Goal: Transaction & Acquisition: Purchase product/service

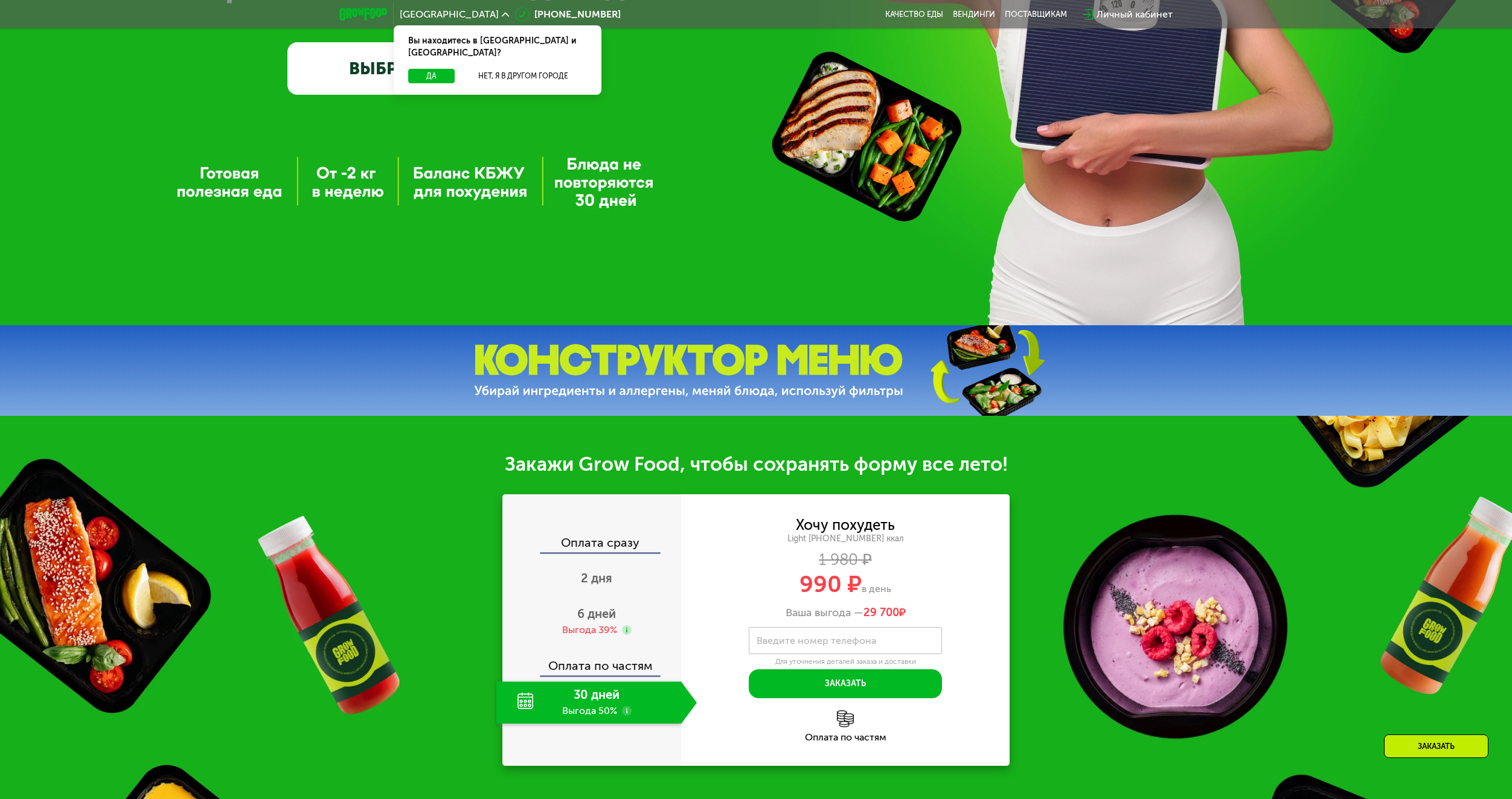
scroll to position [663, 0]
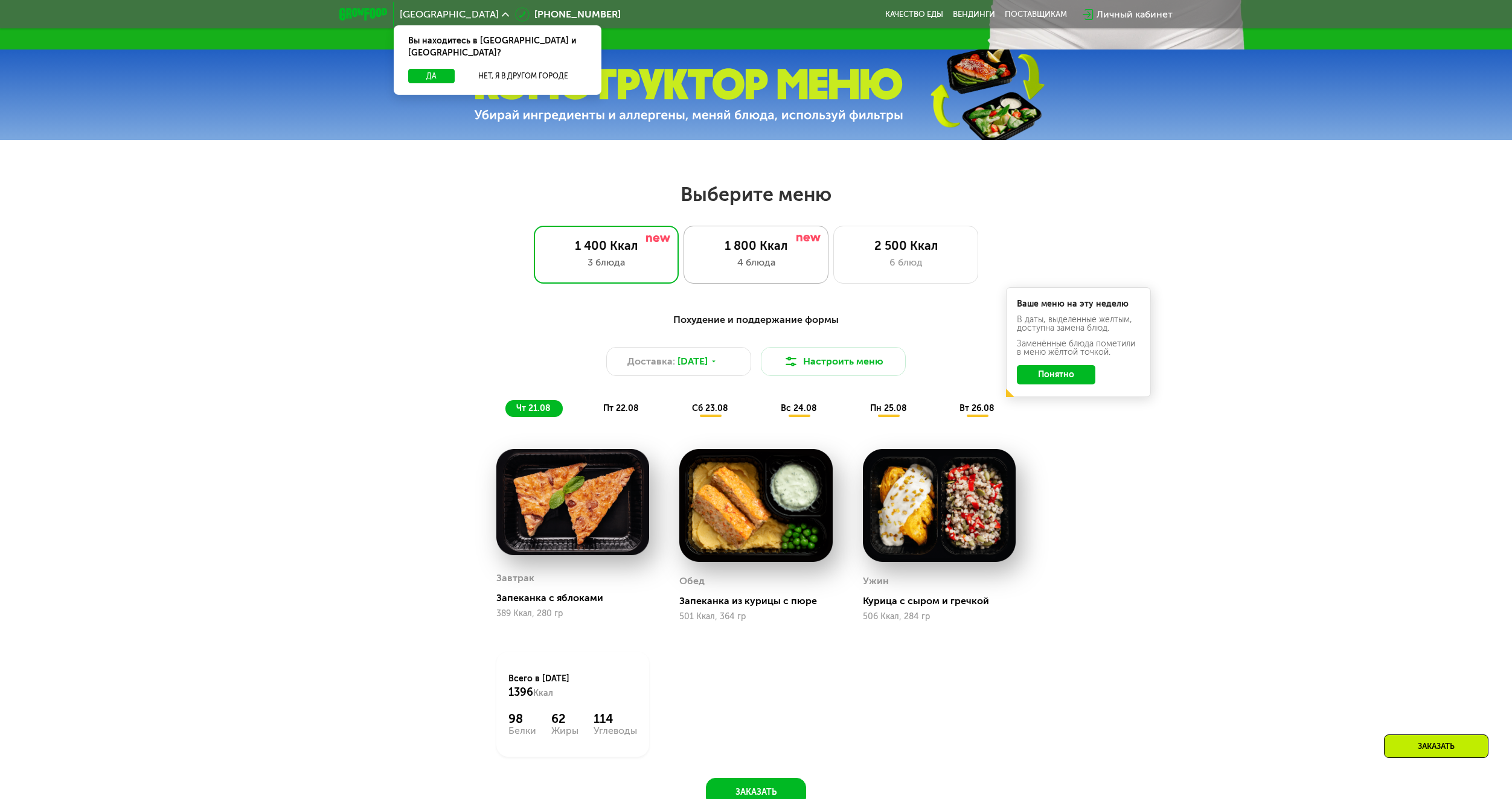
click at [833, 278] on div "1 800 Ккал 4 блюда" at bounding box center [905, 254] width 145 height 58
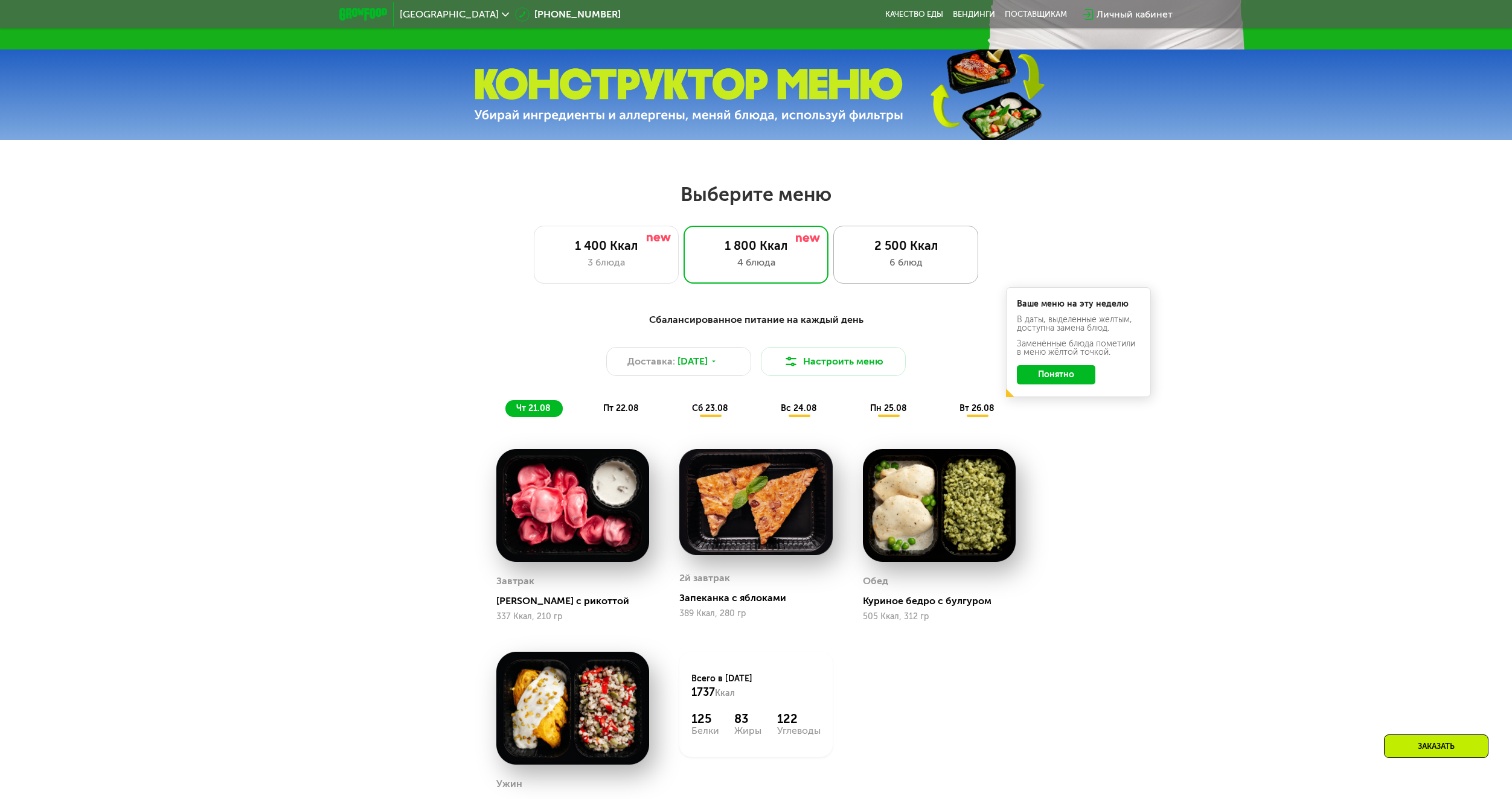
click at [896, 270] on div "6 блюд" at bounding box center [905, 262] width 120 height 14
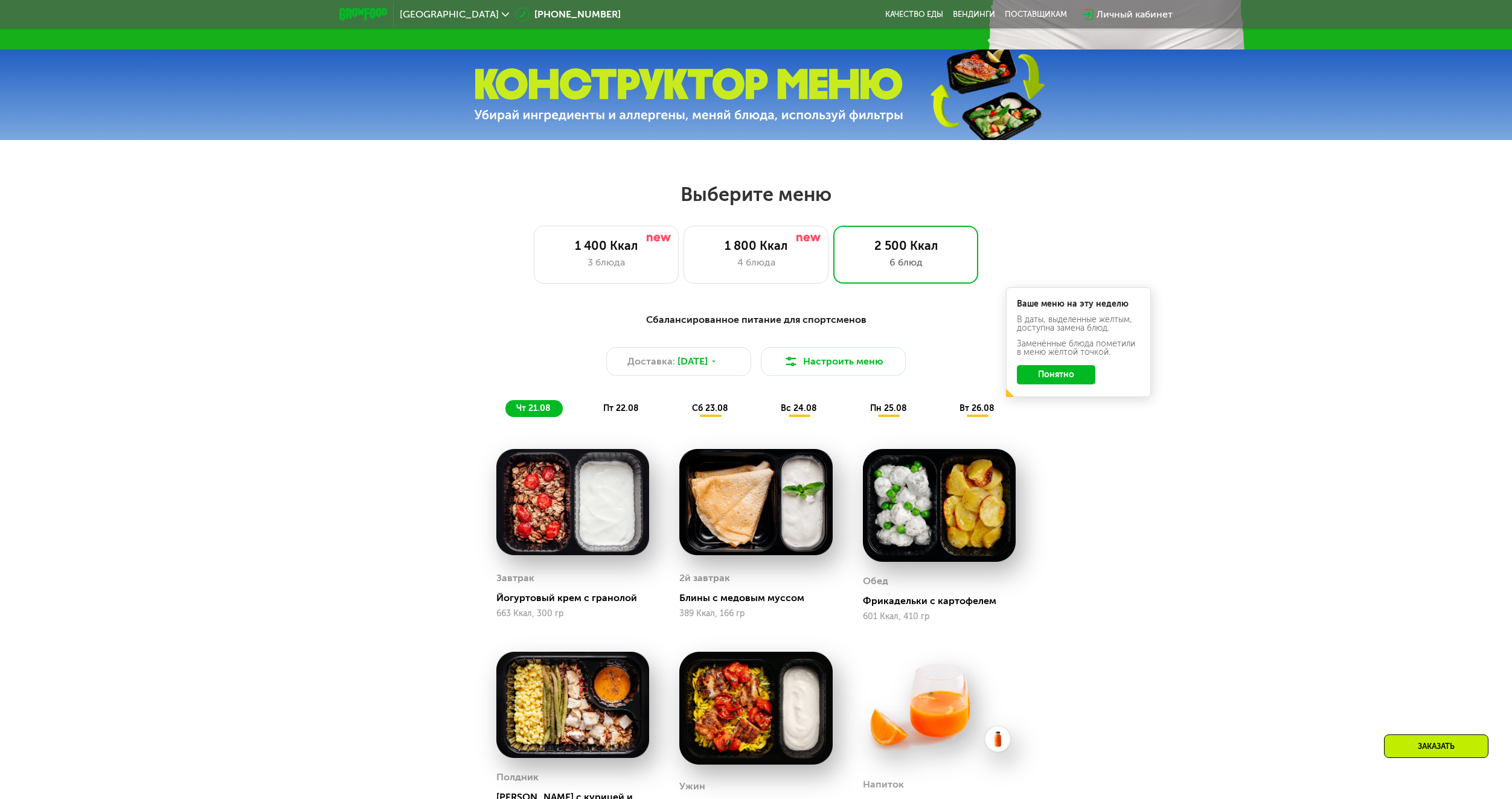
click at [1066, 379] on button "Понятно" at bounding box center [1056, 374] width 78 height 19
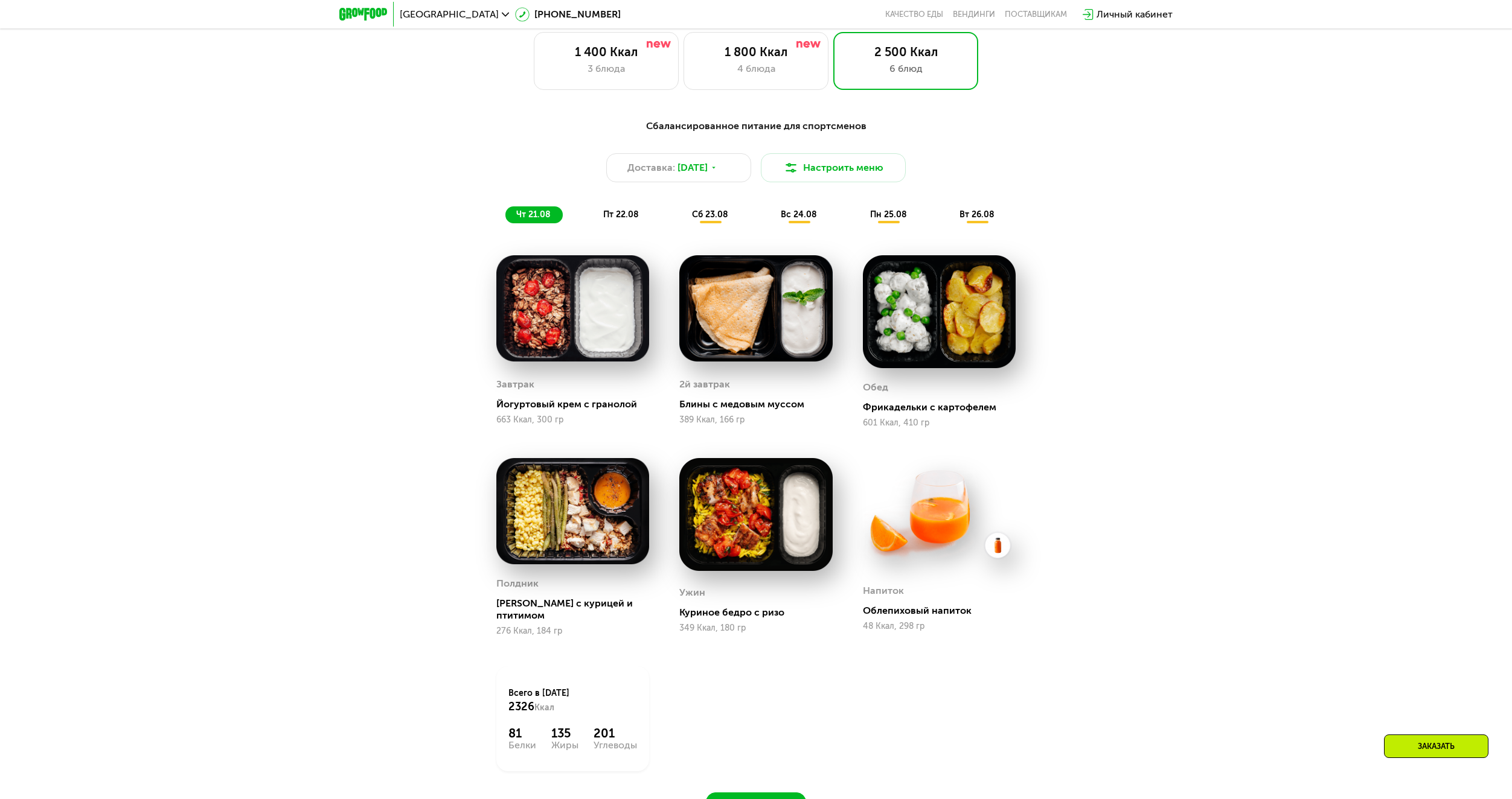
scroll to position [910, 0]
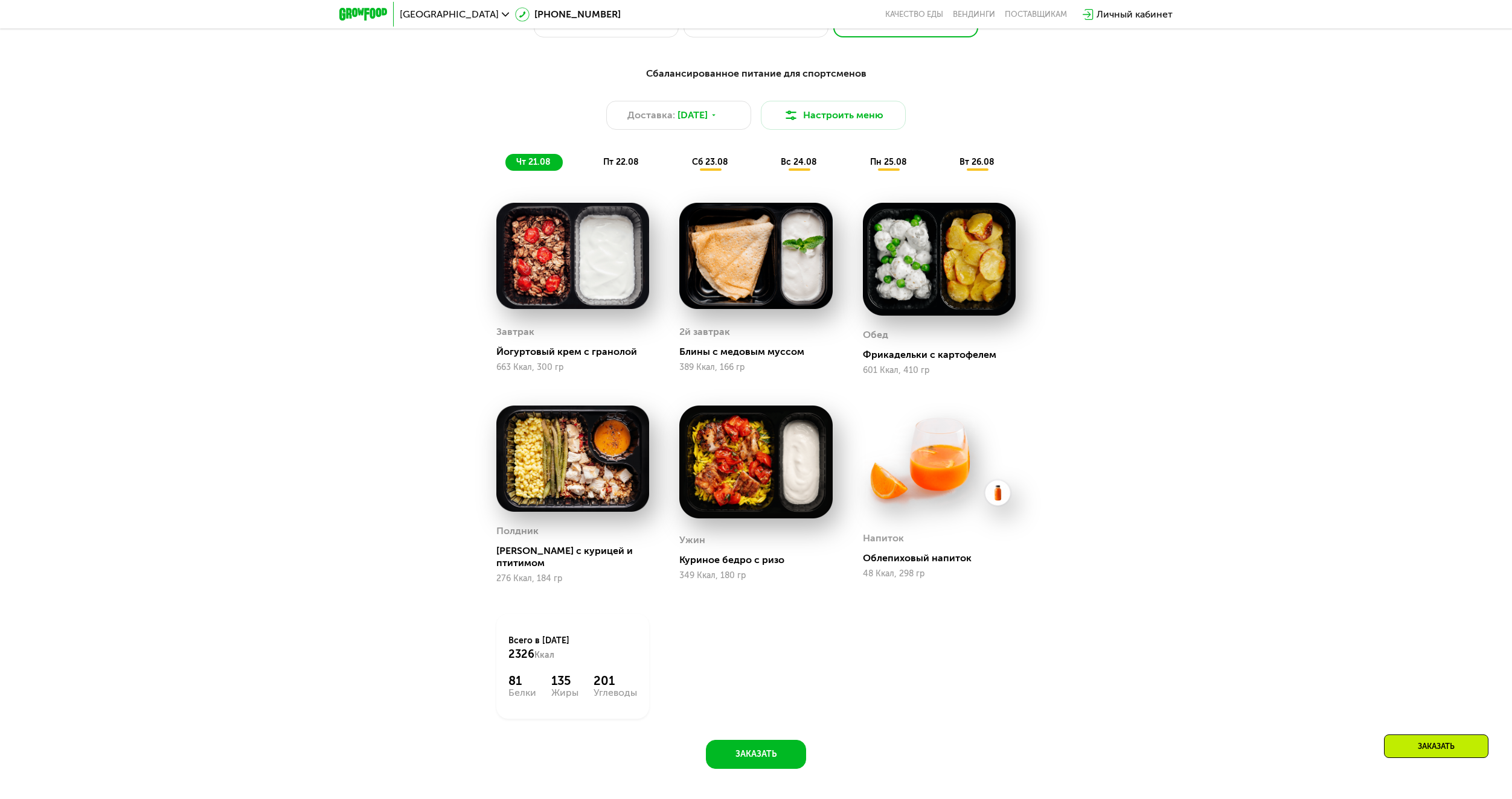
click at [627, 167] on span "пт 22.08" at bounding box center [620, 161] width 36 height 10
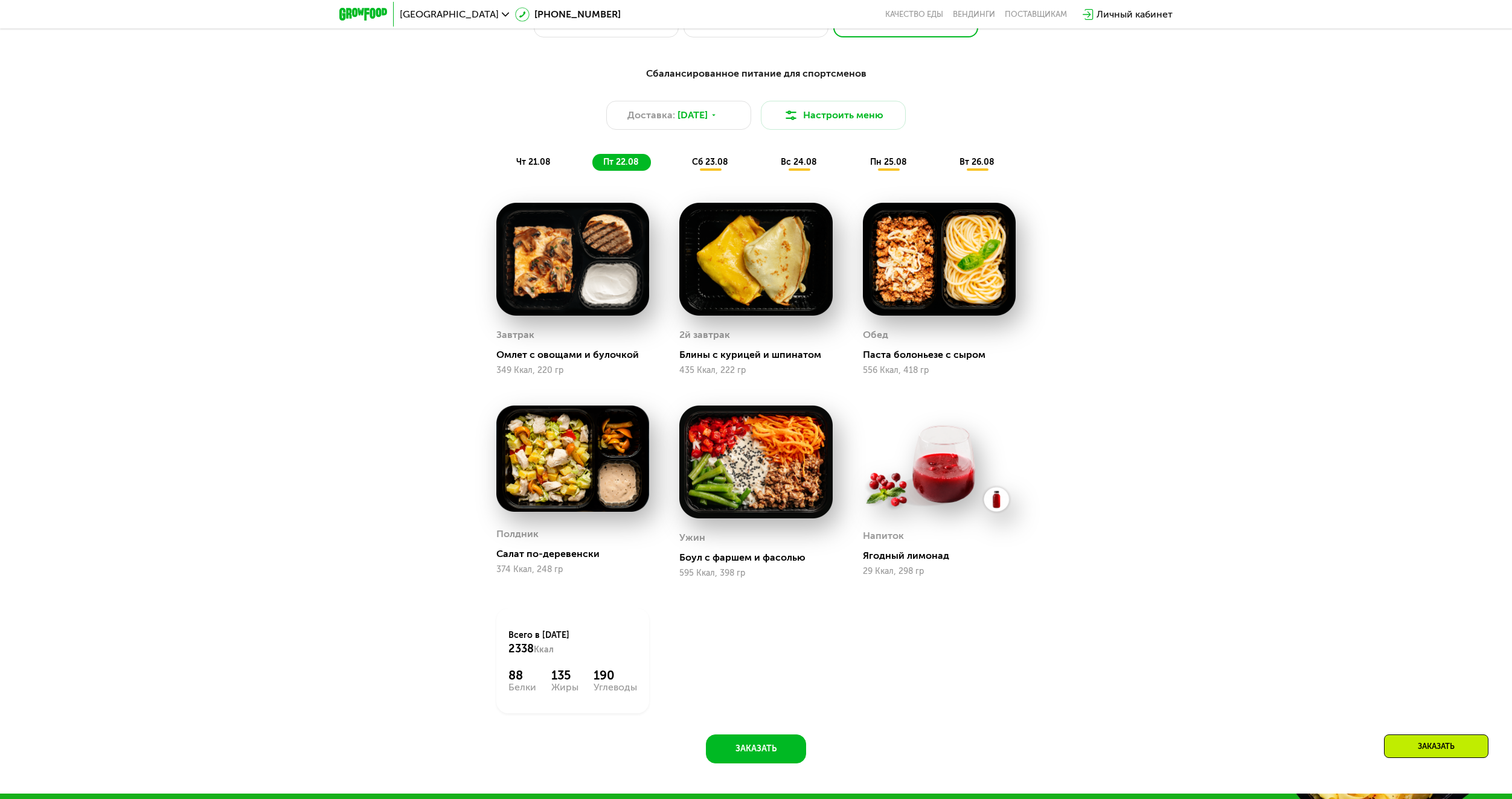
click at [714, 167] on span "сб 23.08" at bounding box center [710, 161] width 37 height 10
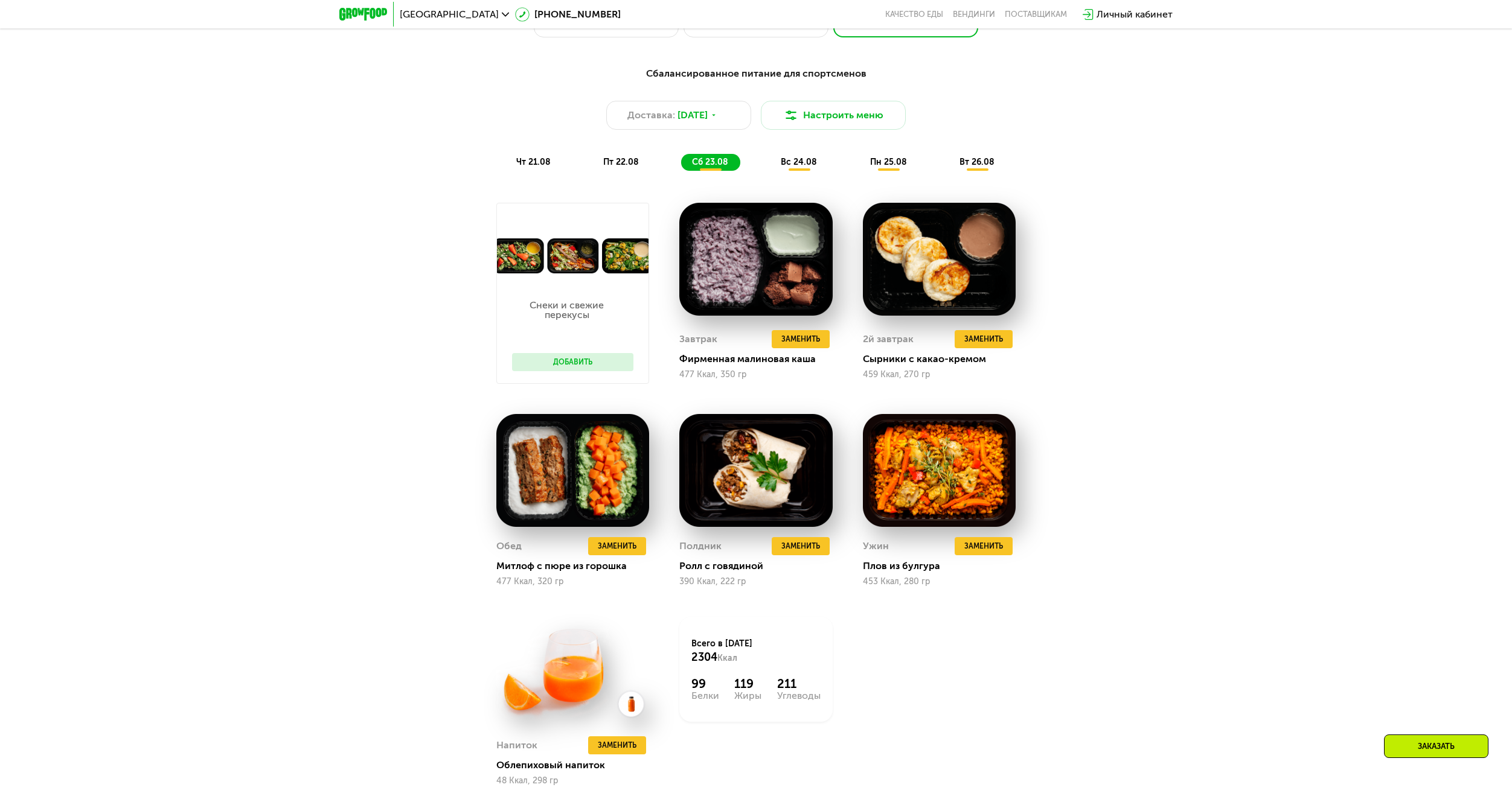
click at [859, 171] on div "вс 24.08" at bounding box center [889, 162] width 59 height 17
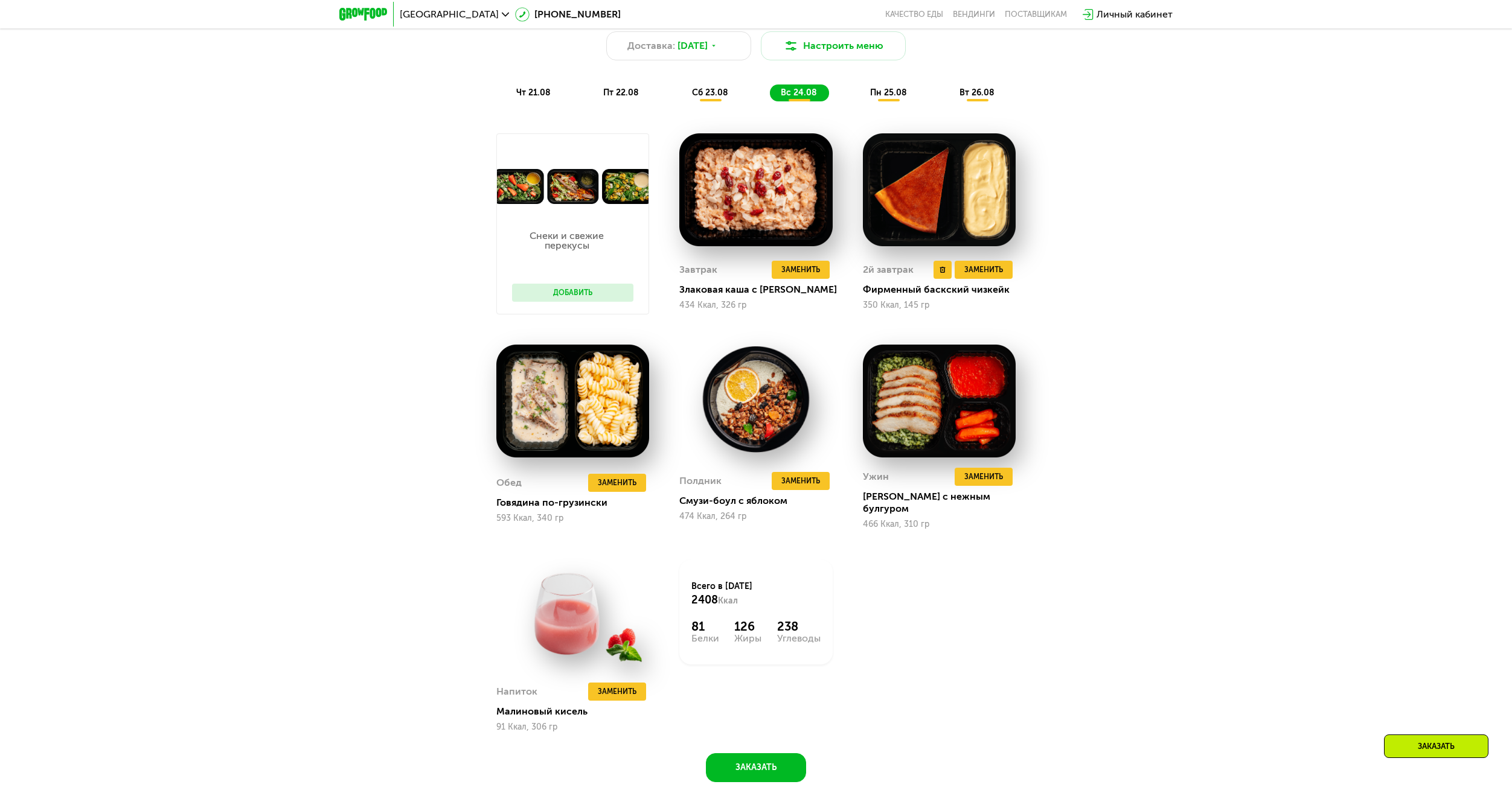
scroll to position [970, 0]
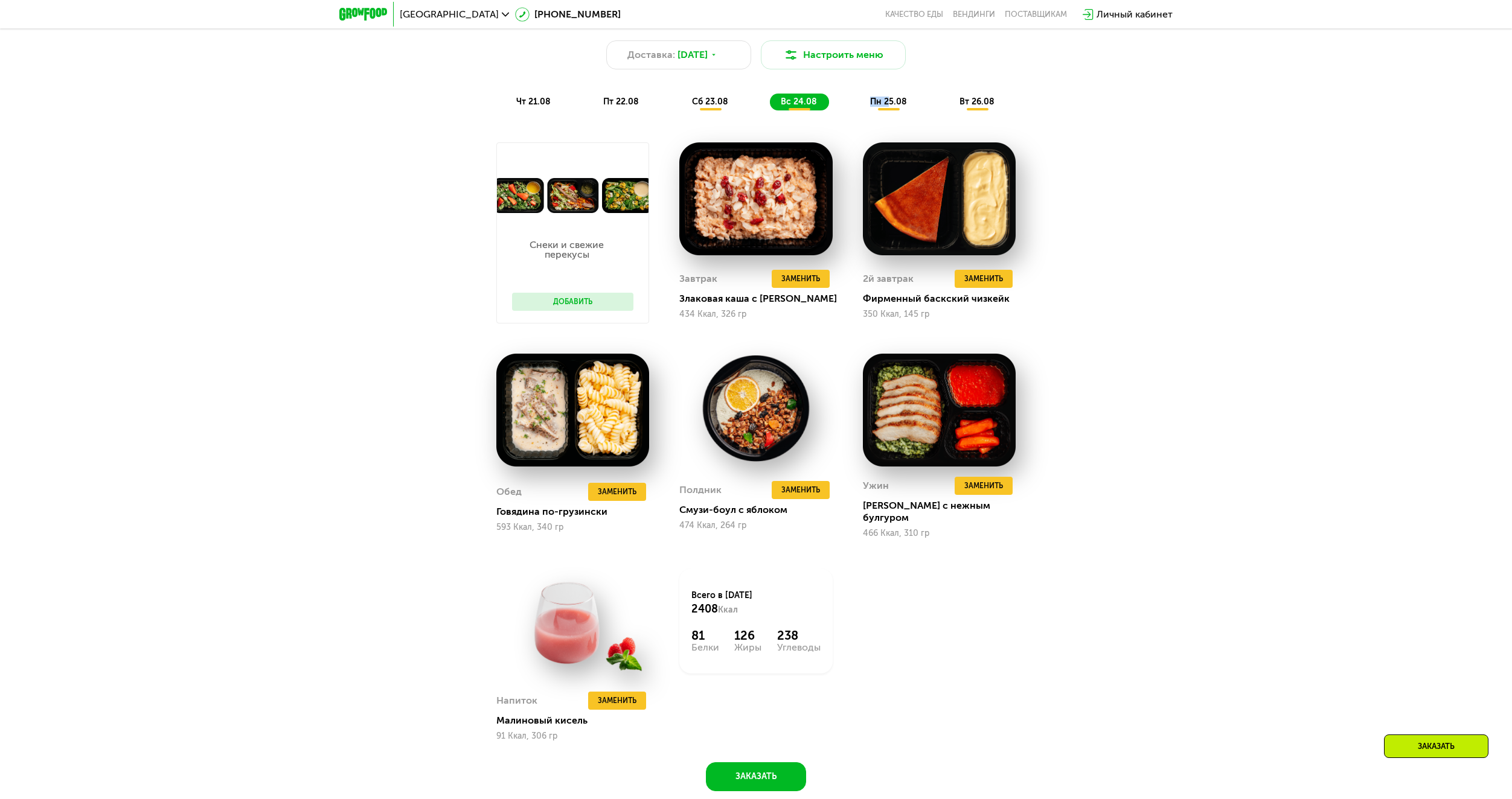
click at [948, 110] on div "пн 25.08" at bounding box center [977, 102] width 58 height 17
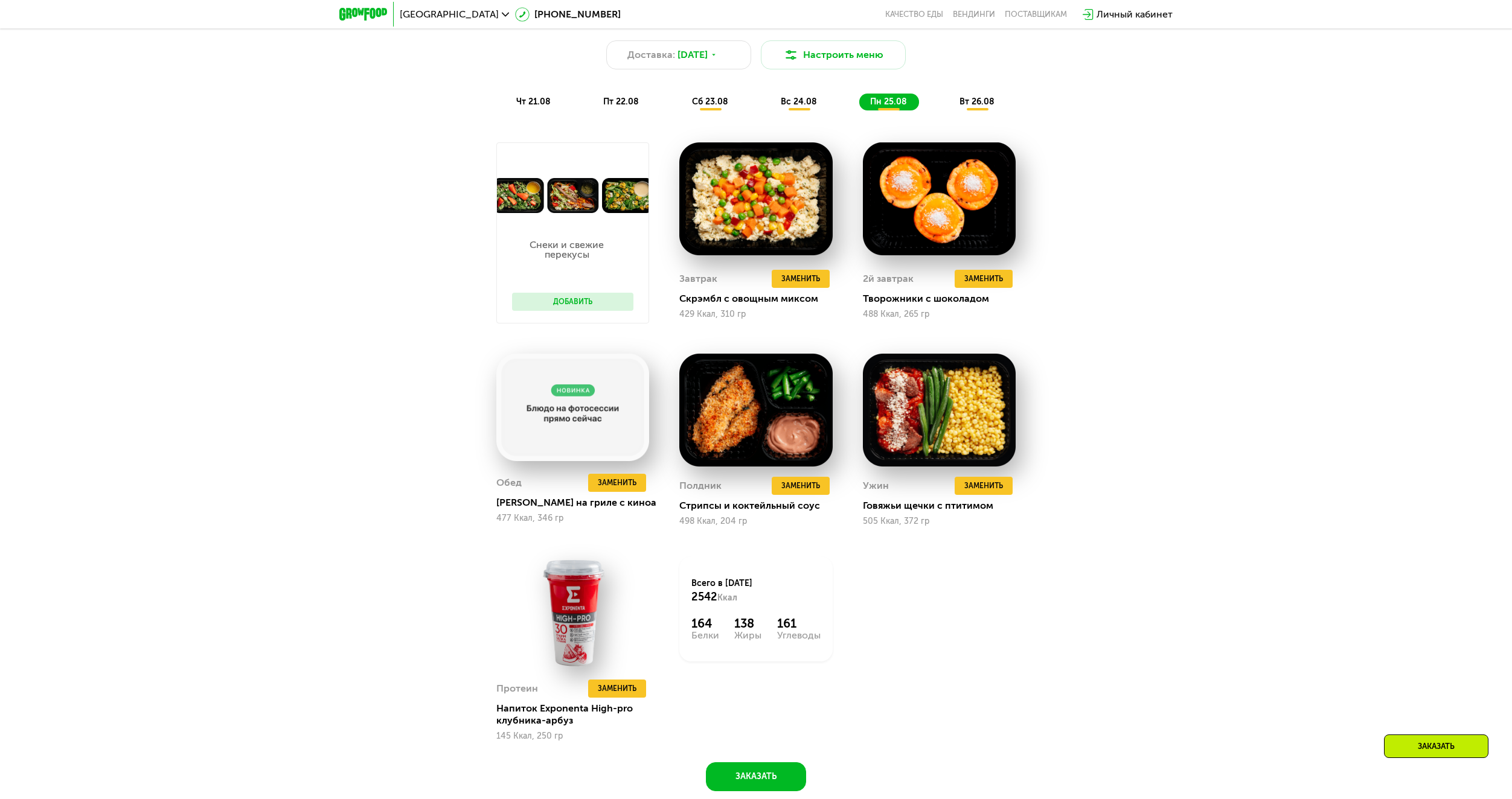
click at [978, 104] on span "вт 26.08" at bounding box center [977, 101] width 35 height 10
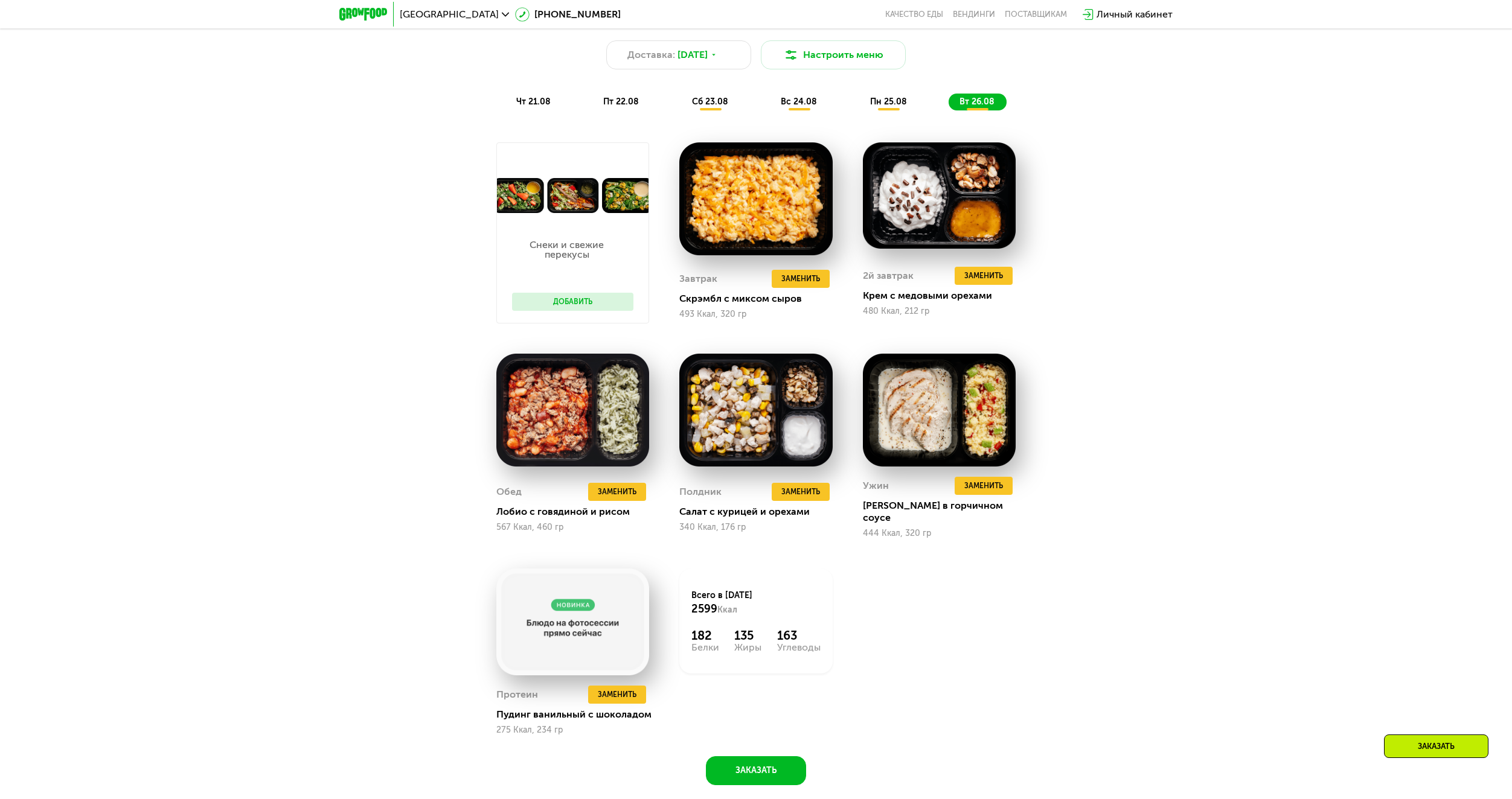
click at [902, 107] on span "пн 25.08" at bounding box center [888, 101] width 37 height 10
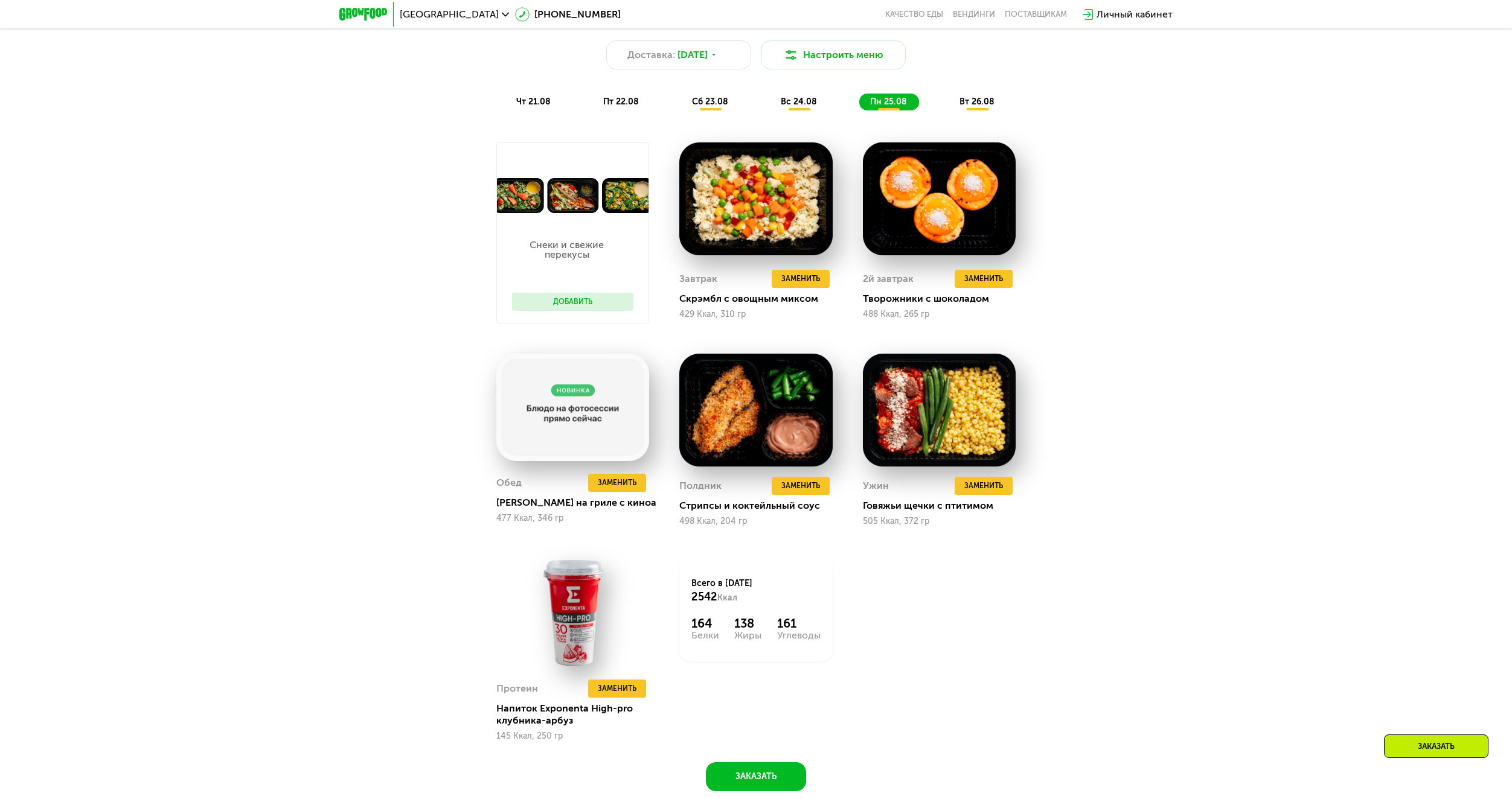
drag, startPoint x: 780, startPoint y: 109, endPoint x: 774, endPoint y: 108, distance: 6.1
click at [859, 109] on div "вс 24.08" at bounding box center [889, 102] width 59 height 17
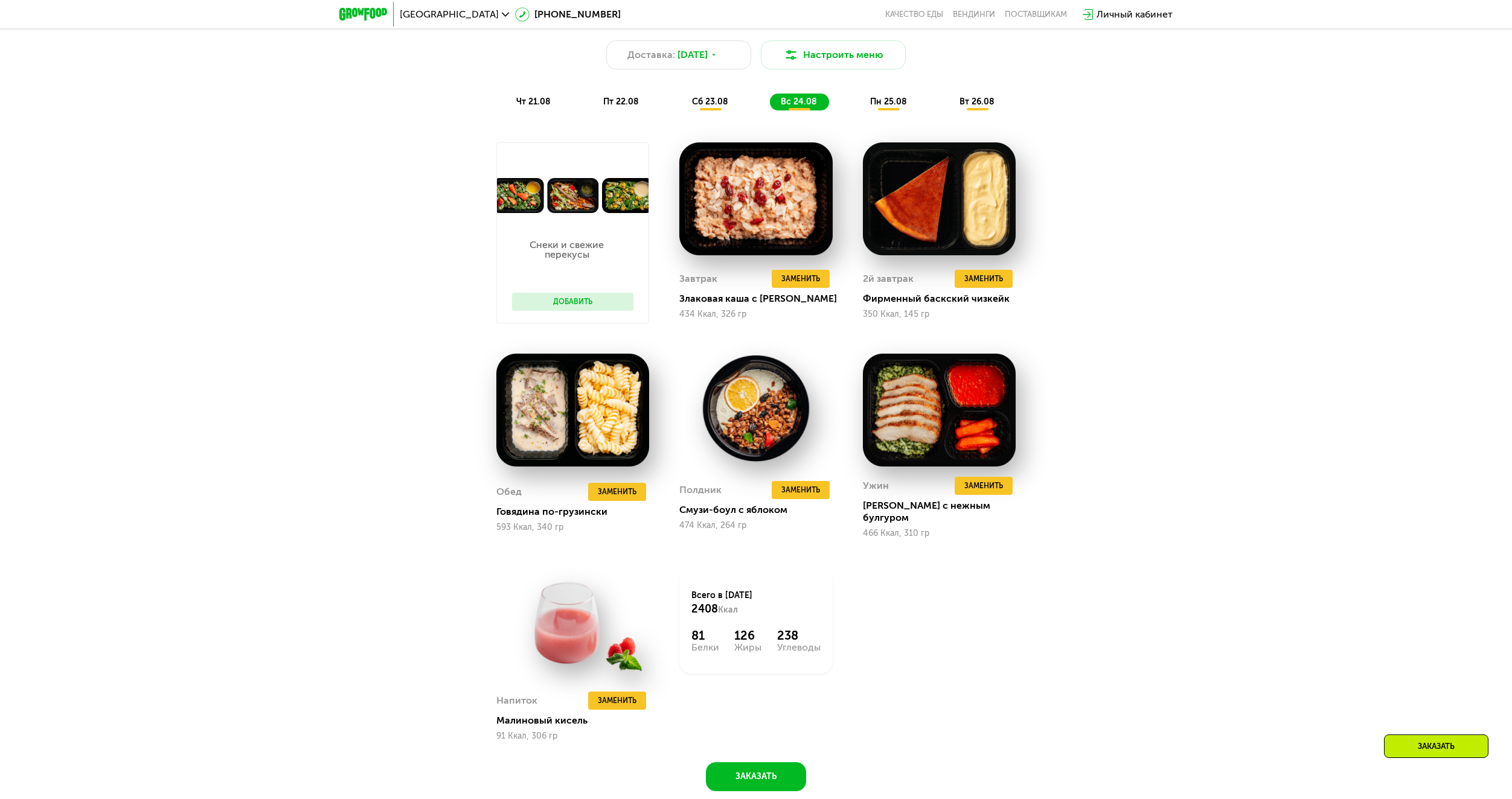
click at [620, 105] on span "пт 22.08" at bounding box center [620, 101] width 36 height 10
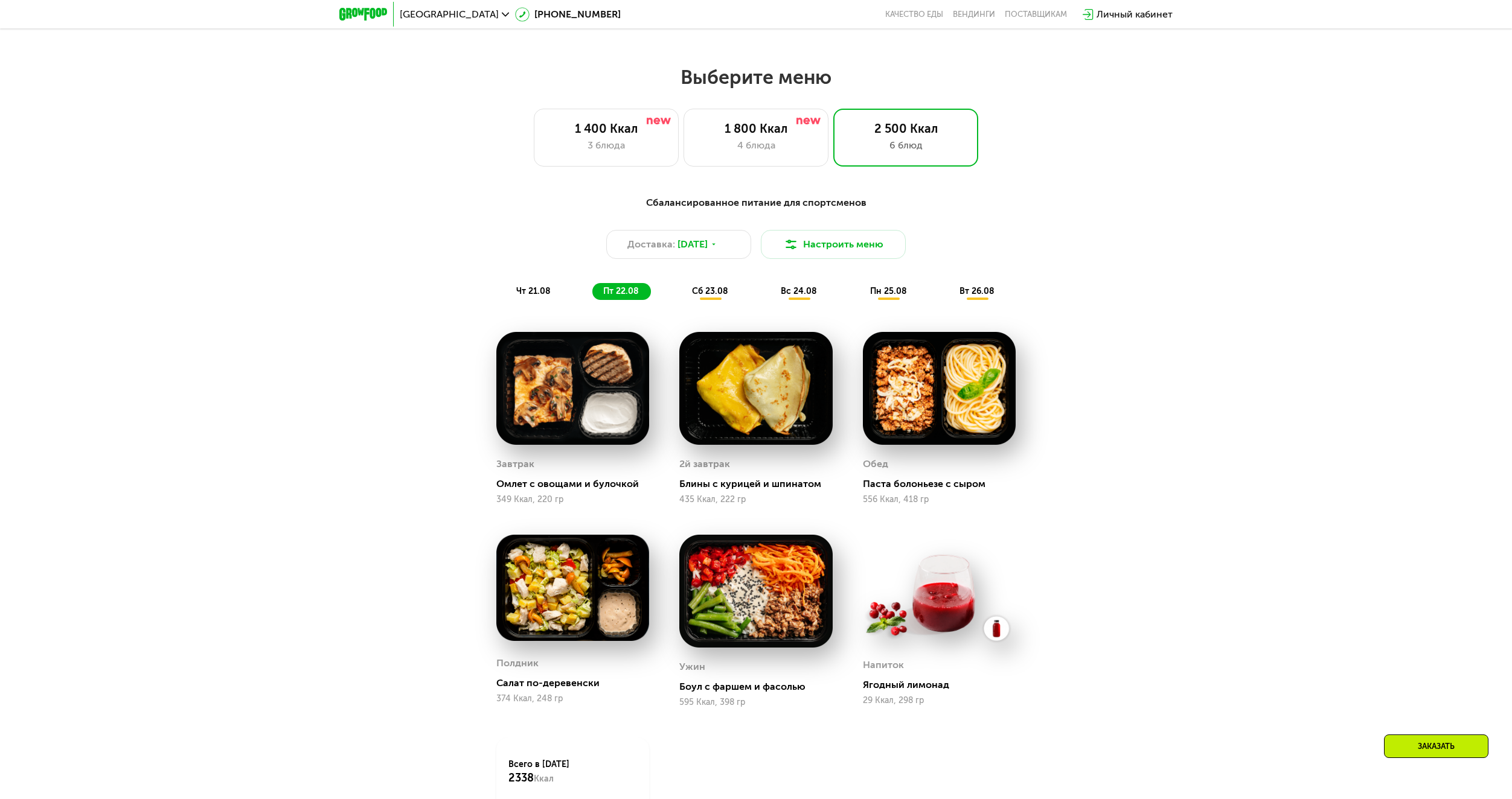
scroll to position [729, 0]
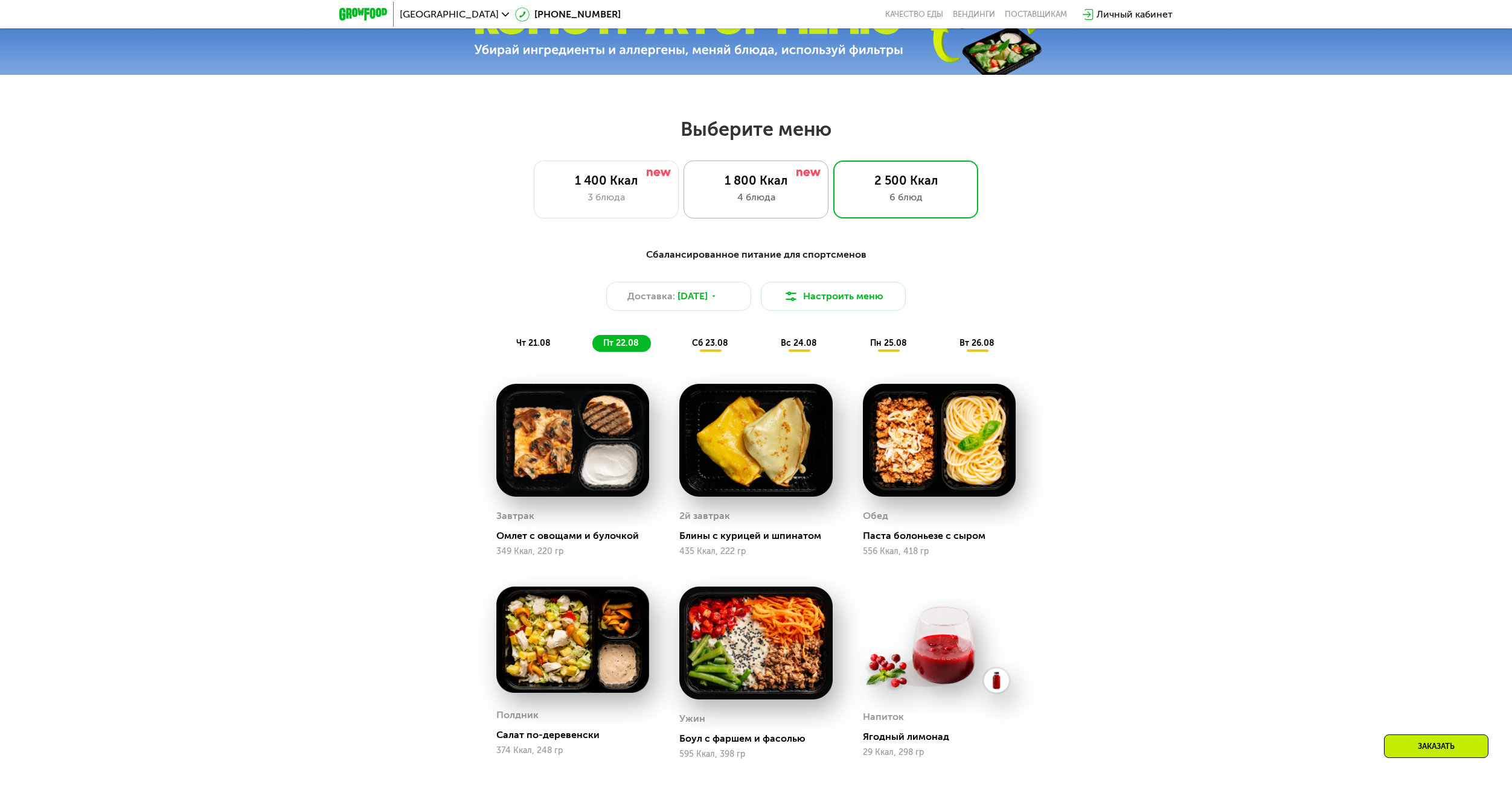
drag, startPoint x: 764, startPoint y: 199, endPoint x: 798, endPoint y: 219, distance: 39.4
click at [765, 200] on div "4 блюда" at bounding box center [755, 197] width 120 height 14
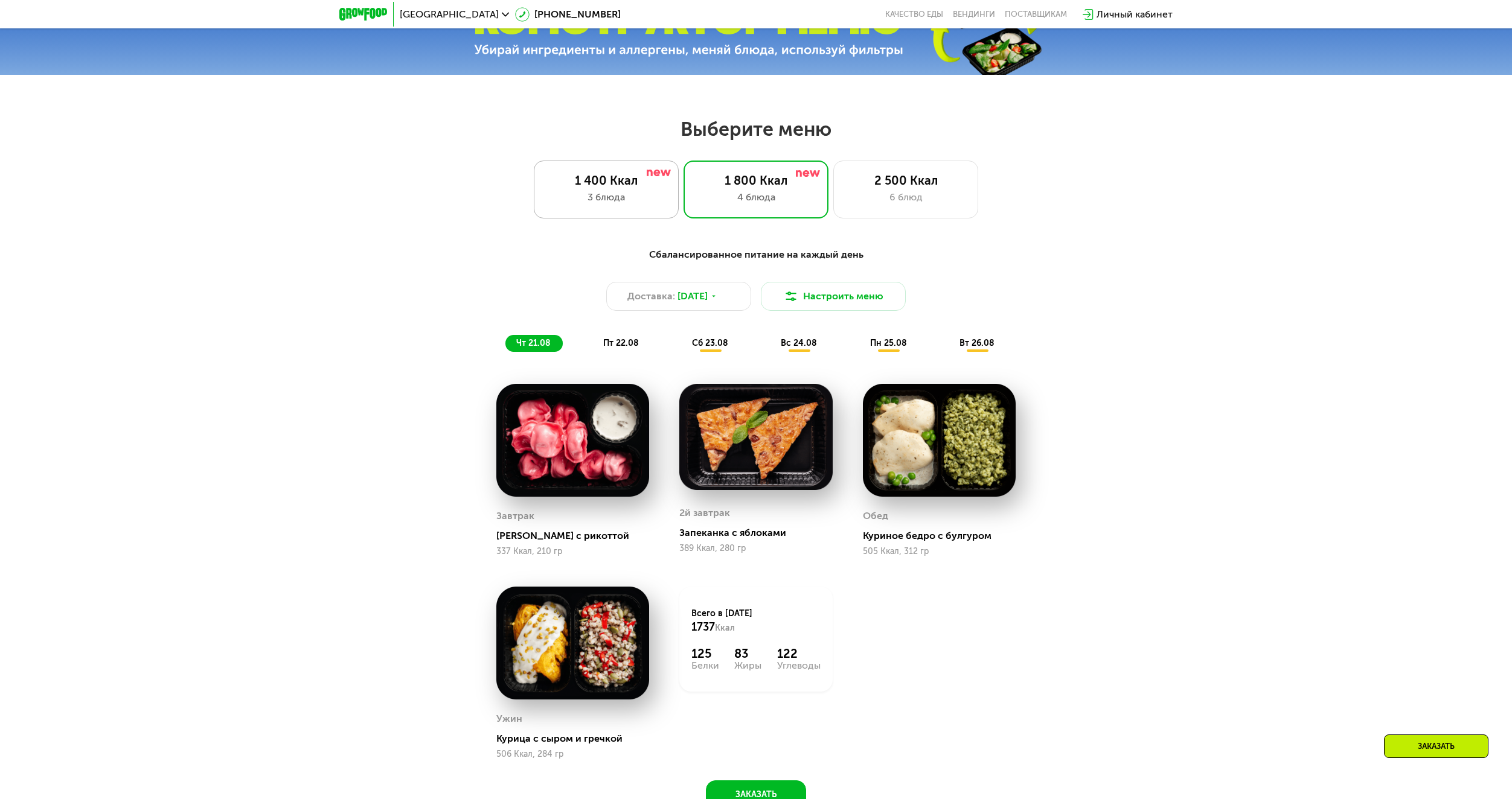
click at [684, 215] on div "1 400 Ккал 3 блюда" at bounding box center [756, 190] width 145 height 58
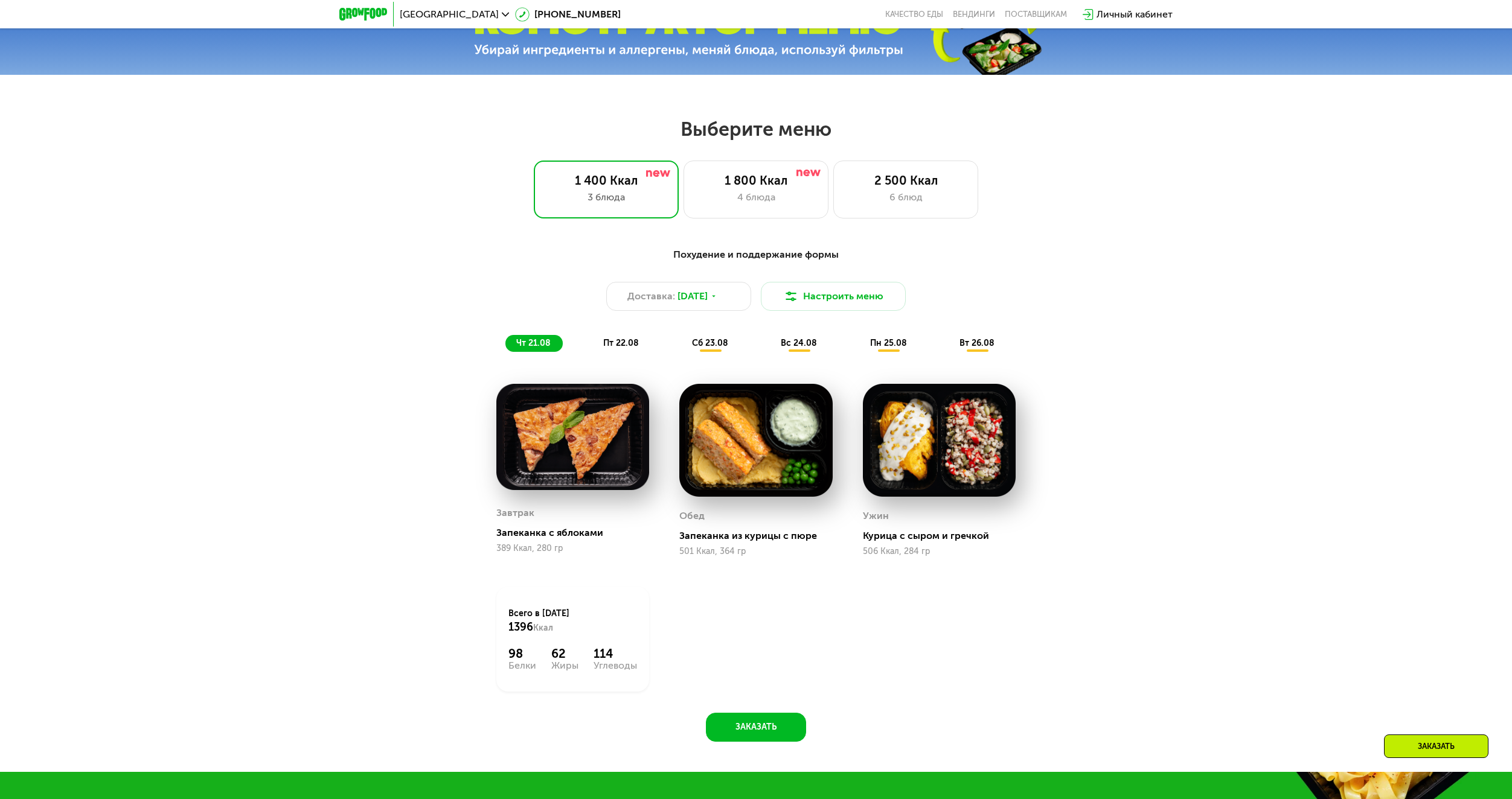
click at [629, 348] on span "пт 22.08" at bounding box center [620, 343] width 36 height 10
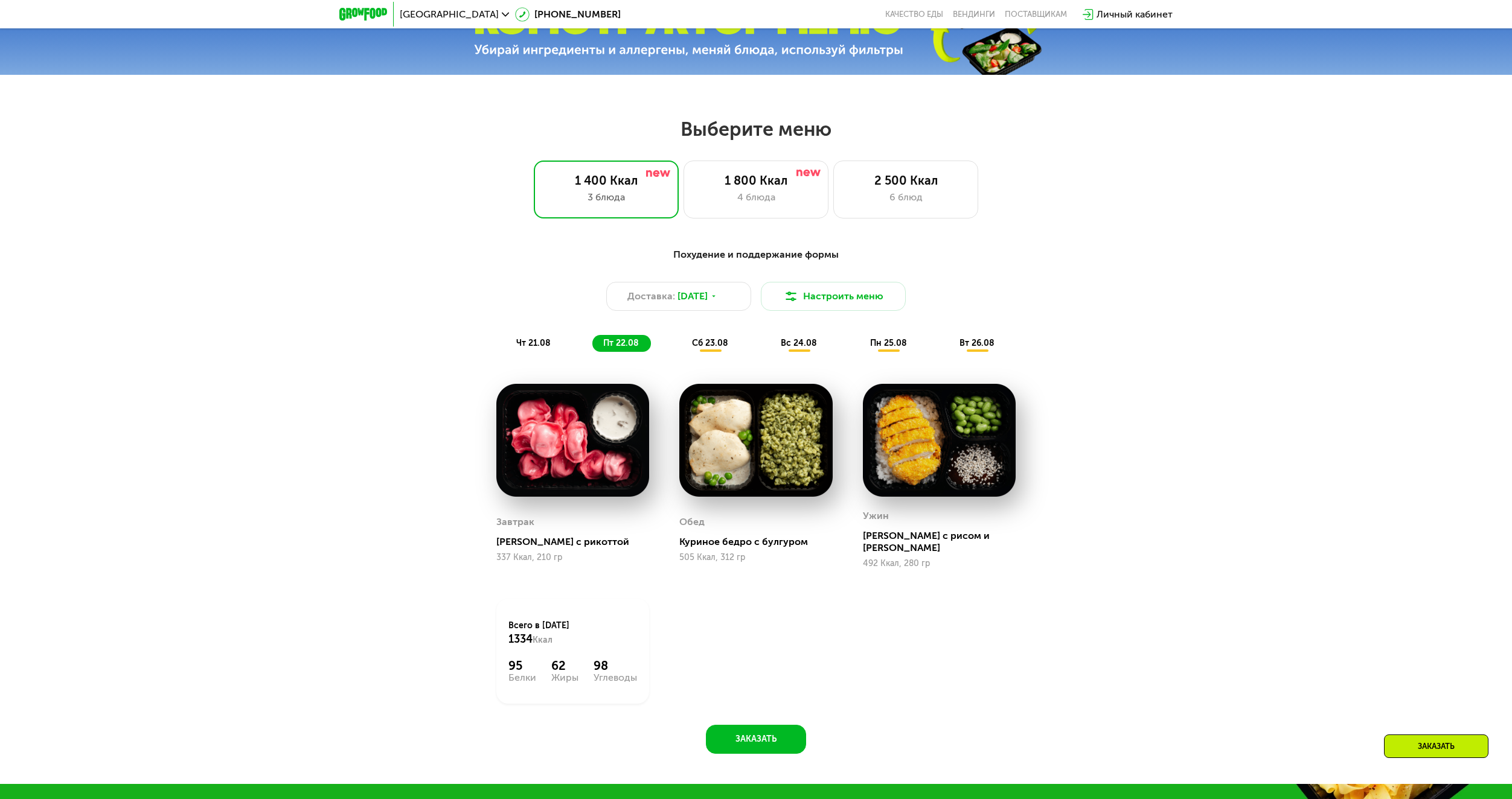
click at [722, 348] on span "сб 23.08" at bounding box center [710, 343] width 37 height 10
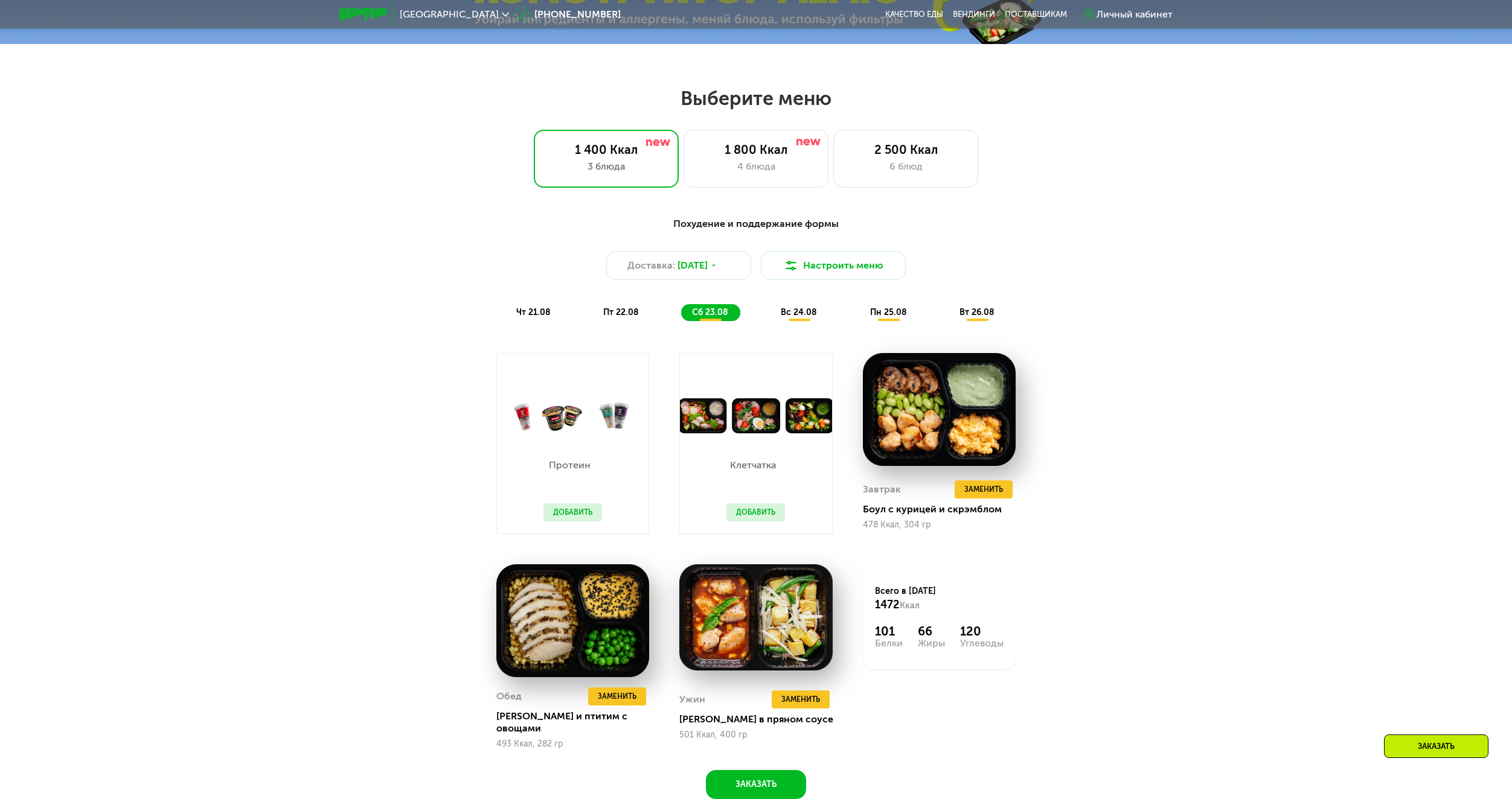
scroll to position [789, 0]
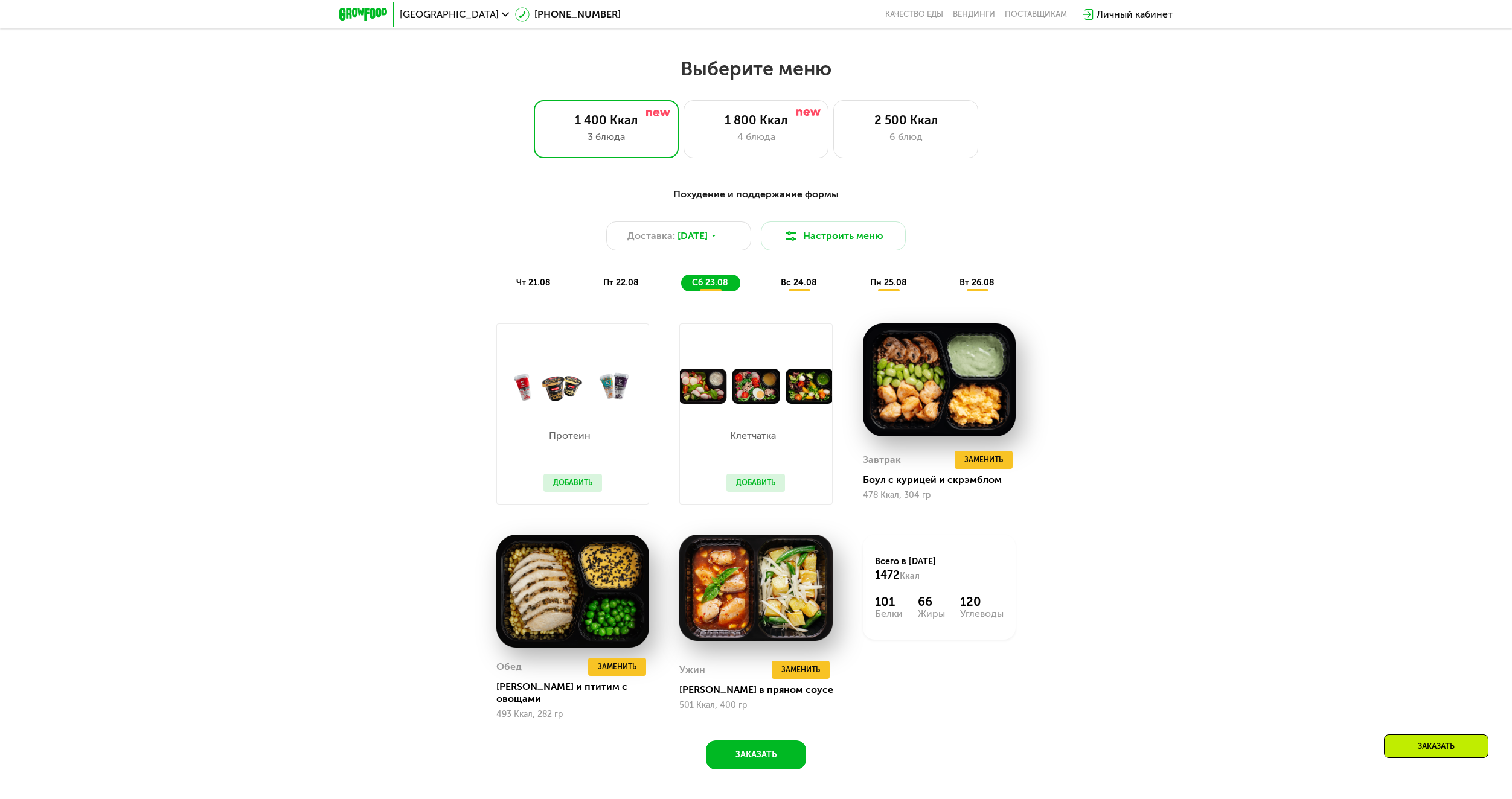
click at [793, 287] on span "вс 24.08" at bounding box center [799, 282] width 37 height 10
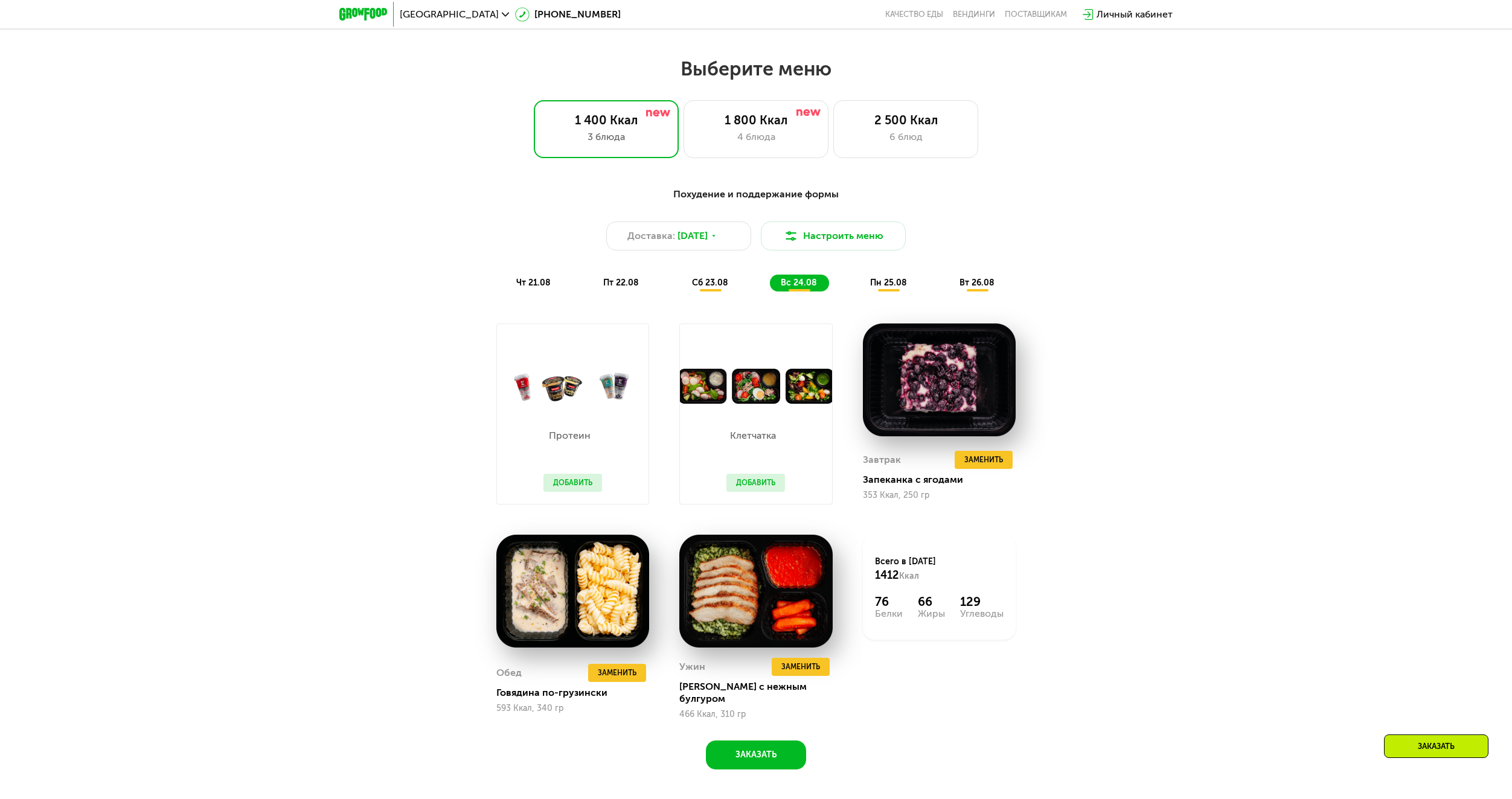
click at [889, 283] on span "пн 25.08" at bounding box center [888, 282] width 37 height 10
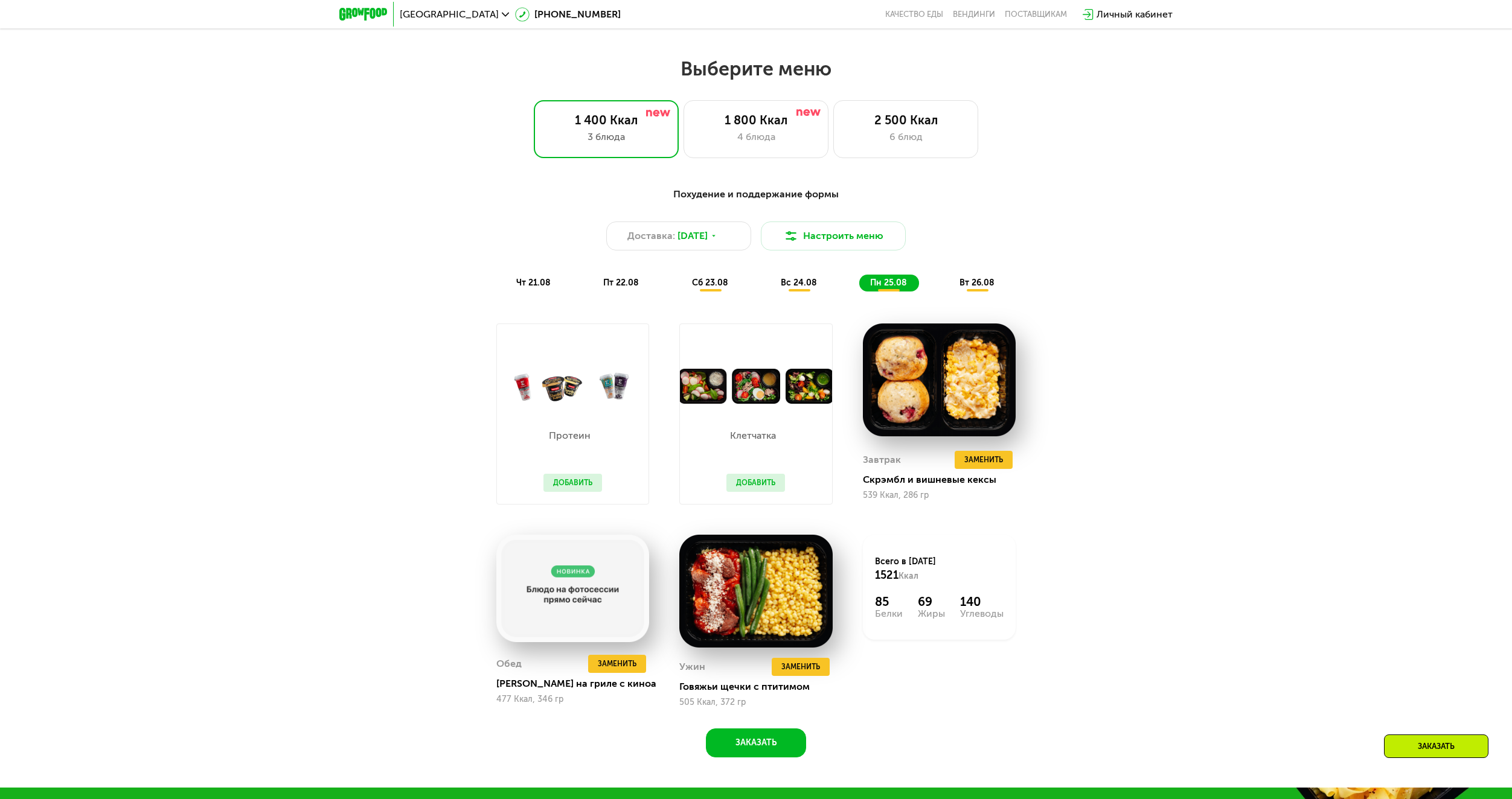
click at [830, 299] on div "Похудение и поддержание формы Доставка: [DATE] Настроить меню чт 21.08 пт 22.08…" at bounding box center [755, 239] width 729 height 119
click at [859, 292] on div "вс 24.08" at bounding box center [889, 283] width 59 height 17
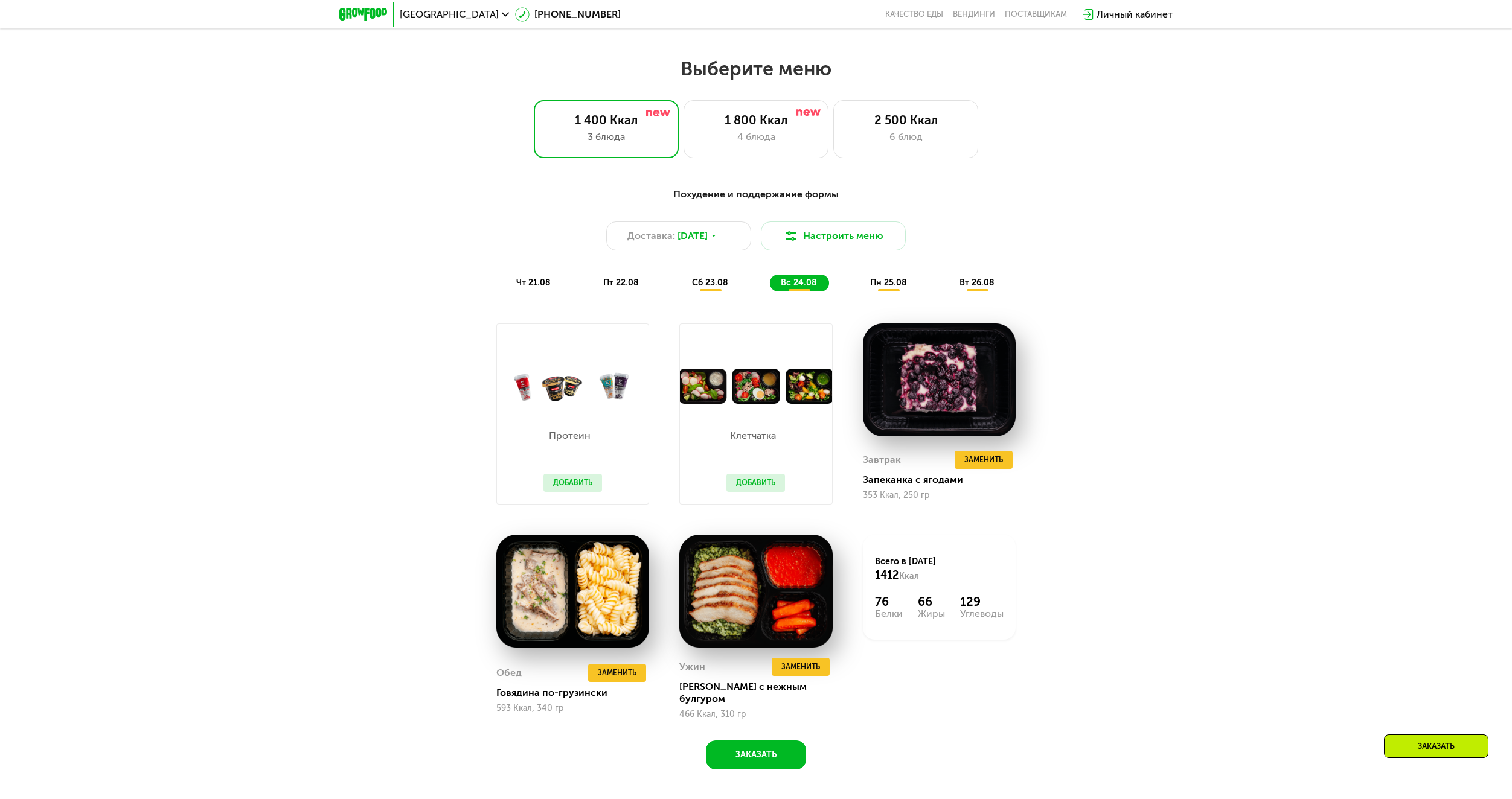
click at [948, 292] on div "пн 25.08" at bounding box center [977, 283] width 58 height 17
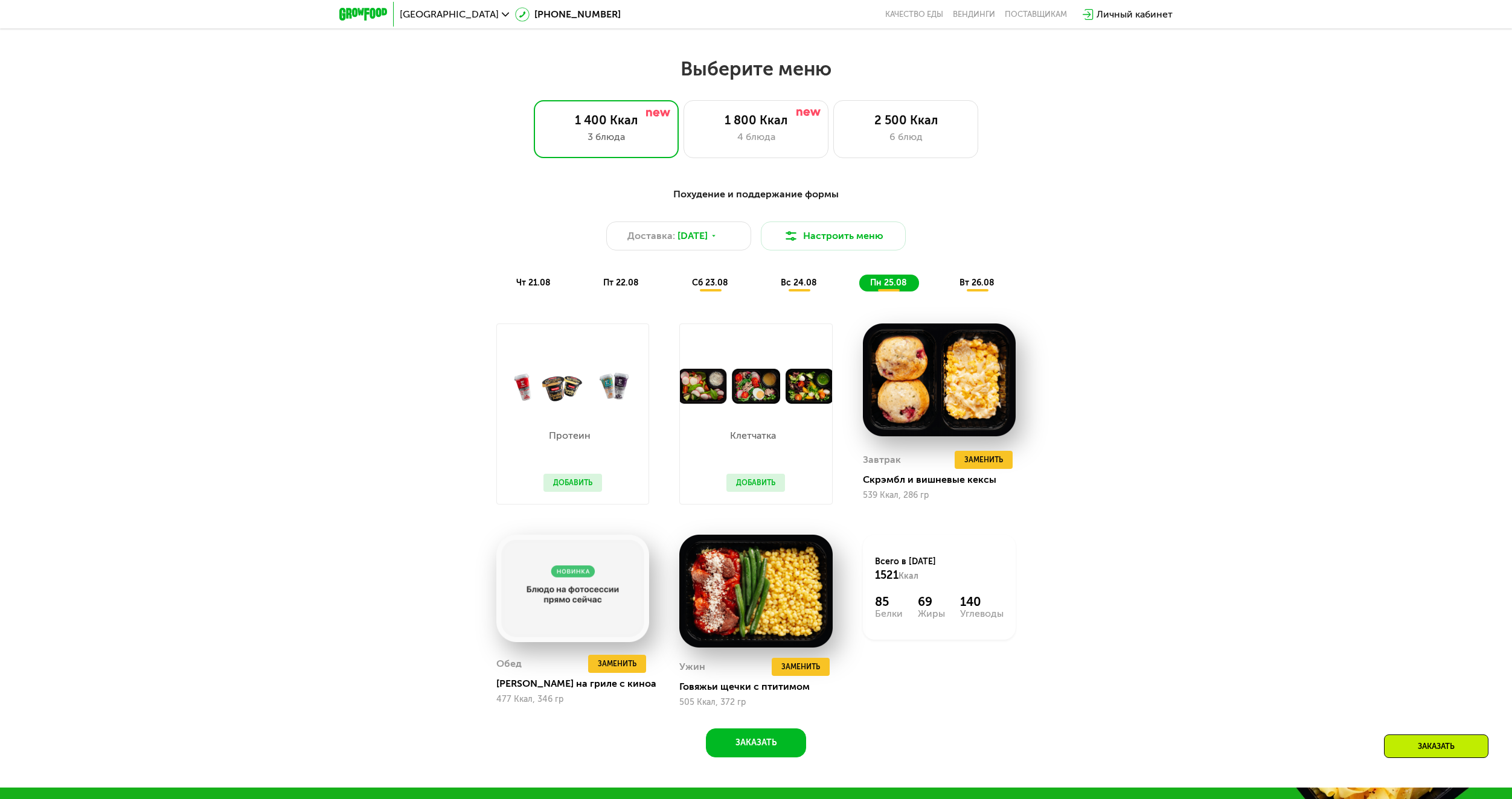
click at [859, 292] on div "вс 24.08" at bounding box center [889, 283] width 59 height 17
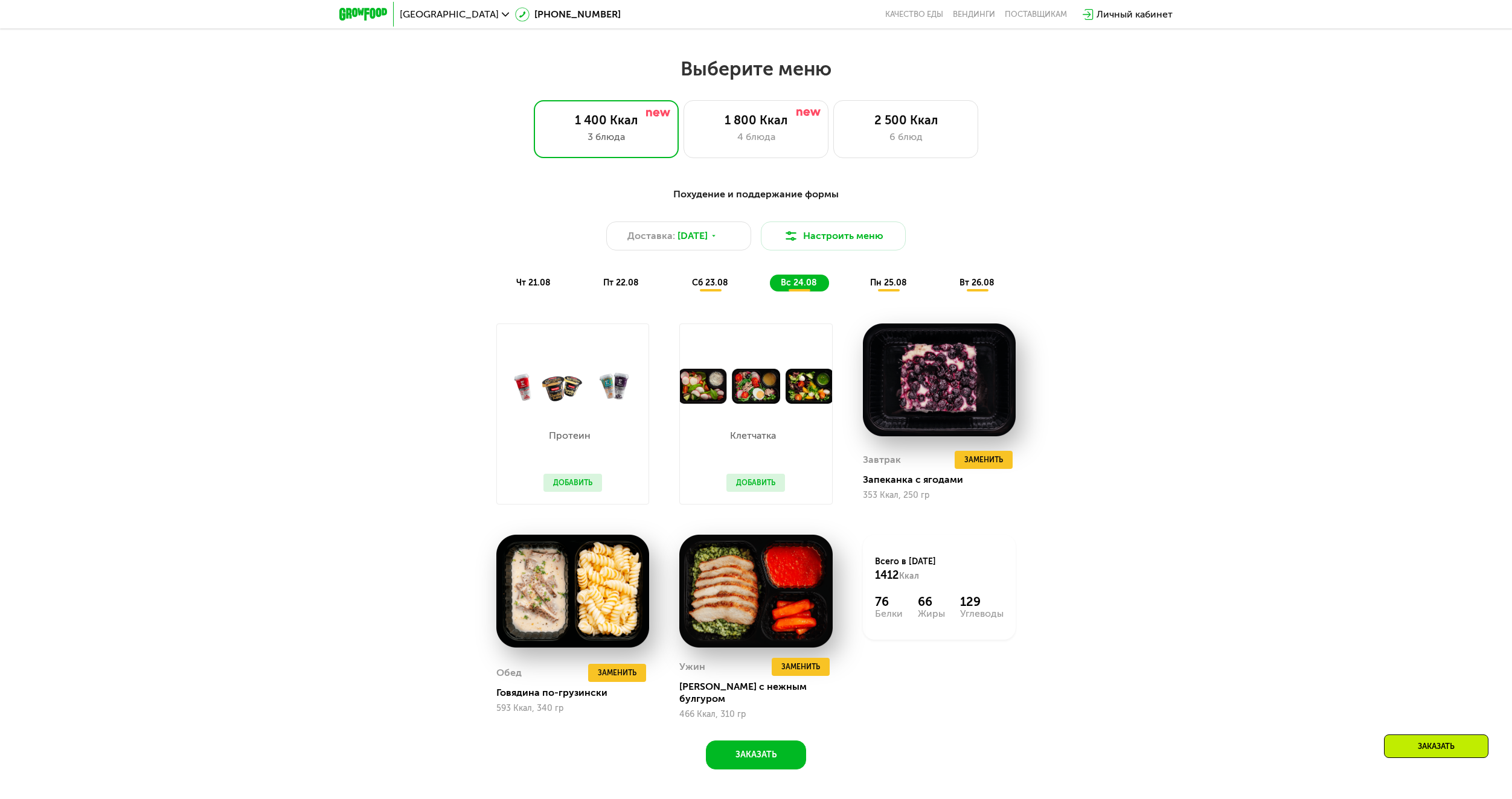
click at [948, 290] on div "пн 25.08" at bounding box center [977, 283] width 58 height 17
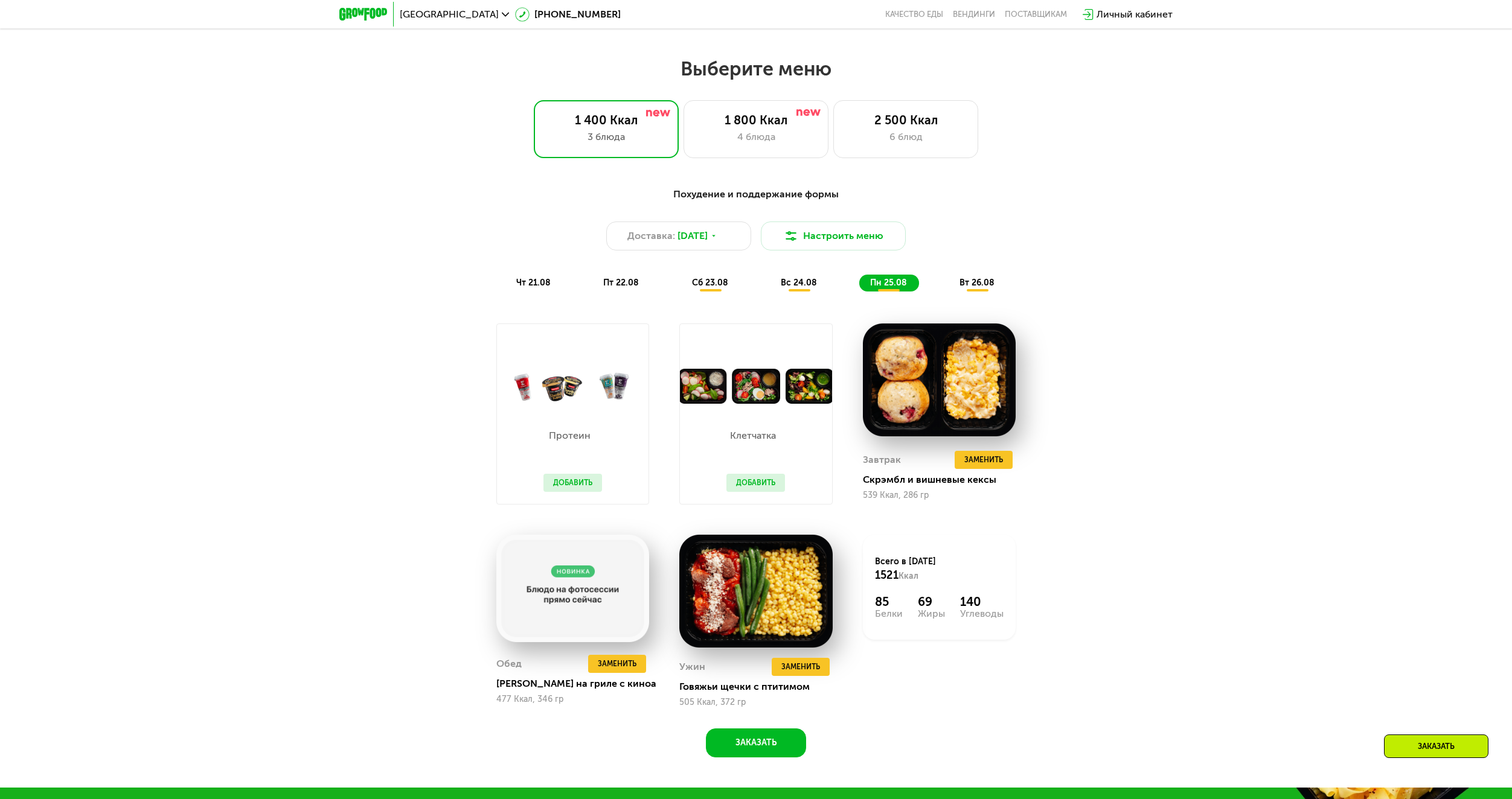
click at [965, 275] on div "Похудение и поддержание формы Доставка: [DATE] Настроить меню чт 21.08 пт 22.08…" at bounding box center [756, 239] width 715 height 104
click at [983, 277] on div "Похудение и поддержание формы Доставка: [DATE] Настроить меню чт 21.08 пт 22.08…" at bounding box center [756, 239] width 715 height 104
click at [980, 285] on span "вт 26.08" at bounding box center [977, 282] width 35 height 10
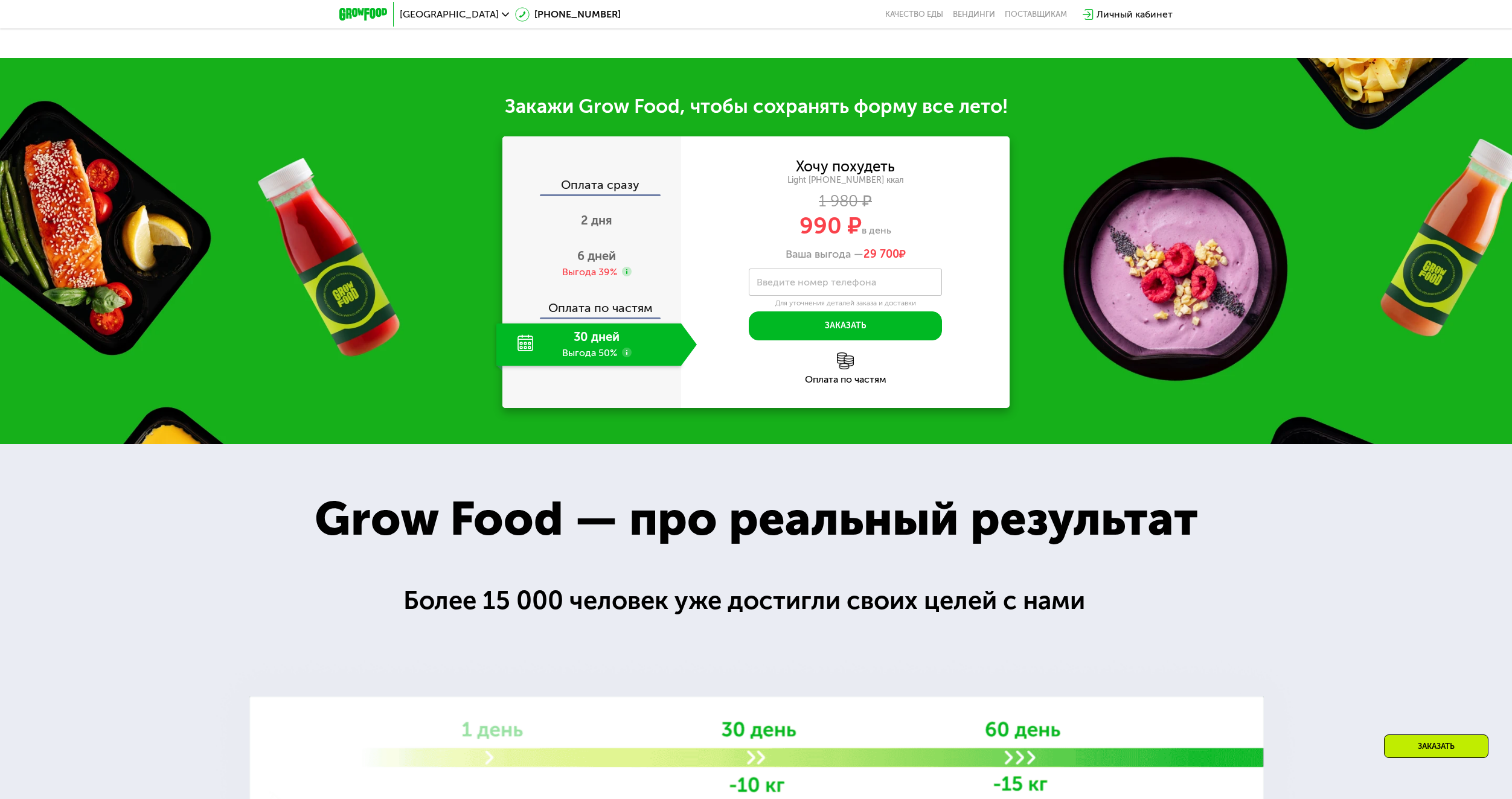
scroll to position [1513, 0]
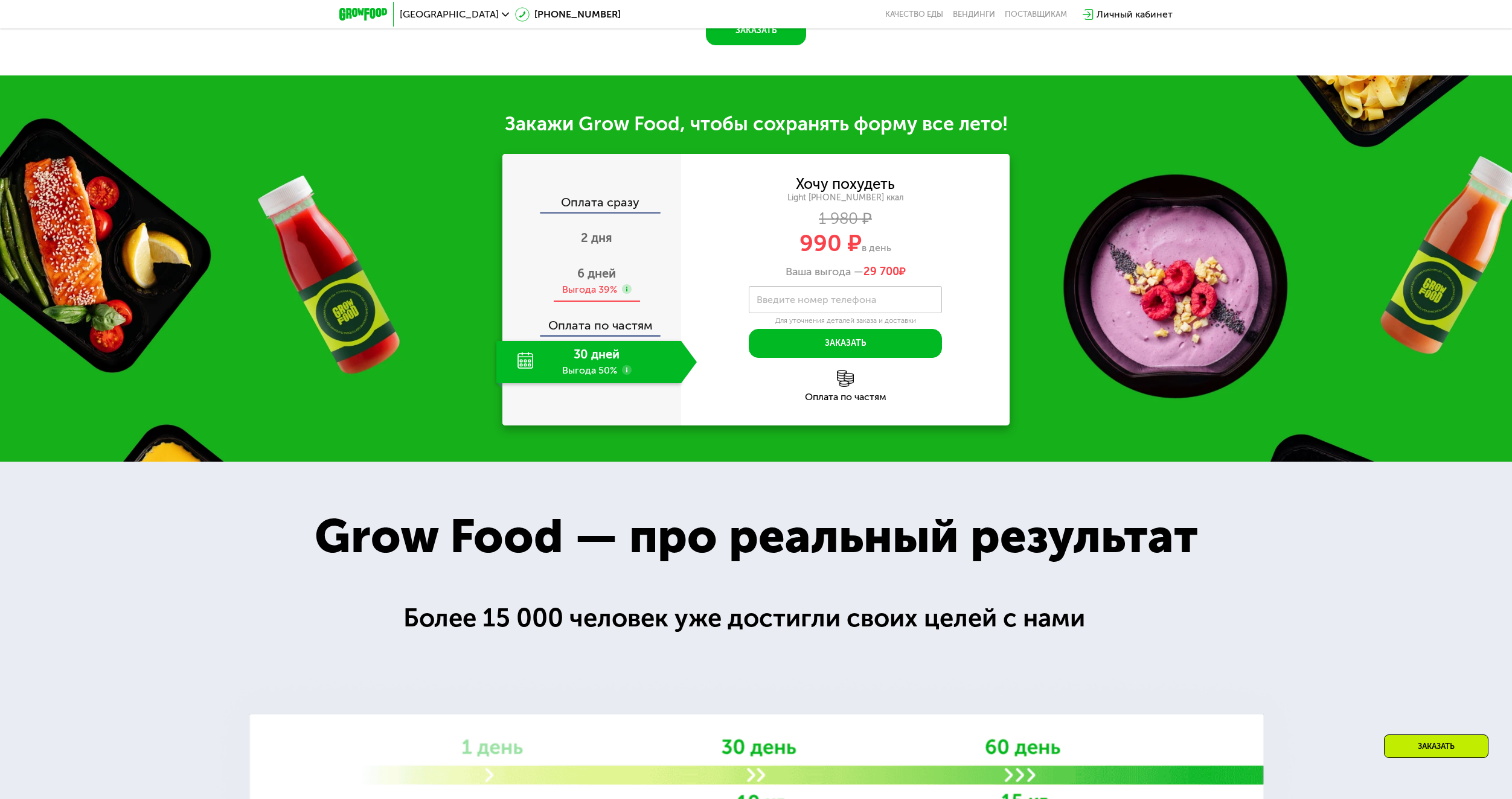
click at [608, 274] on div "6 дней Выгода 39%" at bounding box center [596, 280] width 200 height 42
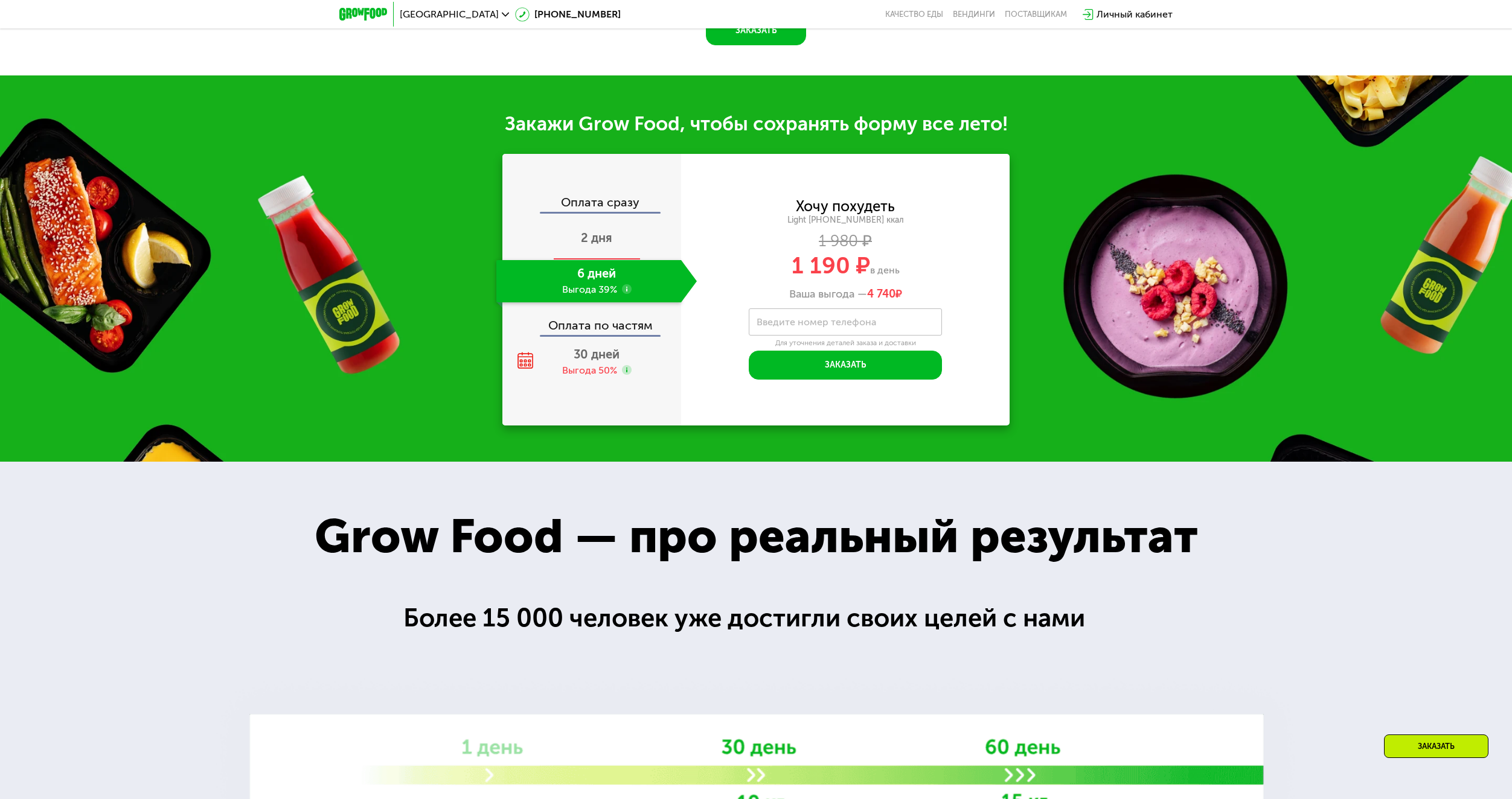
click at [612, 229] on div "2 дня" at bounding box center [596, 238] width 200 height 42
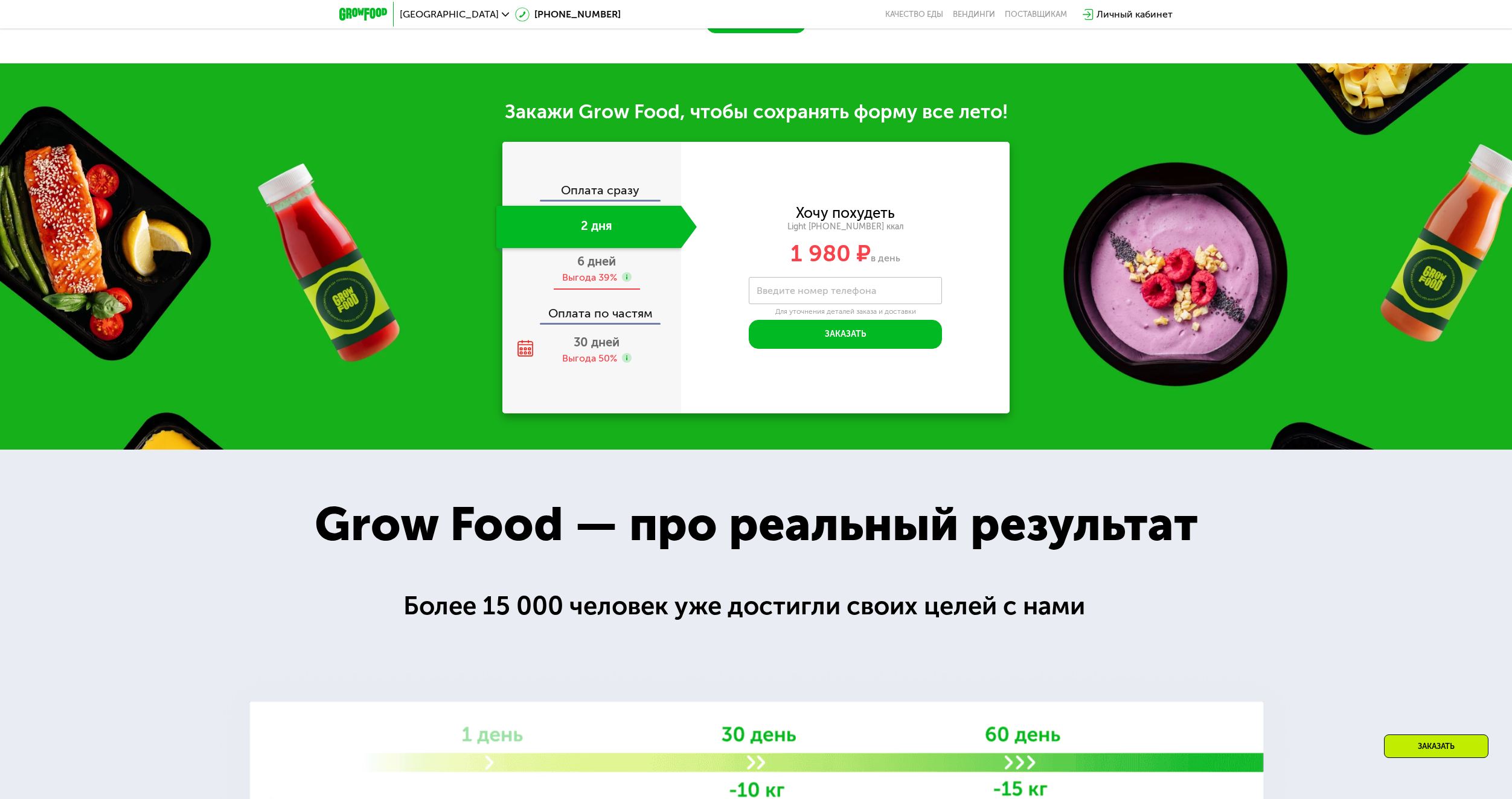
click at [617, 270] on div "6 дней Выгода 39%" at bounding box center [596, 269] width 200 height 42
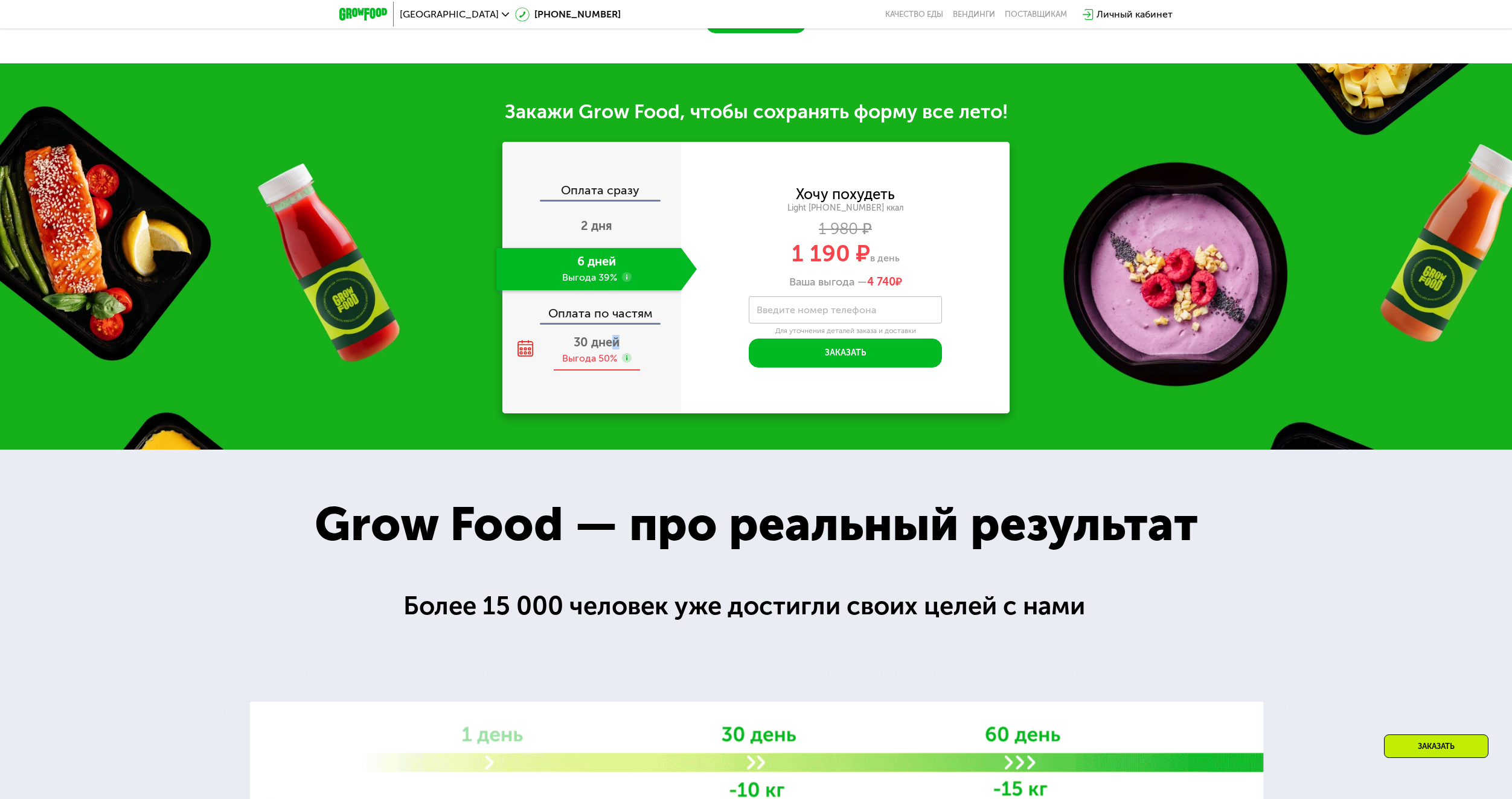
click at [616, 336] on div "30 дней Выгода 50%" at bounding box center [596, 350] width 200 height 42
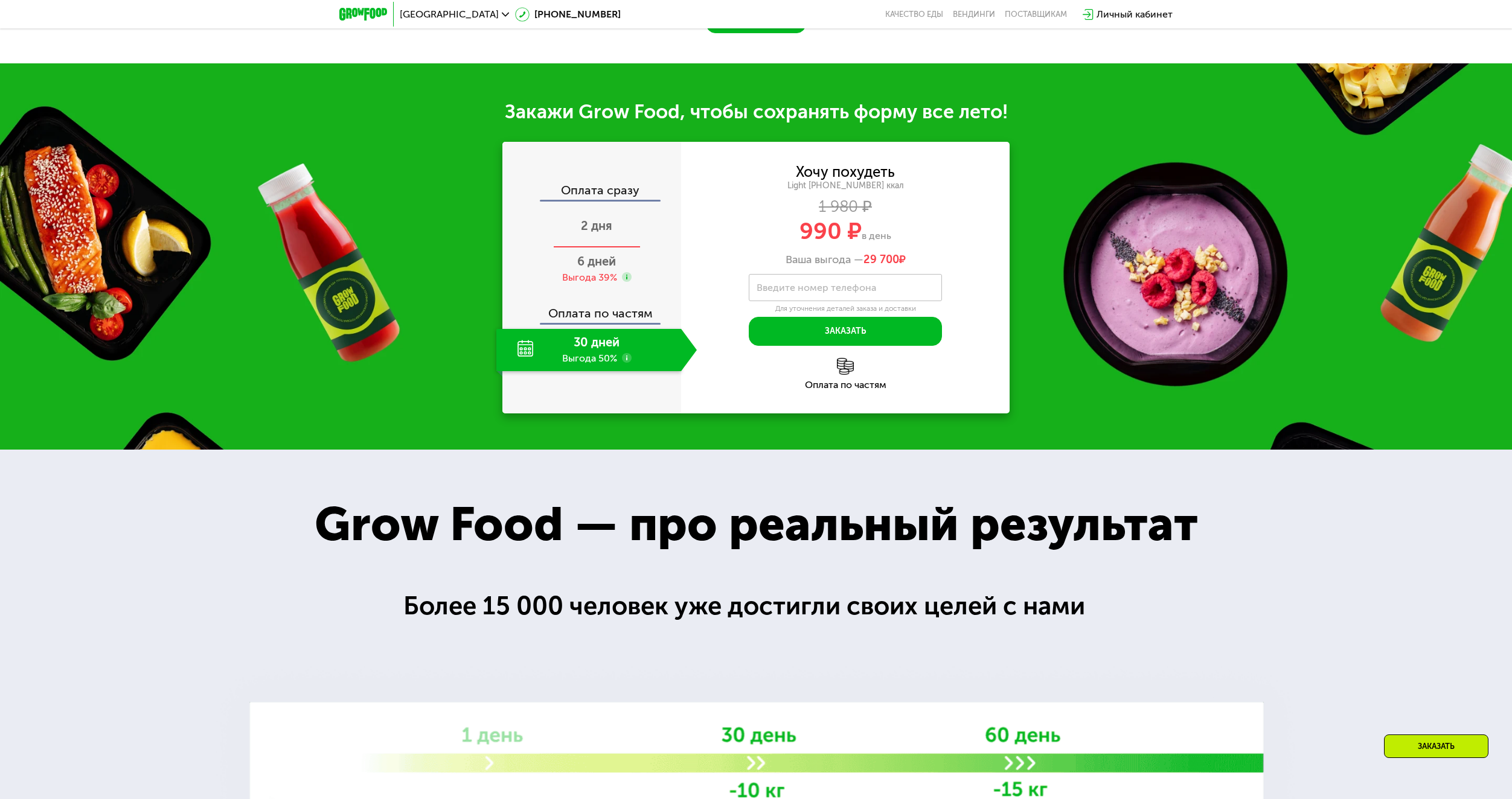
click at [602, 241] on div "2 дня" at bounding box center [596, 226] width 200 height 42
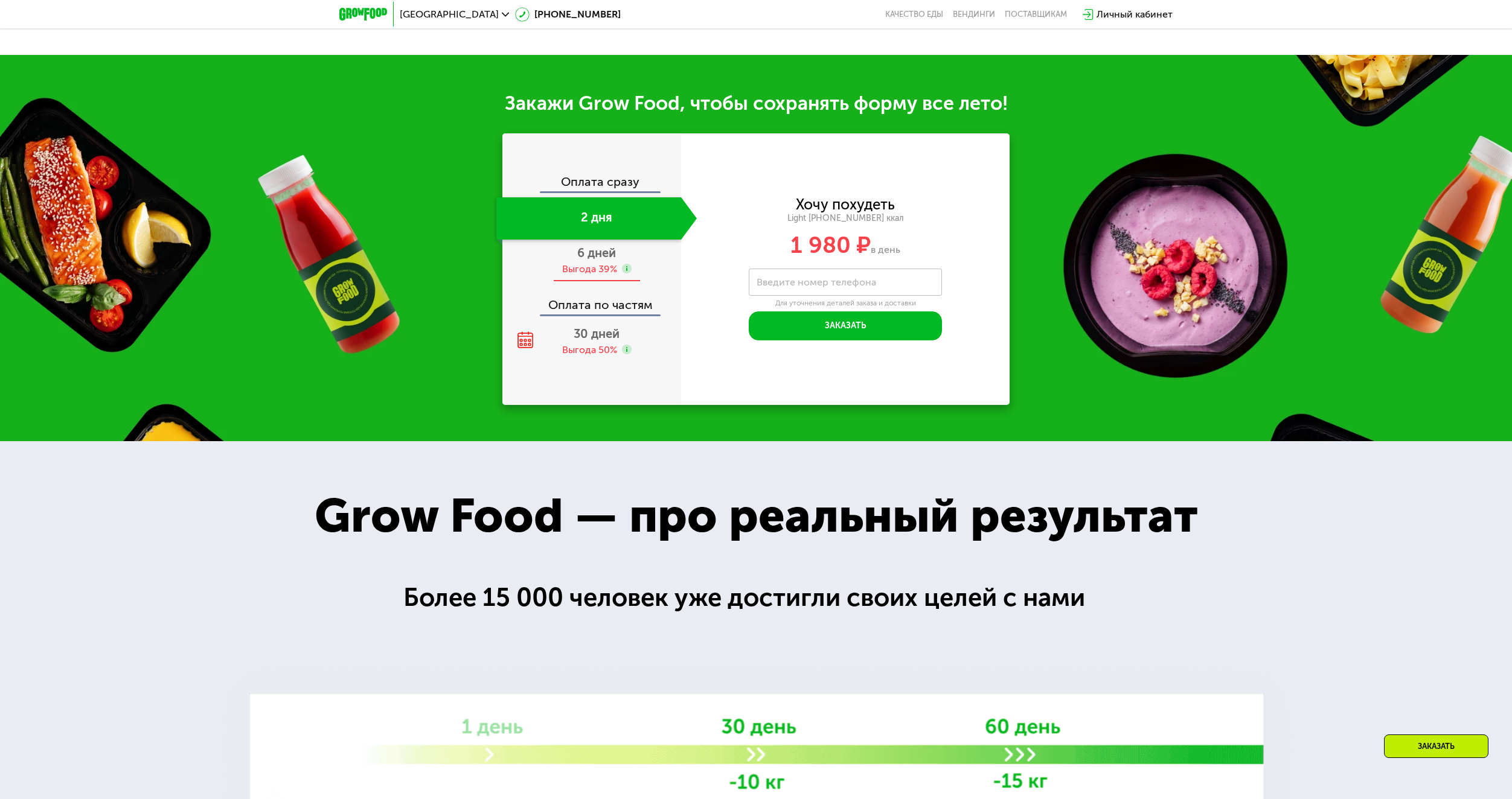
click at [597, 260] on span "6 дней" at bounding box center [596, 252] width 39 height 14
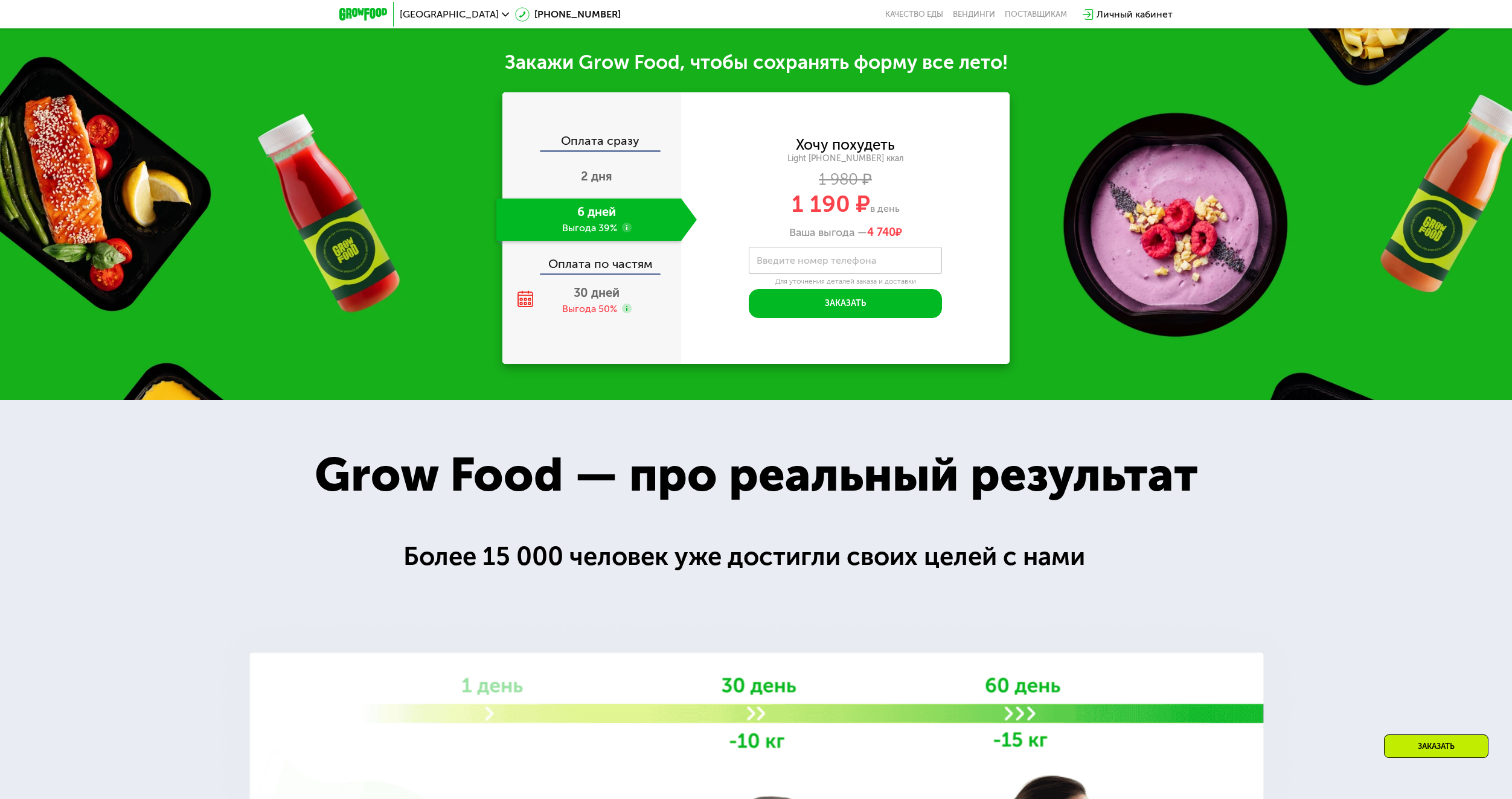
scroll to position [1437, 0]
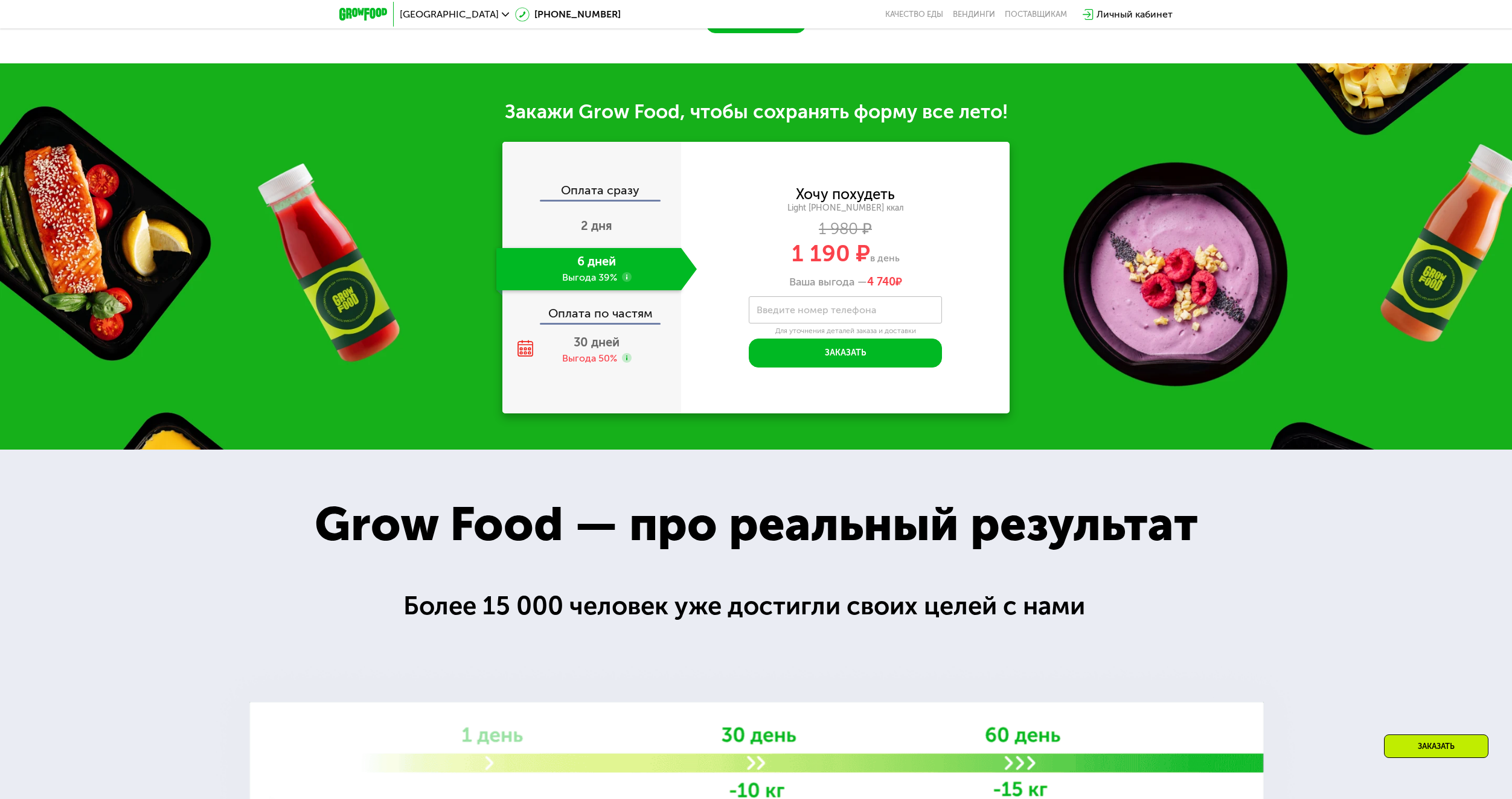
click at [604, 317] on div "Оплата по частям" at bounding box center [592, 308] width 178 height 27
click at [606, 340] on span "30 дней" at bounding box center [597, 342] width 46 height 14
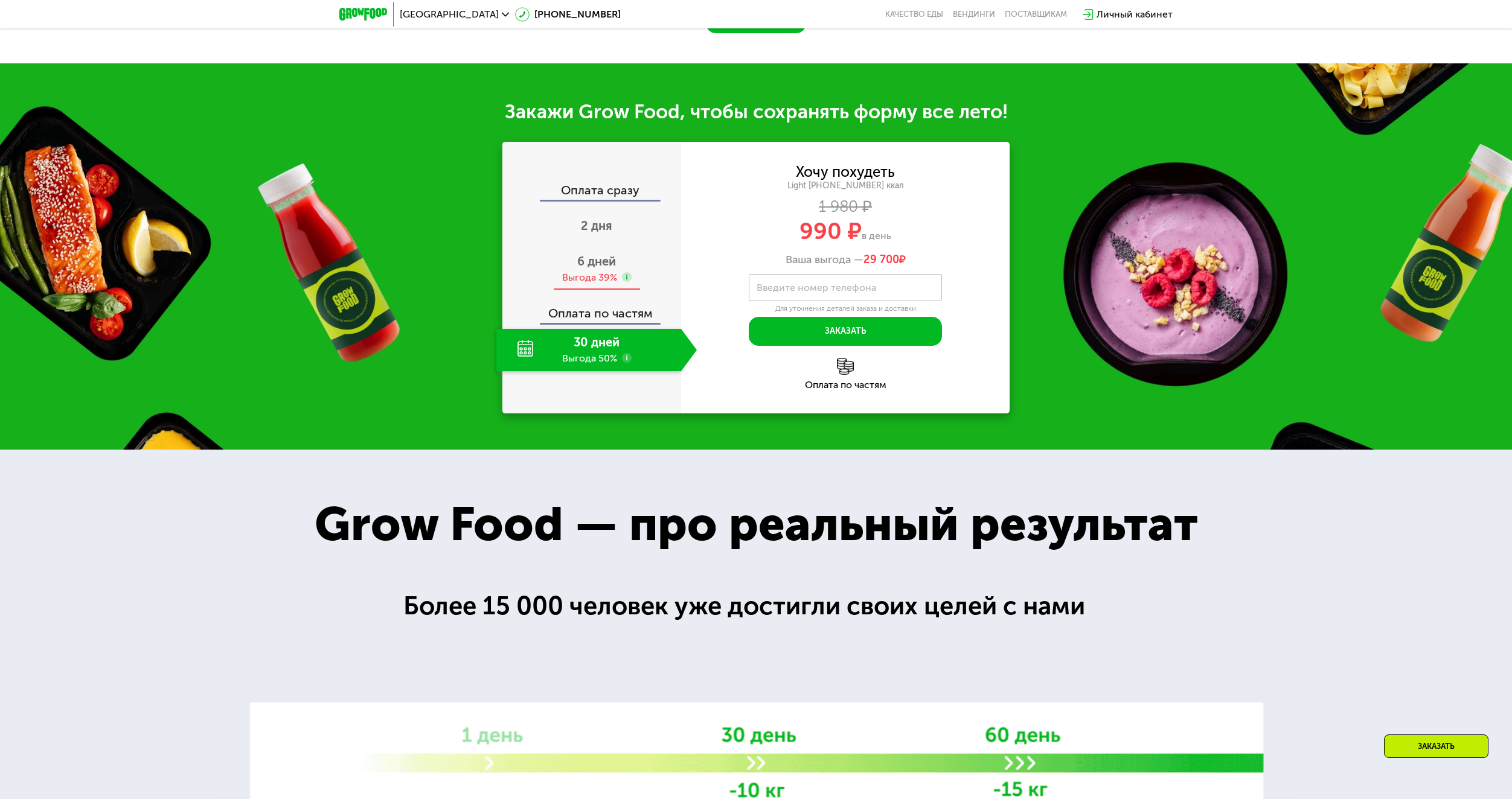
click at [611, 277] on div "Выгода 39%" at bounding box center [589, 277] width 55 height 13
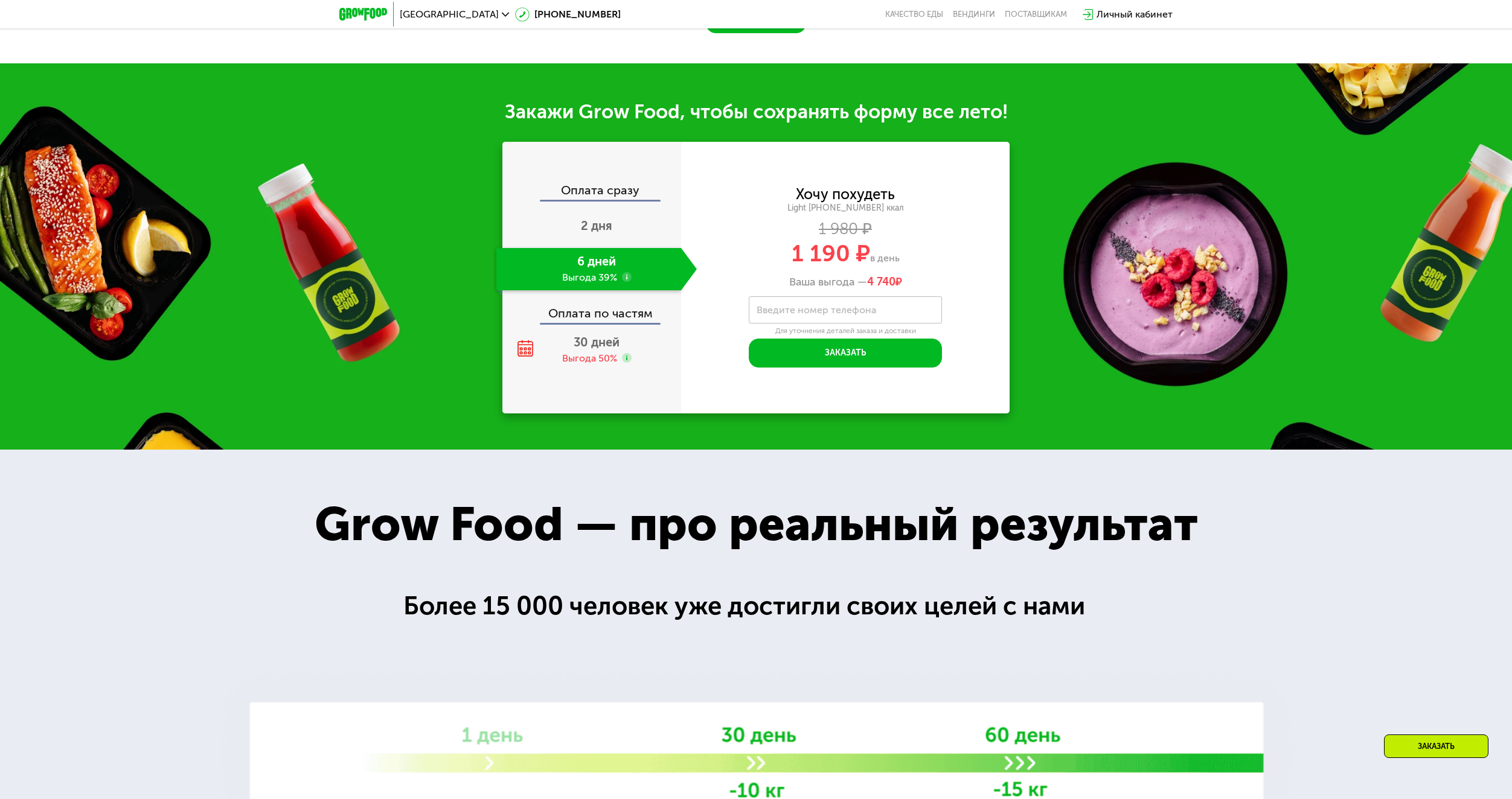
drag, startPoint x: 604, startPoint y: 236, endPoint x: 603, endPoint y: 263, distance: 27.0
click at [603, 233] on span "2 дня" at bounding box center [596, 225] width 31 height 14
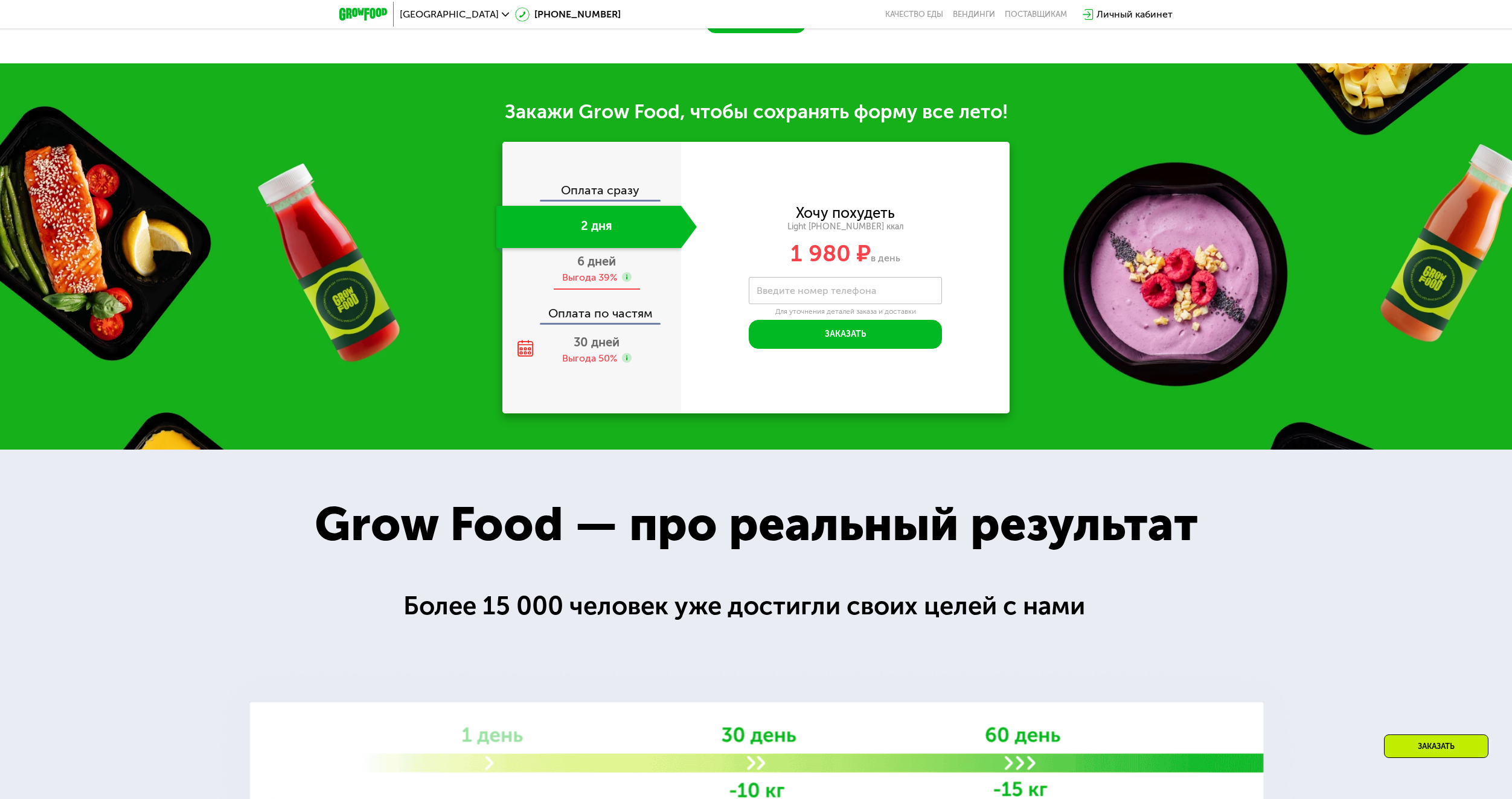
click at [604, 280] on div "Выгода 39%" at bounding box center [589, 277] width 55 height 13
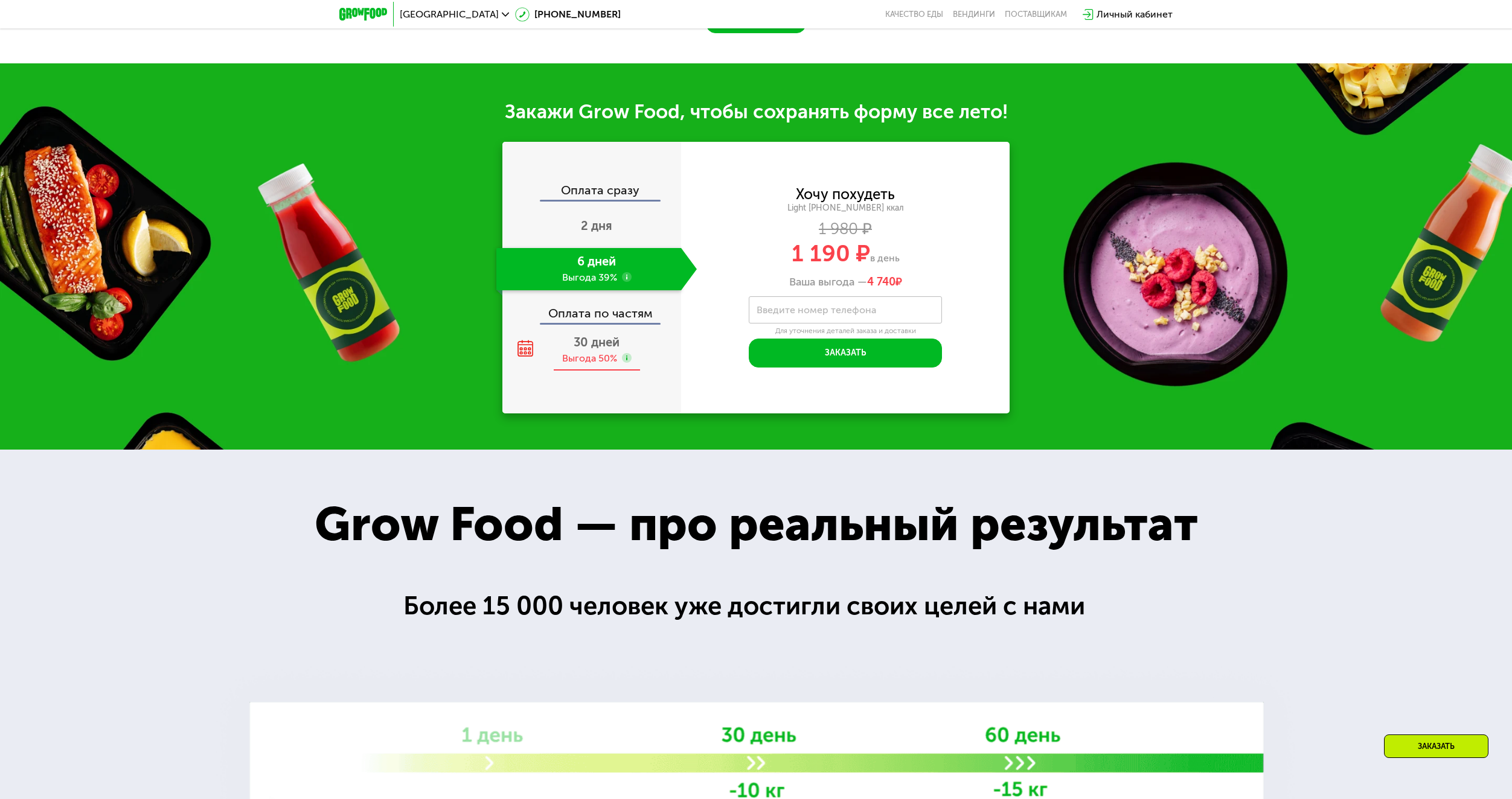
click at [609, 338] on div "30 дней Выгода 50%" at bounding box center [596, 350] width 200 height 42
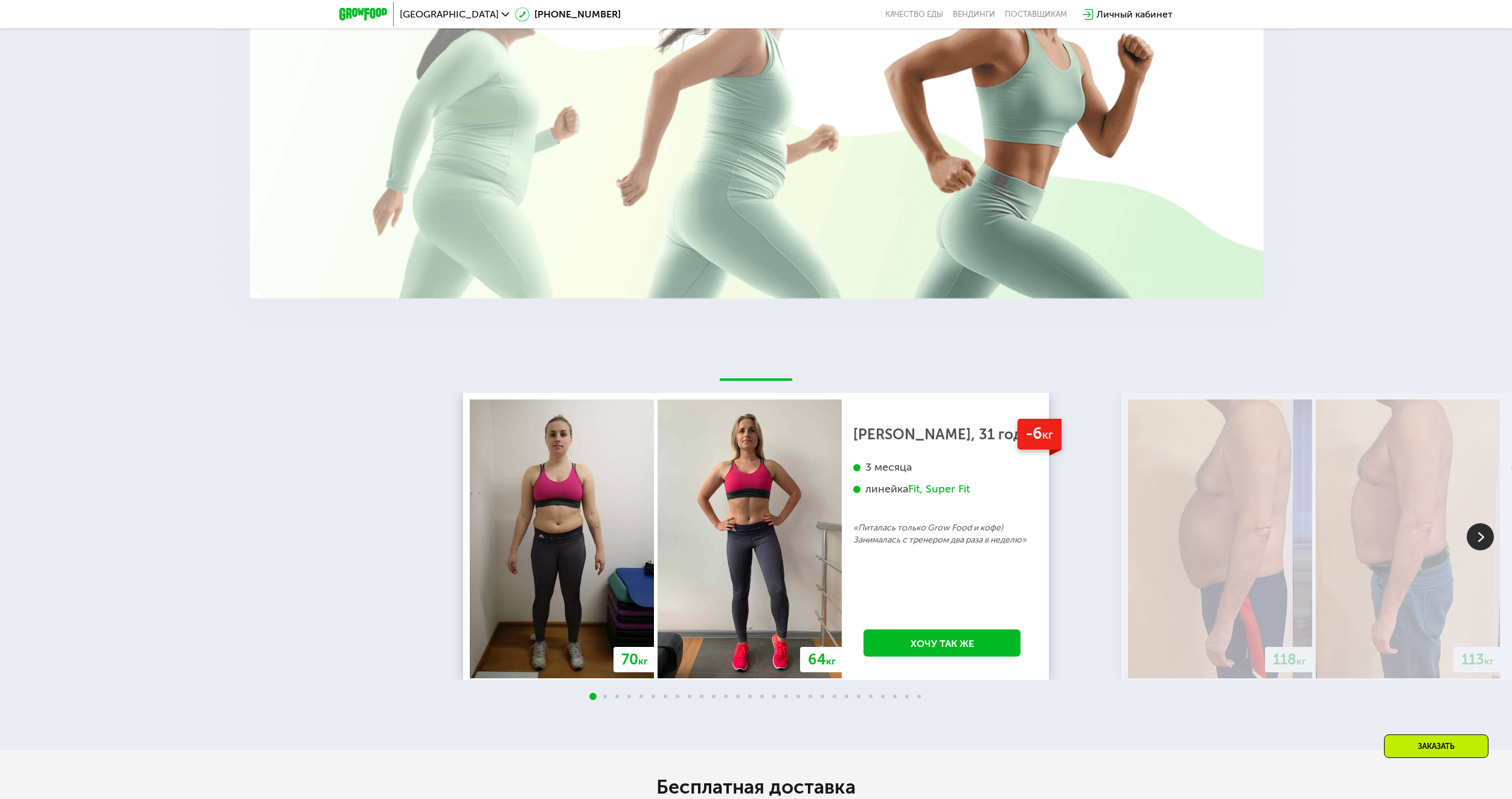
scroll to position [2337, 0]
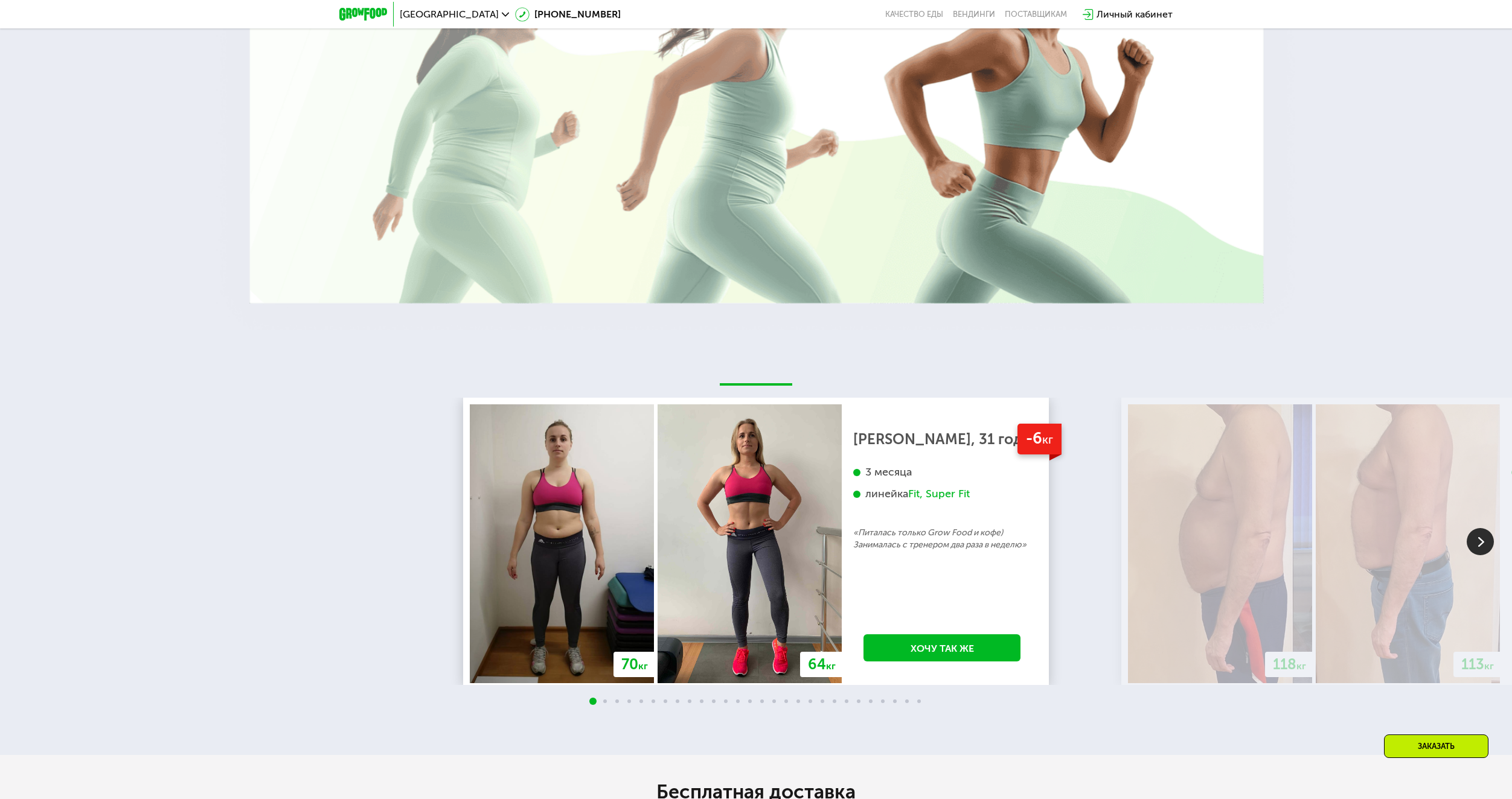
click at [1484, 555] on img at bounding box center [1480, 542] width 27 height 27
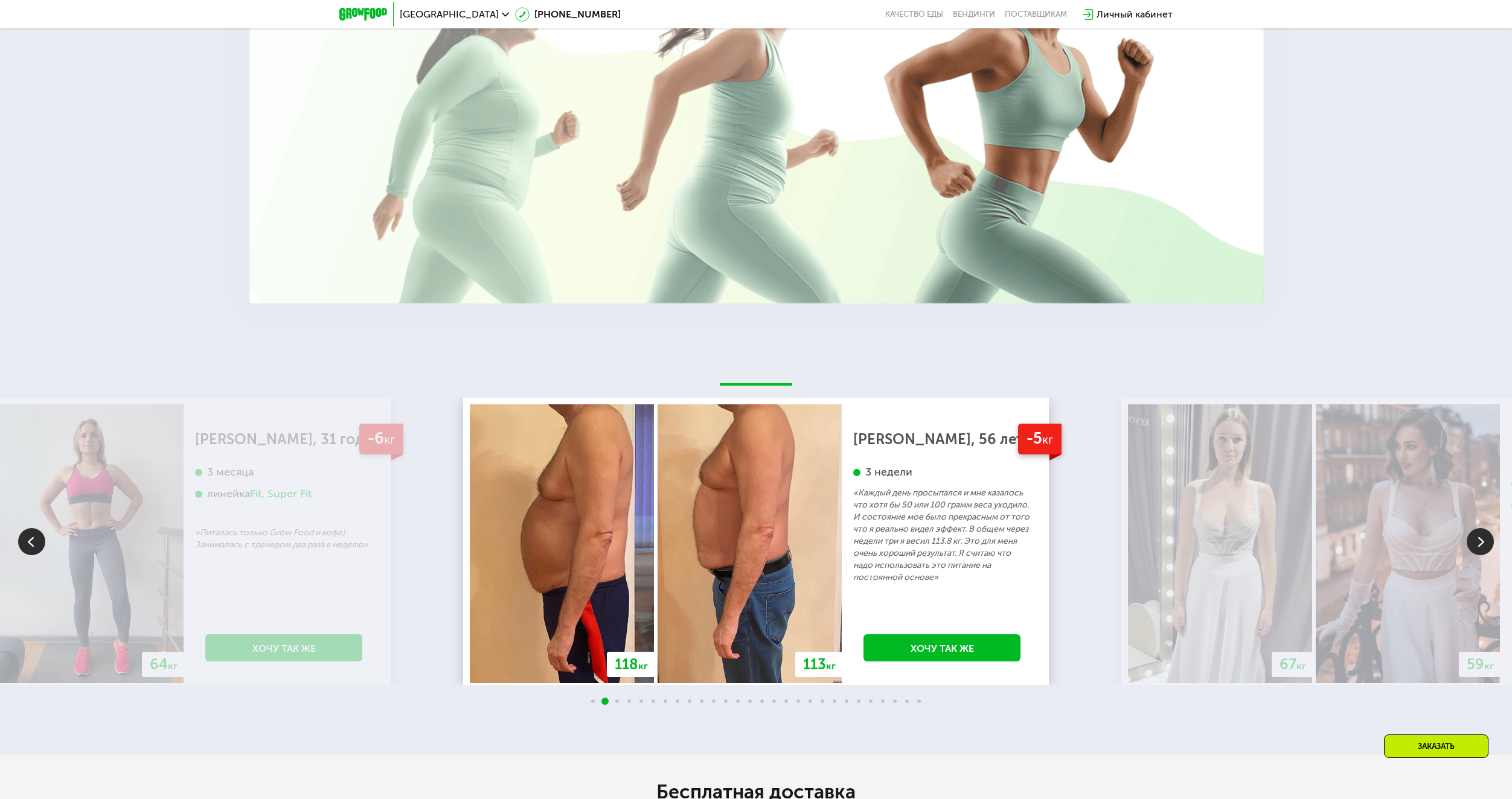
click at [1480, 546] on img at bounding box center [1480, 542] width 27 height 27
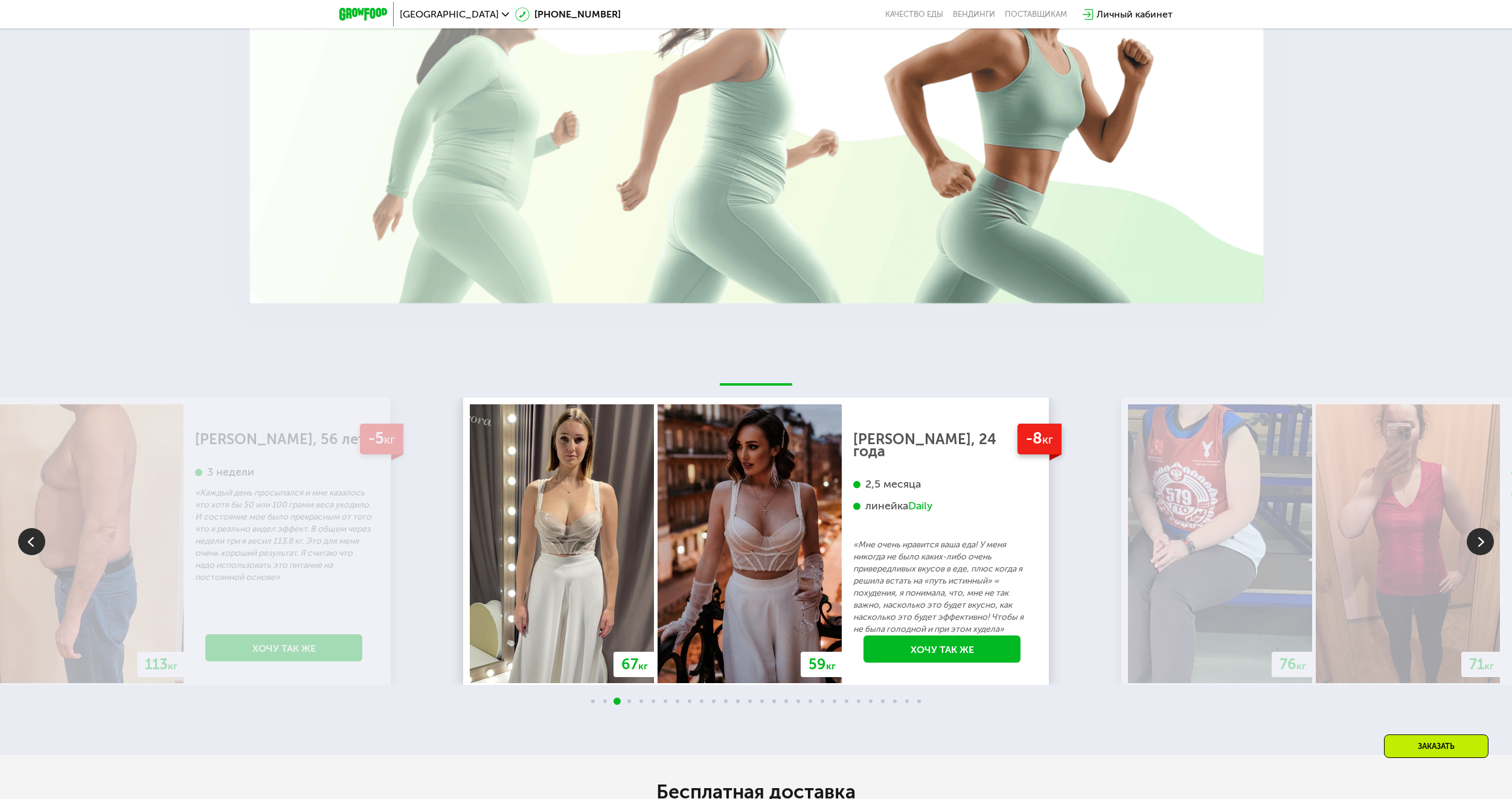
click at [1484, 542] on img at bounding box center [1480, 542] width 27 height 27
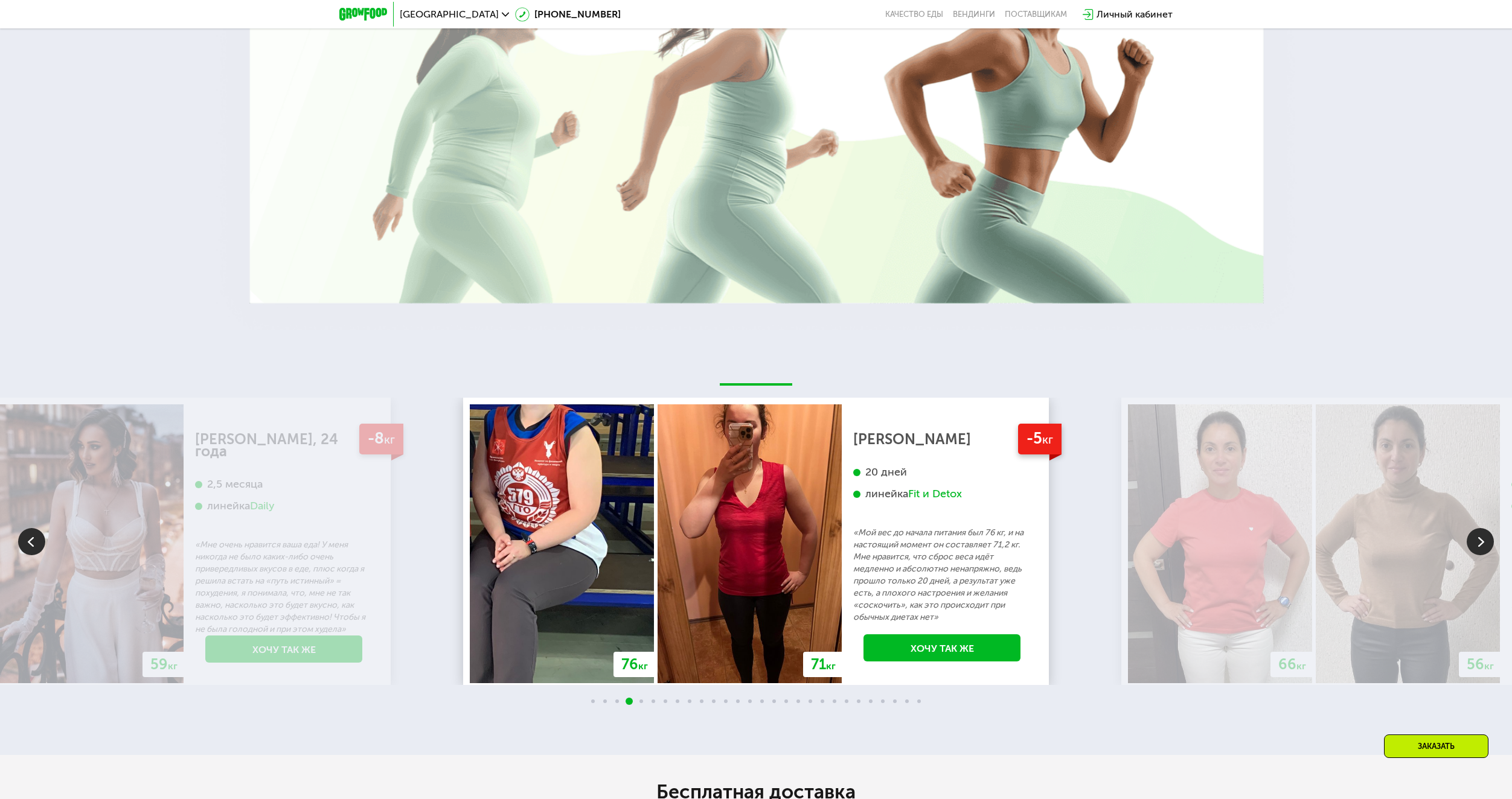
click at [1478, 547] on img at bounding box center [1480, 542] width 27 height 27
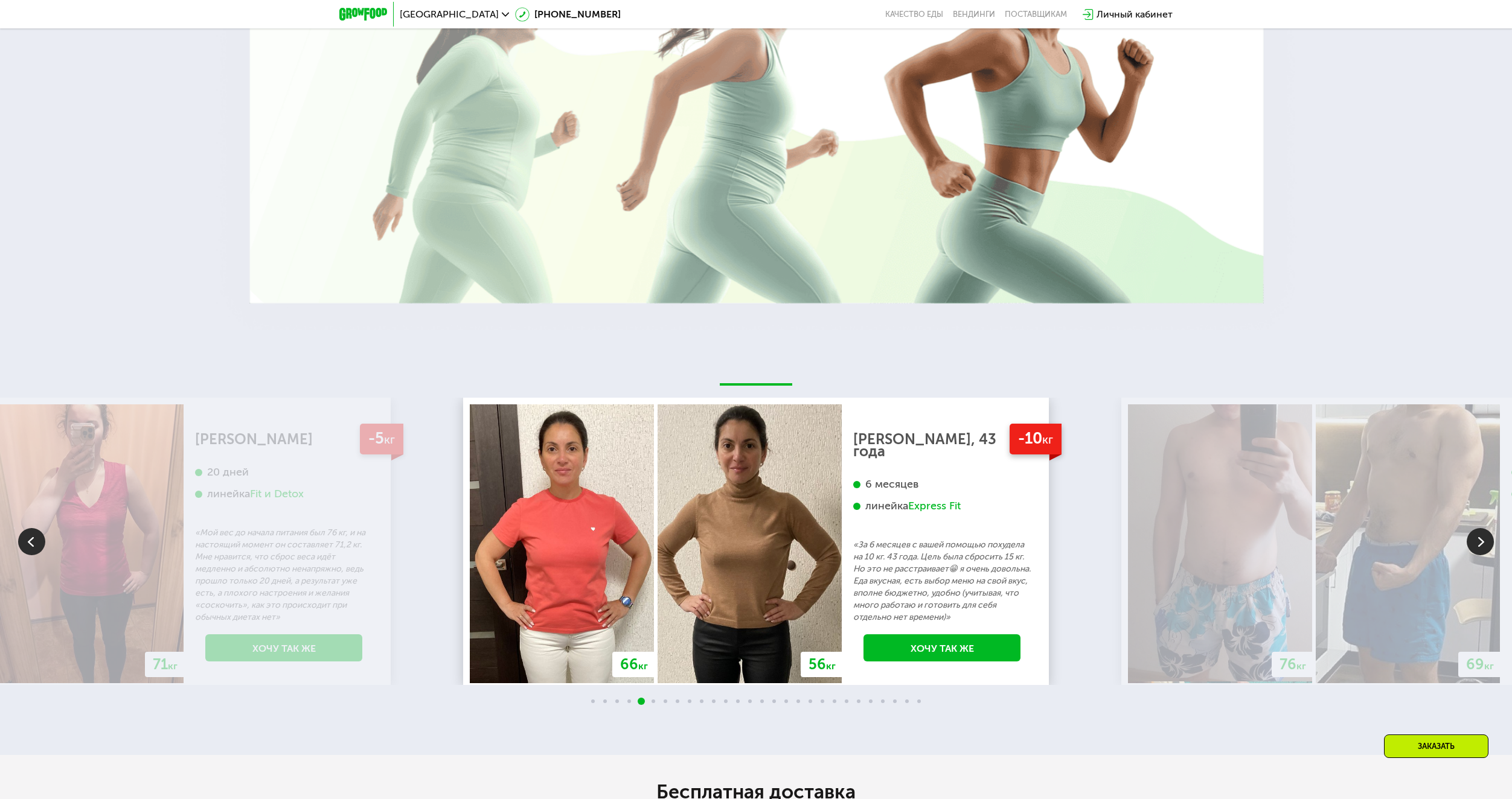
click at [1495, 548] on img at bounding box center [1408, 544] width 184 height 279
click at [1474, 553] on img at bounding box center [1480, 542] width 27 height 27
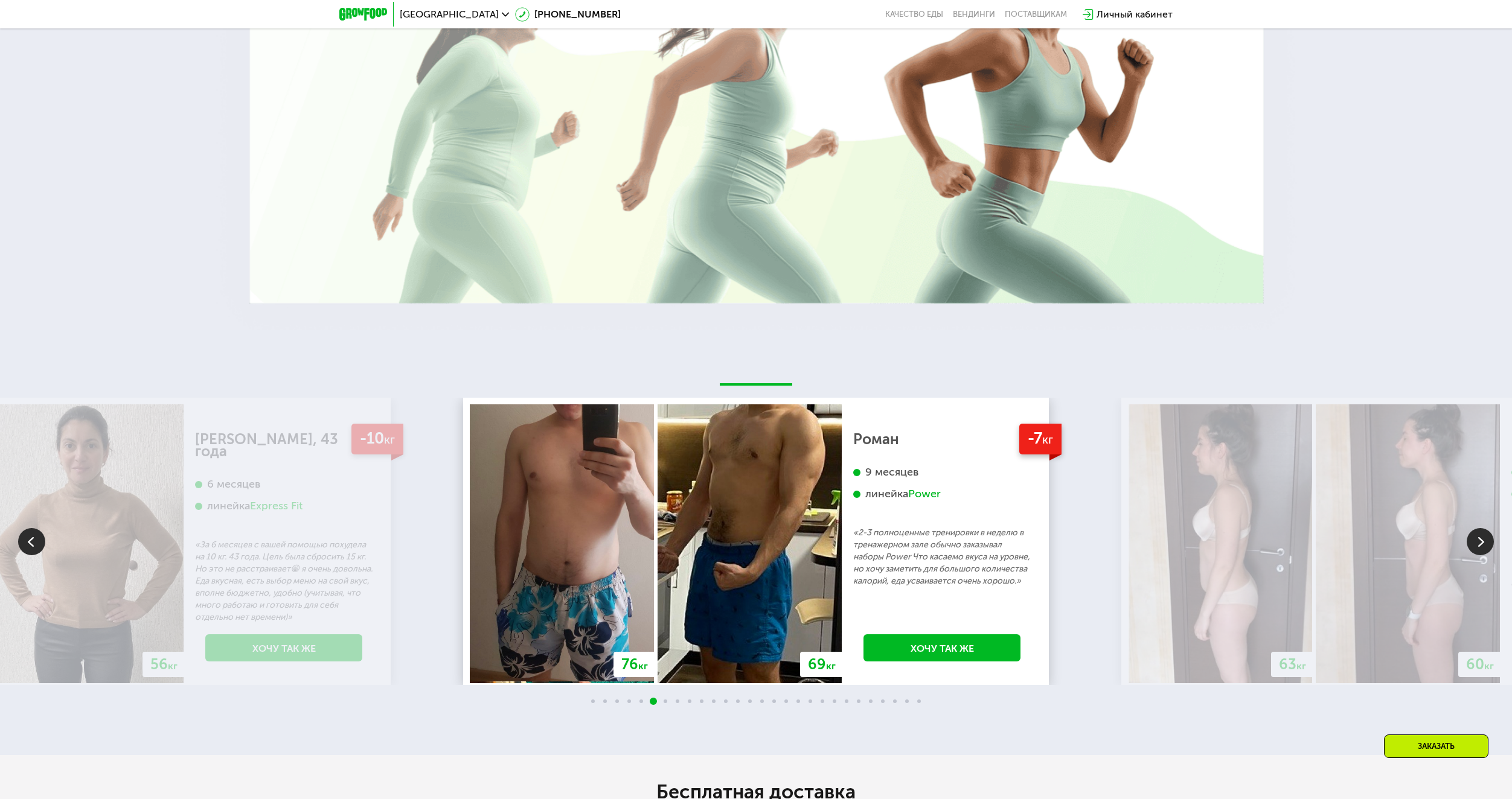
click at [1494, 548] on img at bounding box center [1408, 544] width 184 height 279
click at [1478, 544] on img at bounding box center [1480, 542] width 27 height 27
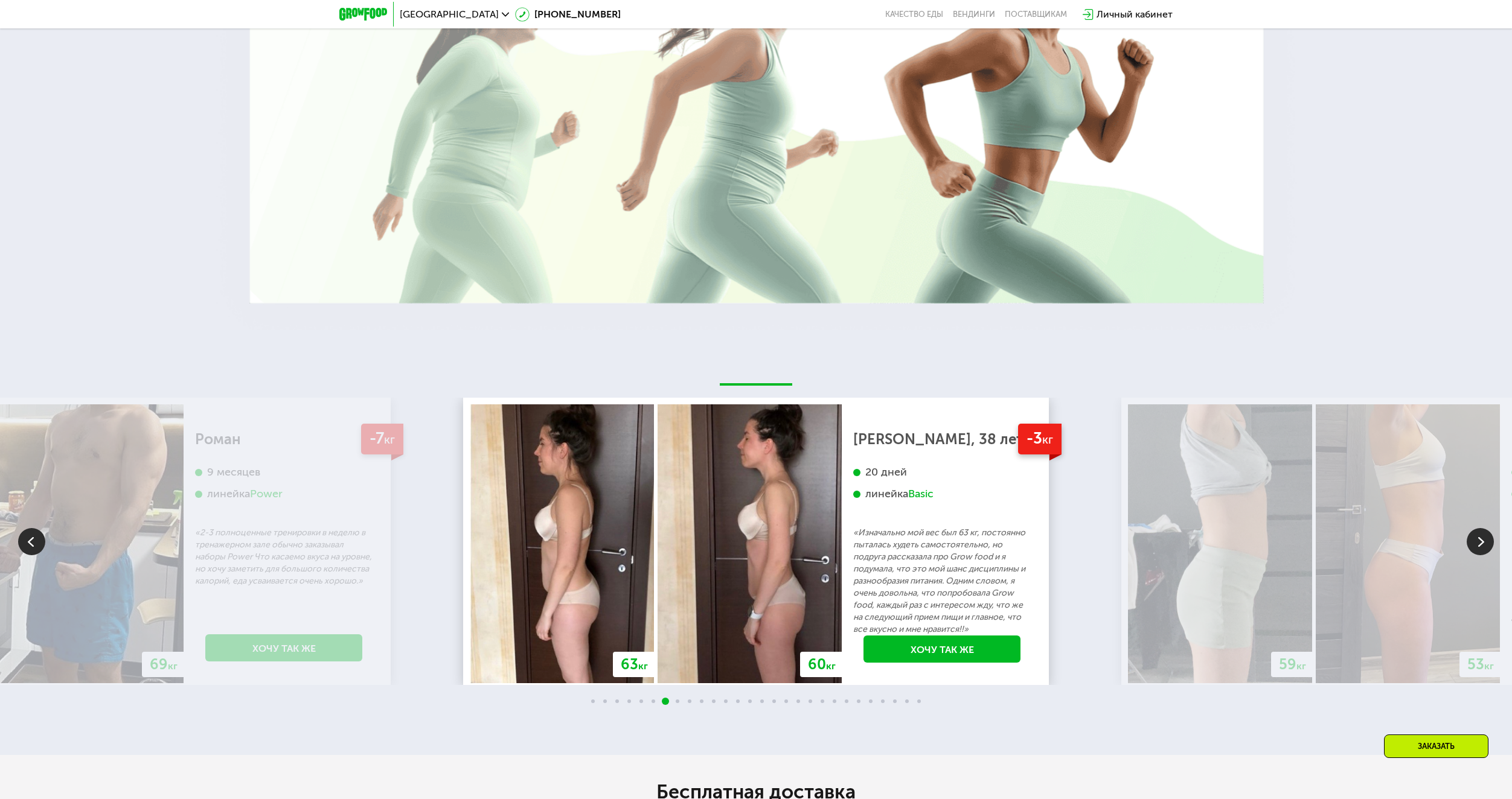
click at [1480, 545] on img at bounding box center [1480, 542] width 27 height 27
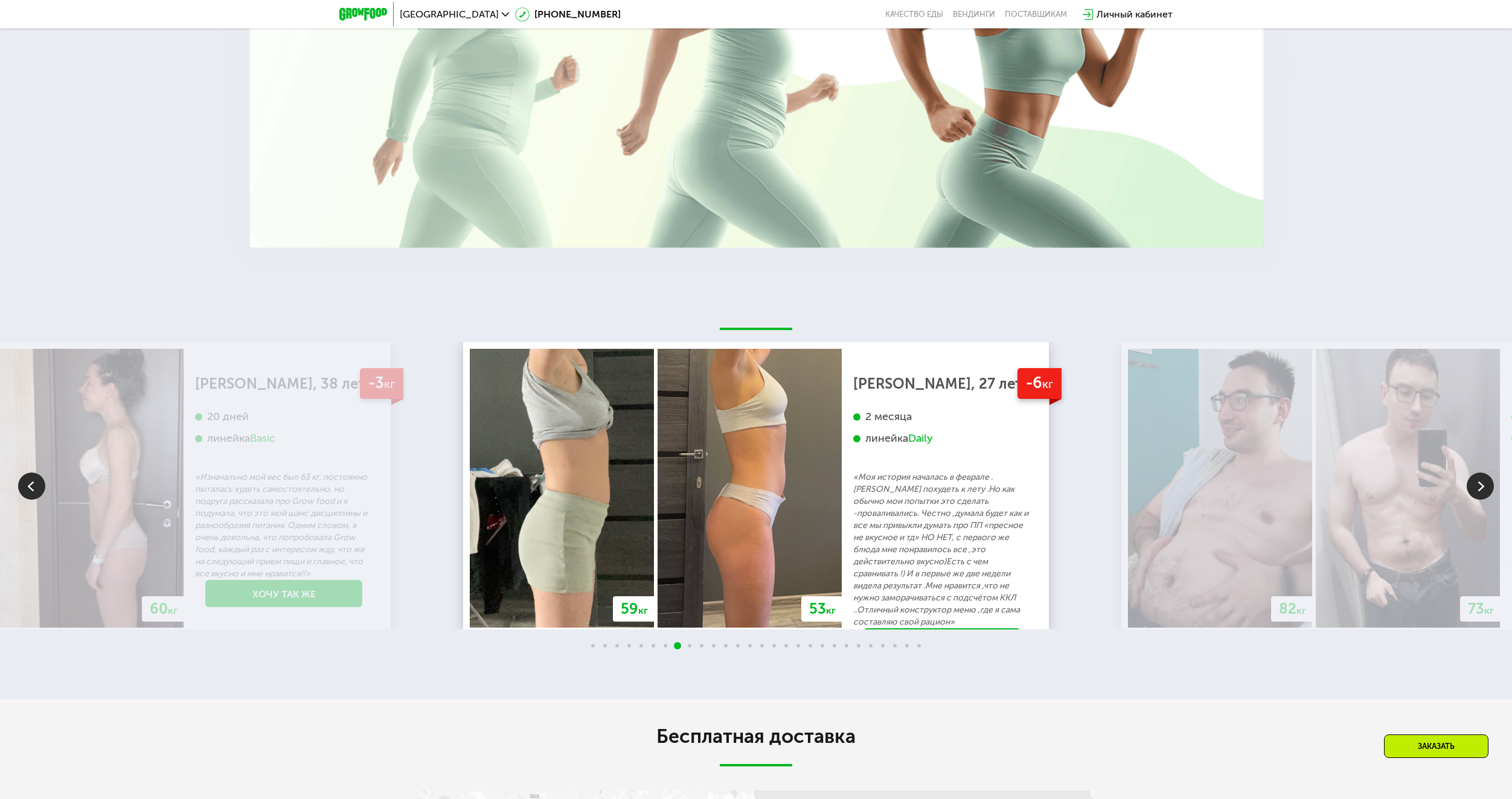
scroll to position [2397, 0]
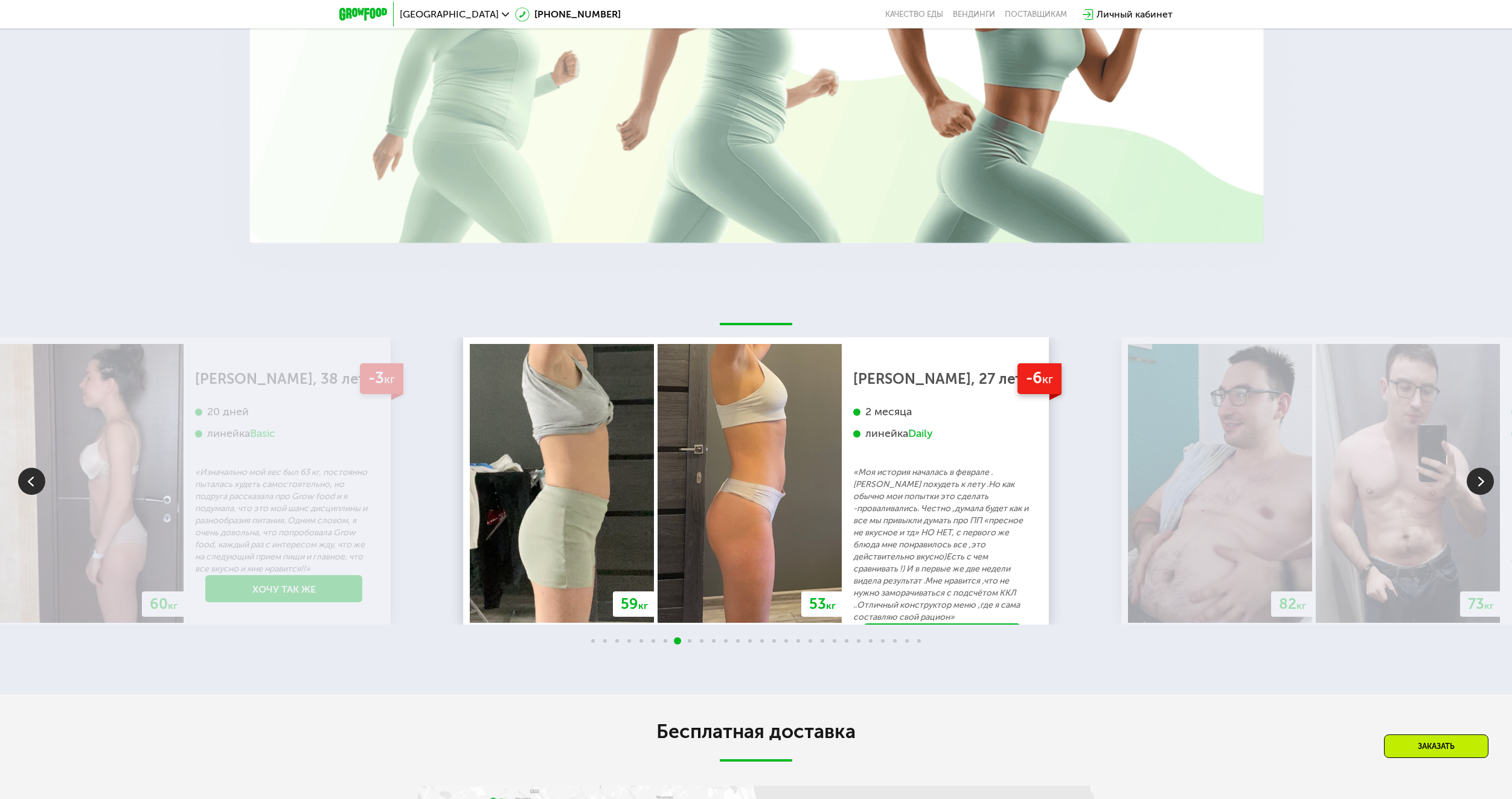
click at [1481, 485] on img at bounding box center [1480, 481] width 27 height 27
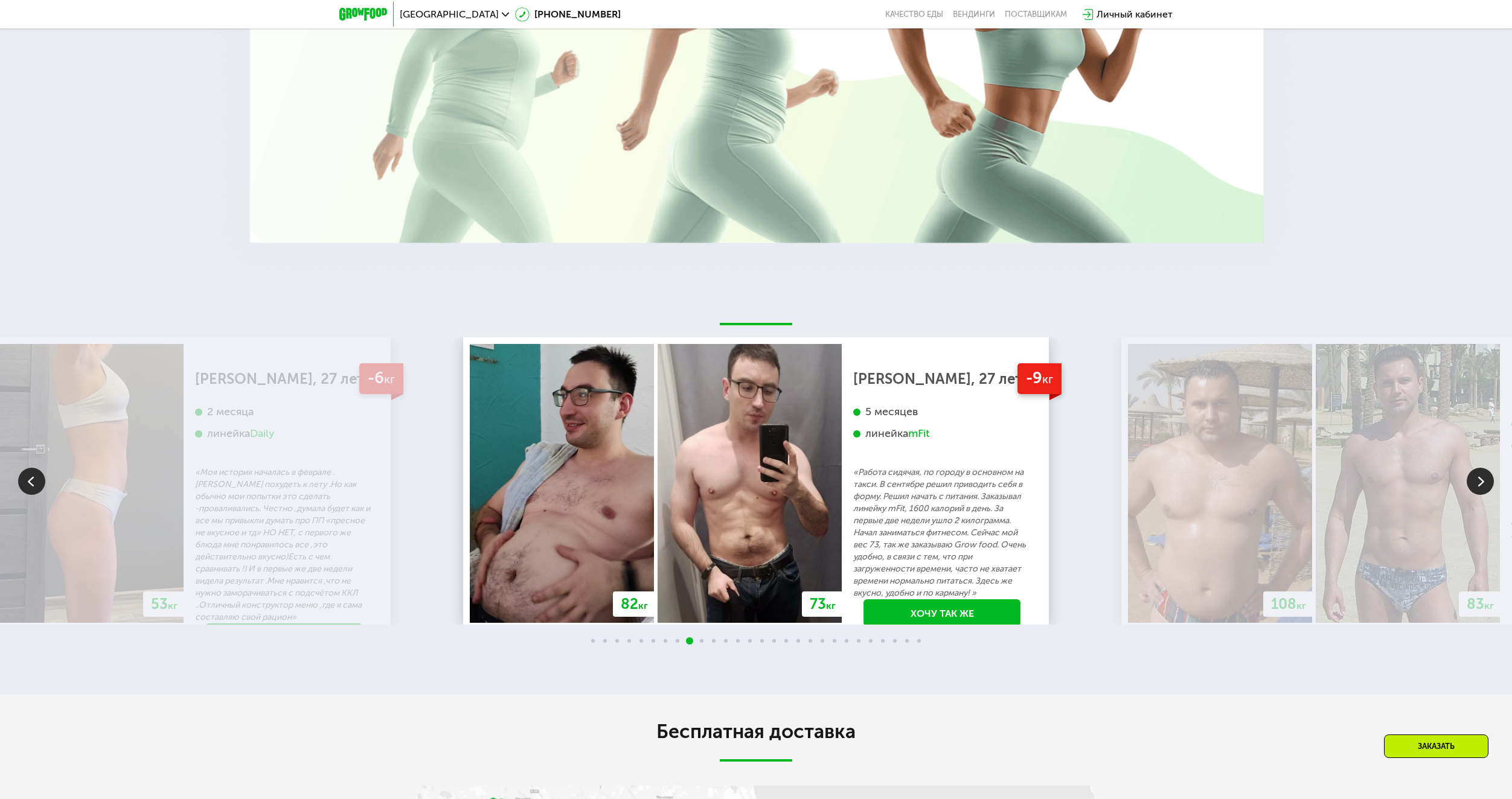
click at [1481, 488] on img at bounding box center [1480, 481] width 27 height 27
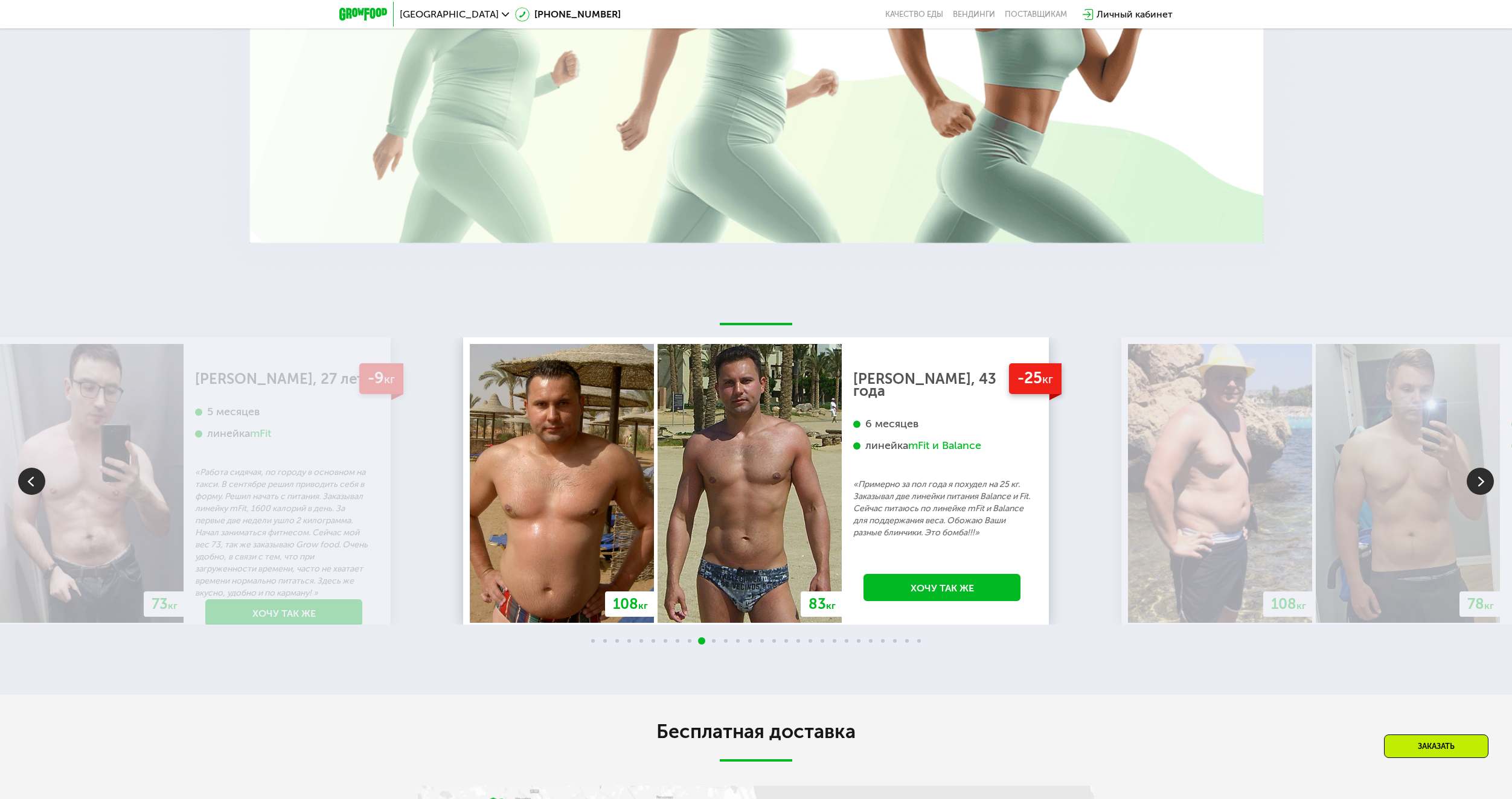
click at [1488, 492] on img at bounding box center [1480, 481] width 27 height 27
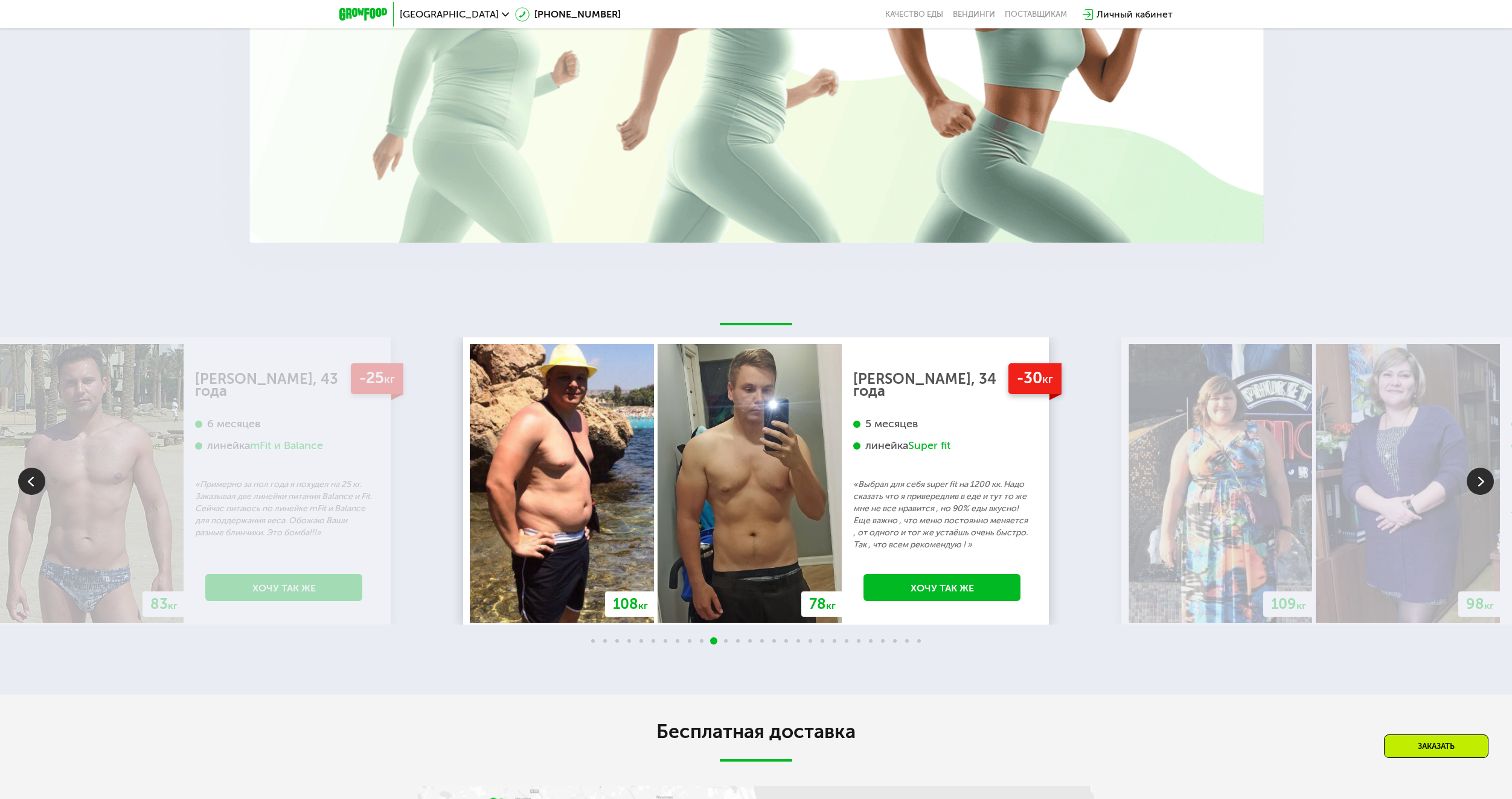
click at [1498, 495] on img at bounding box center [1408, 484] width 184 height 279
click at [1485, 487] on img at bounding box center [1480, 481] width 27 height 27
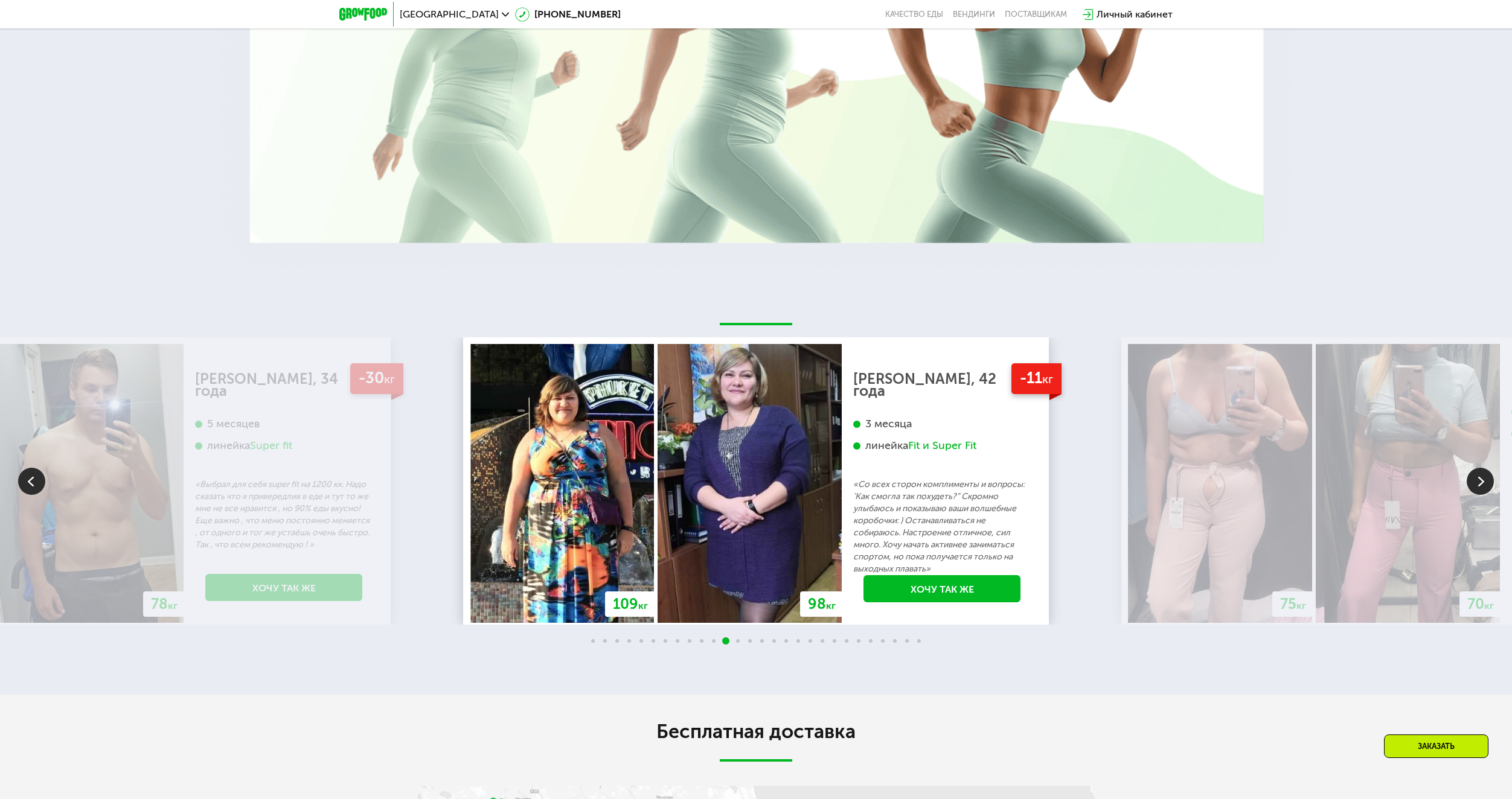
drag, startPoint x: 39, startPoint y: 484, endPoint x: 53, endPoint y: 484, distance: 14.0
click at [39, 484] on img at bounding box center [32, 481] width 27 height 27
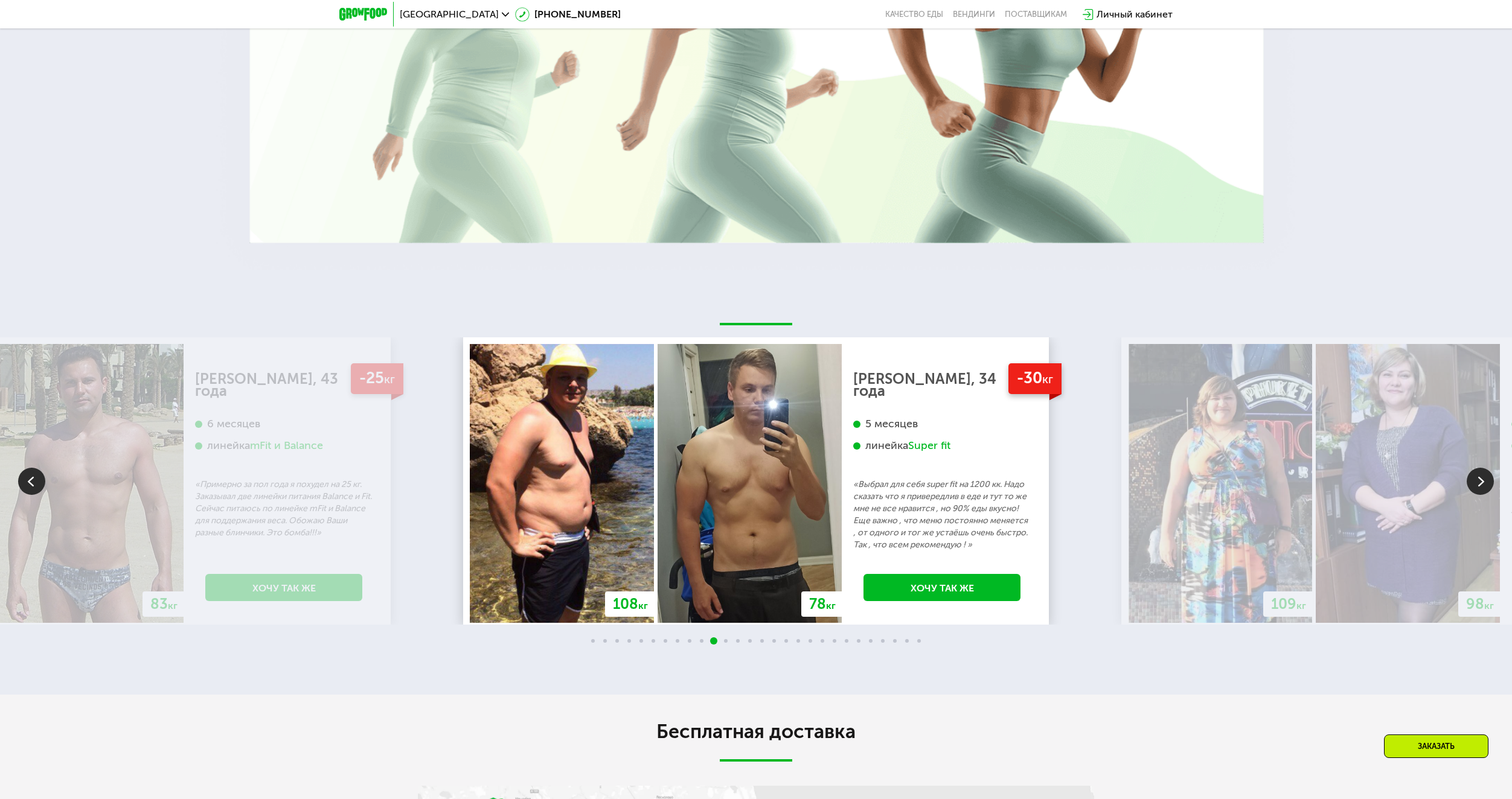
click at [1479, 490] on img at bounding box center [1480, 481] width 27 height 27
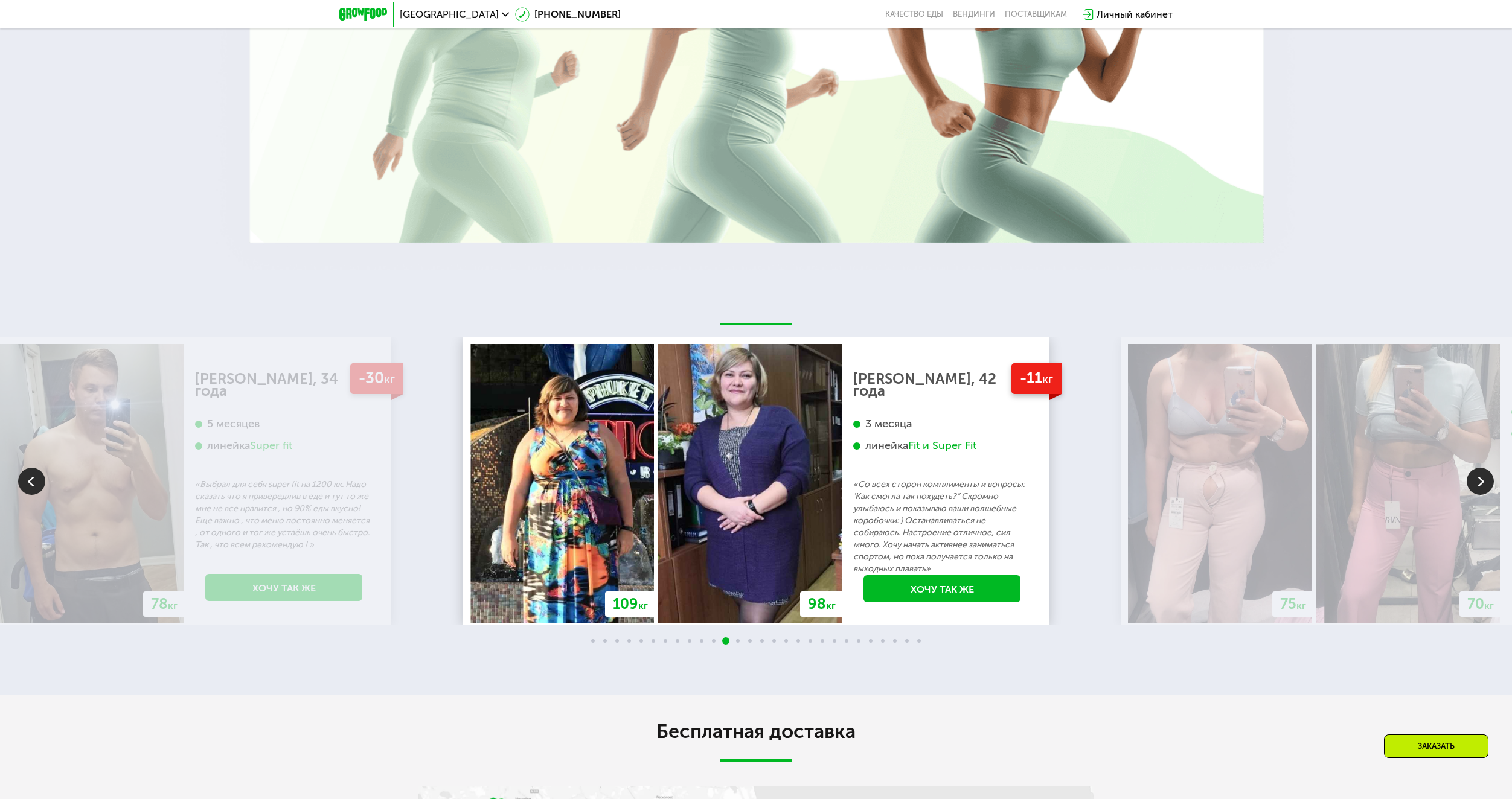
click at [1478, 491] on img at bounding box center [1480, 481] width 27 height 27
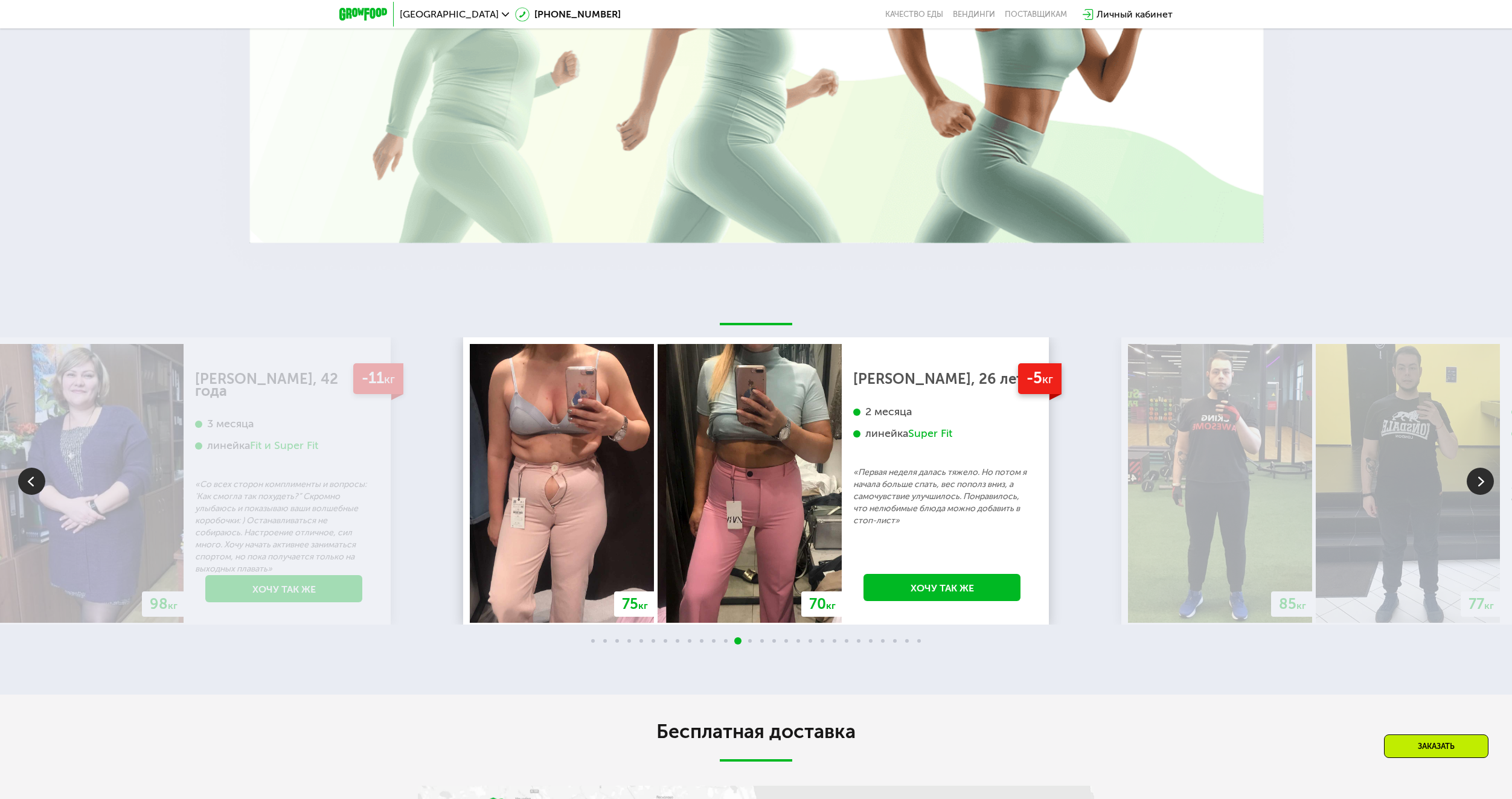
click at [1478, 492] on img at bounding box center [1480, 481] width 27 height 27
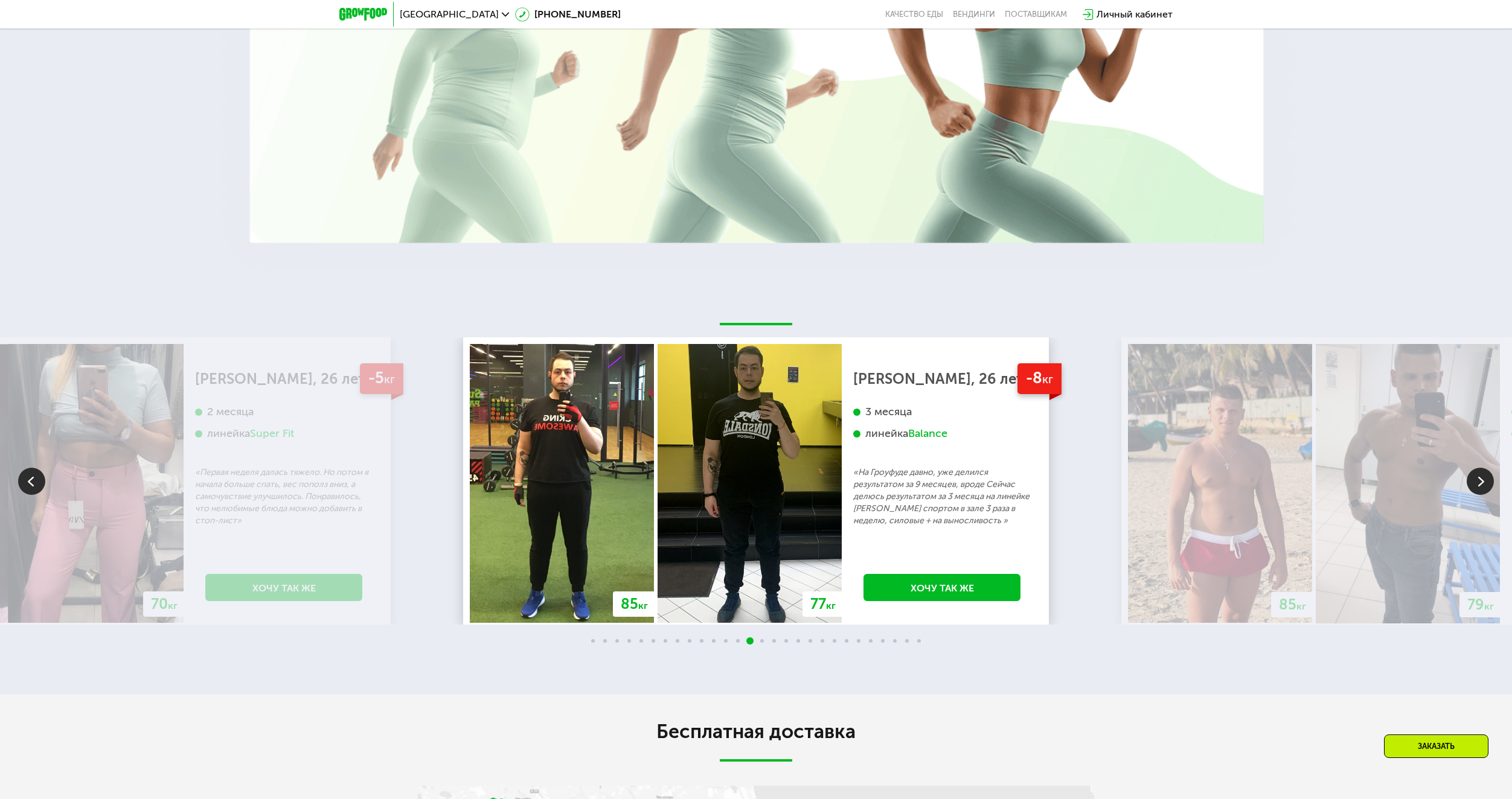
click at [1476, 486] on img at bounding box center [1480, 481] width 27 height 27
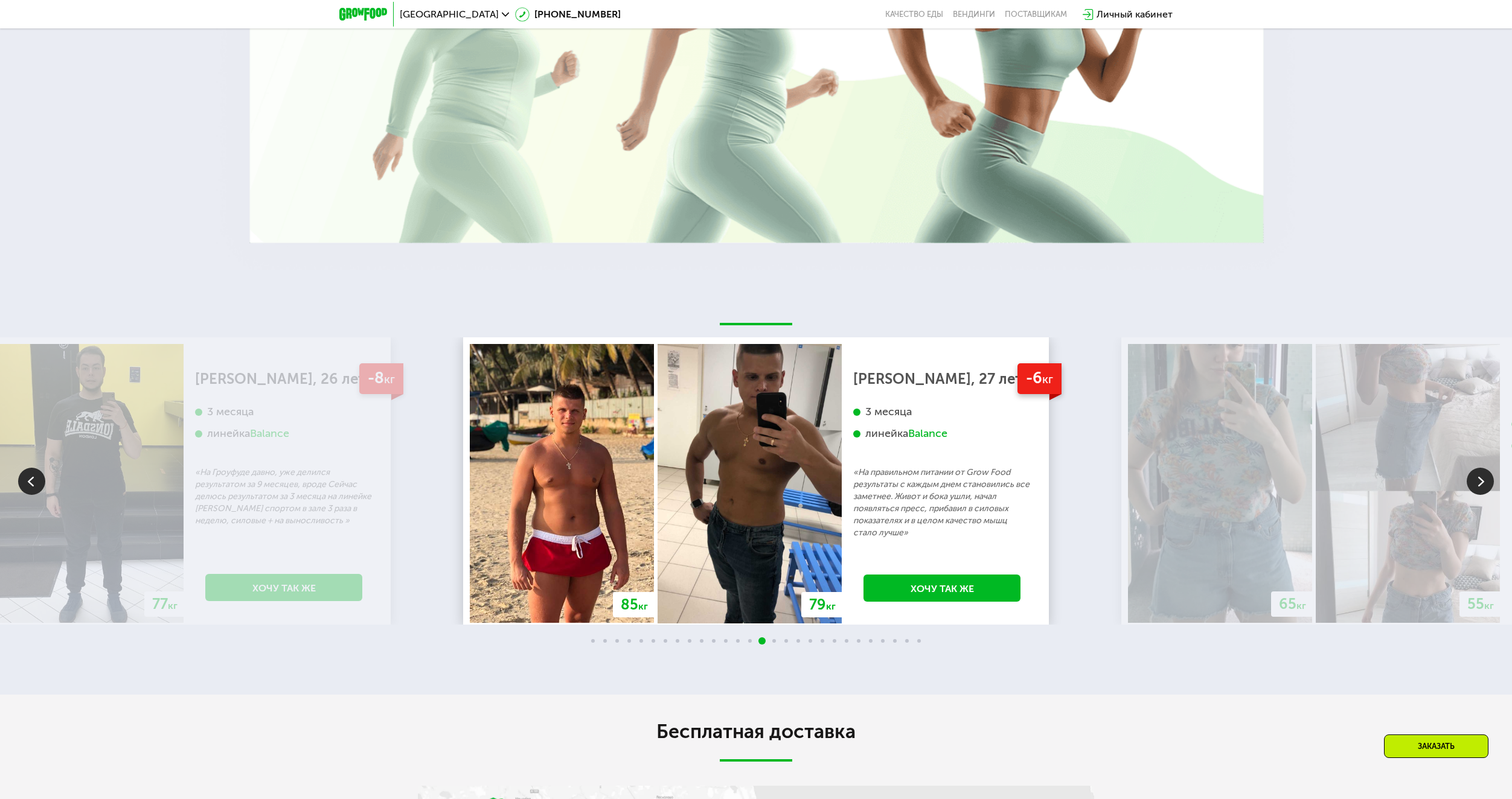
click at [1477, 486] on img at bounding box center [1480, 481] width 27 height 27
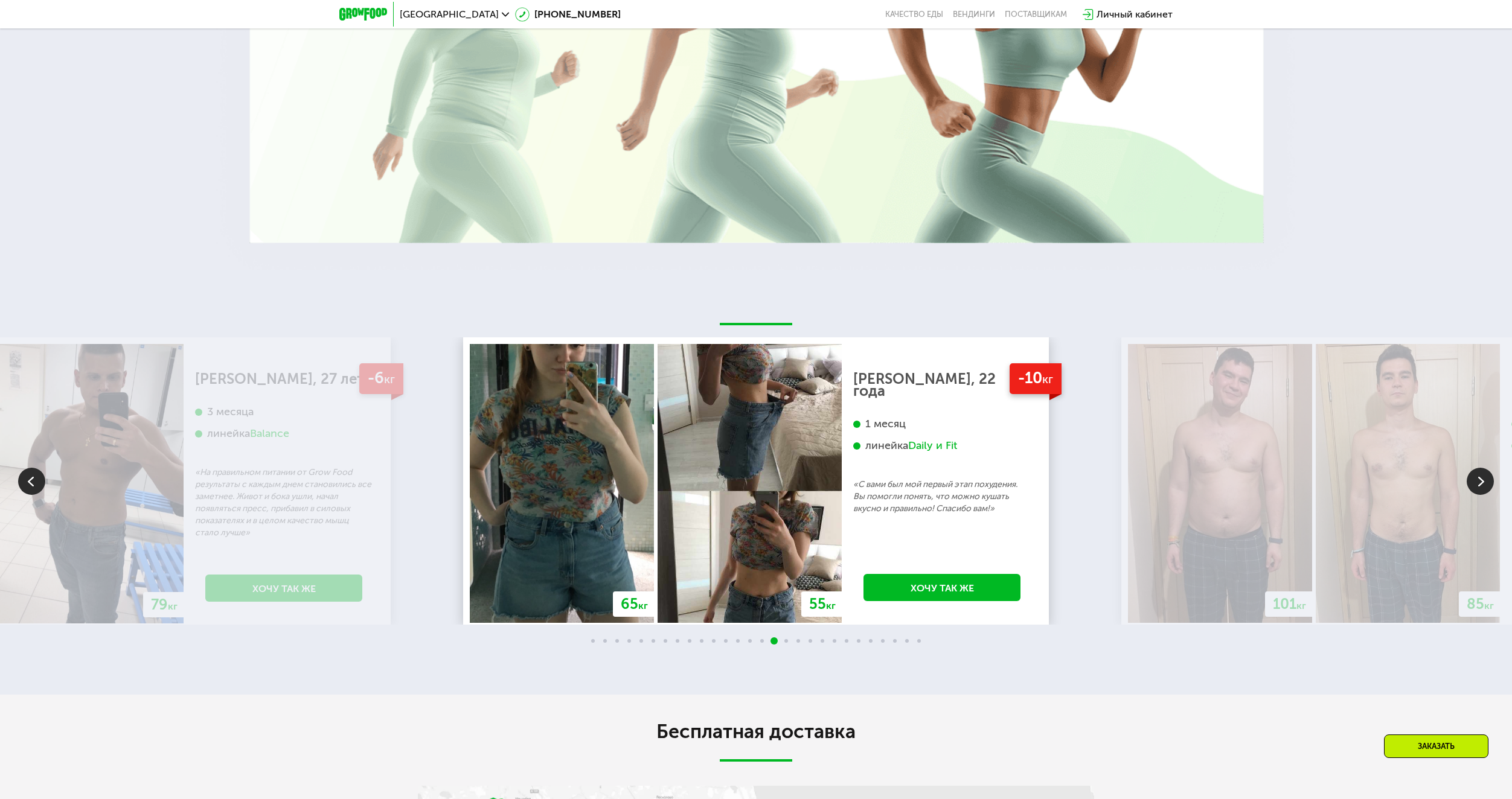
click at [1477, 486] on img at bounding box center [1480, 481] width 27 height 27
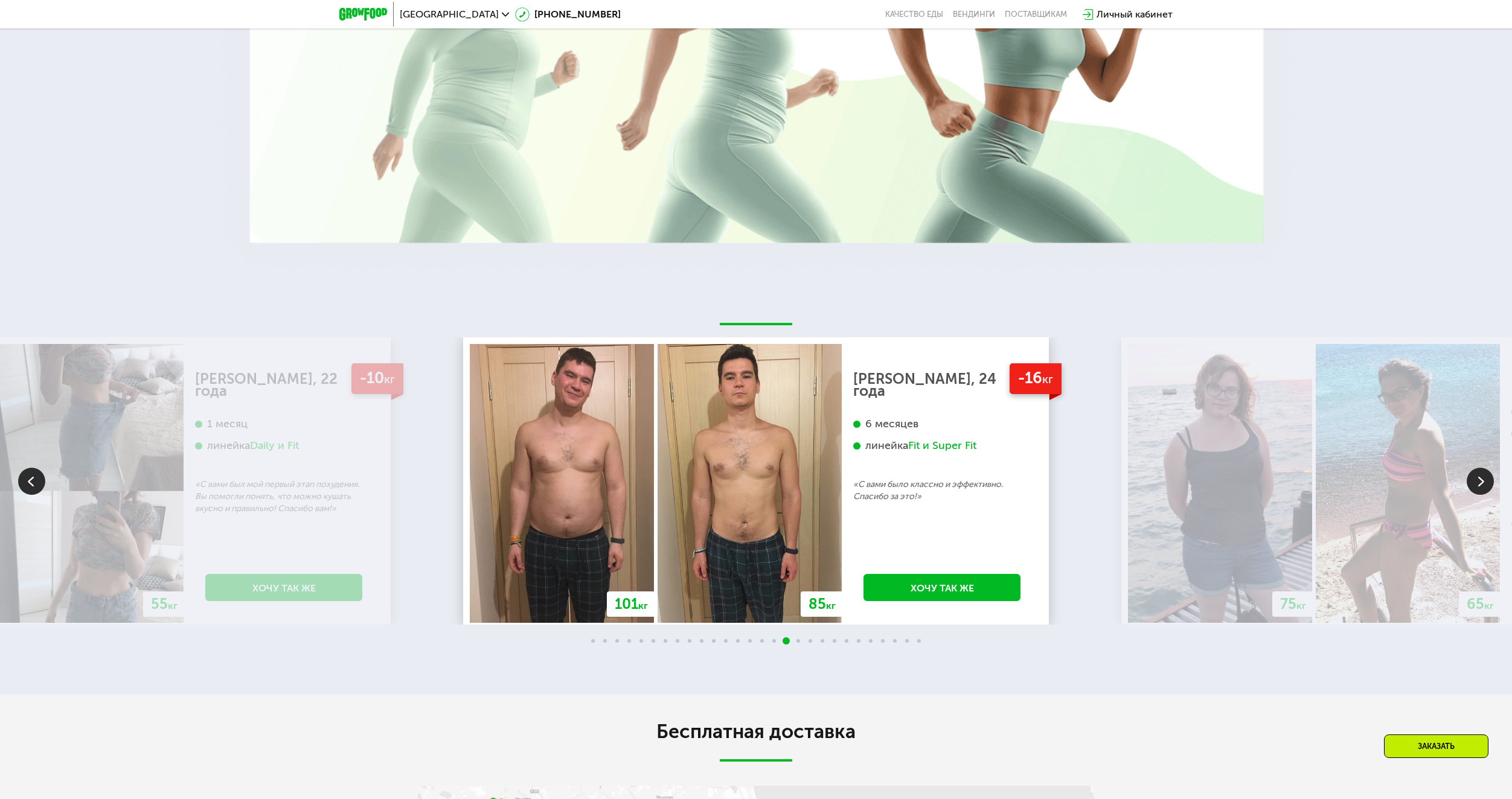
click at [1488, 488] on img at bounding box center [1480, 481] width 27 height 27
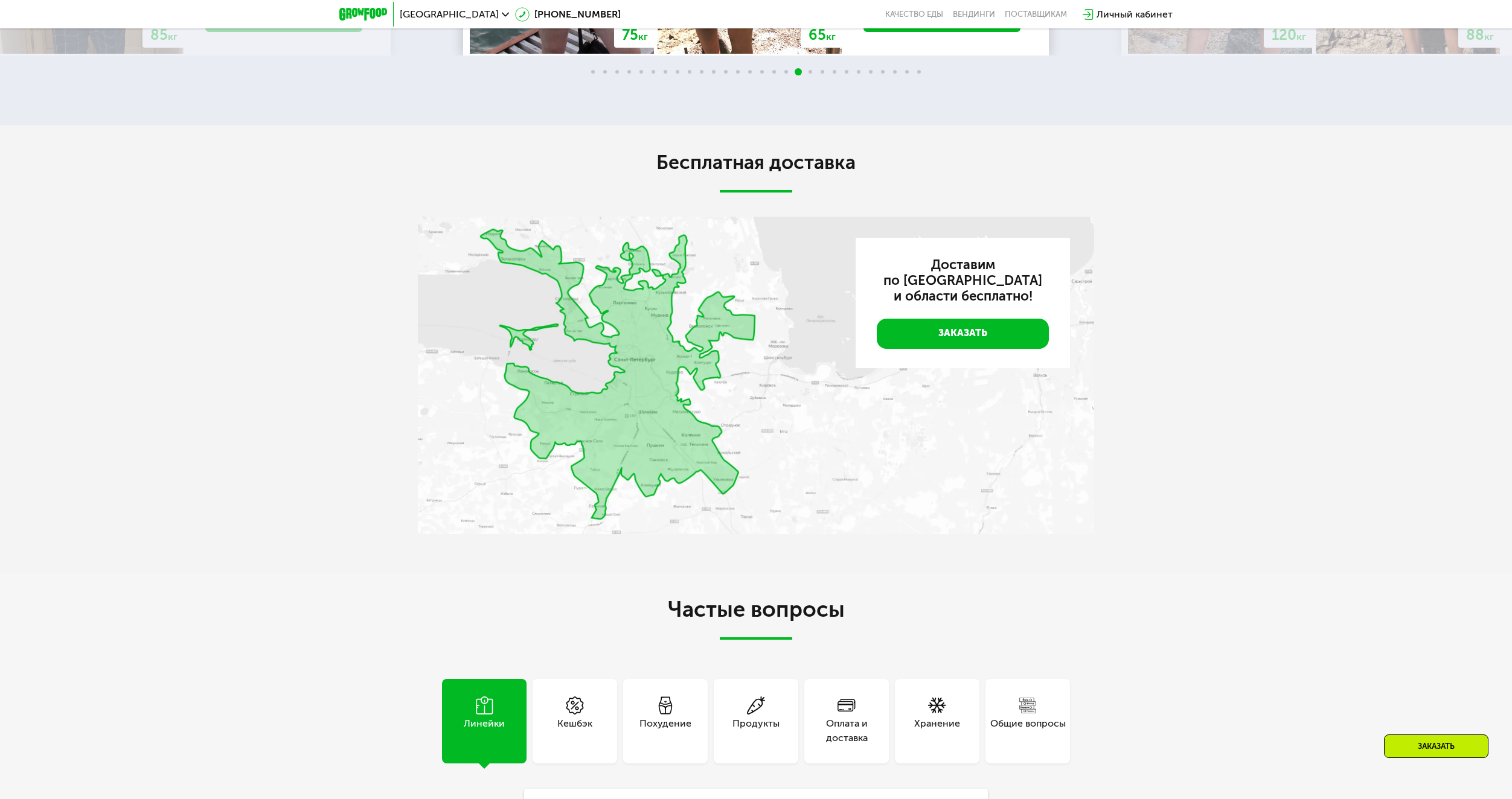
scroll to position [3363, 0]
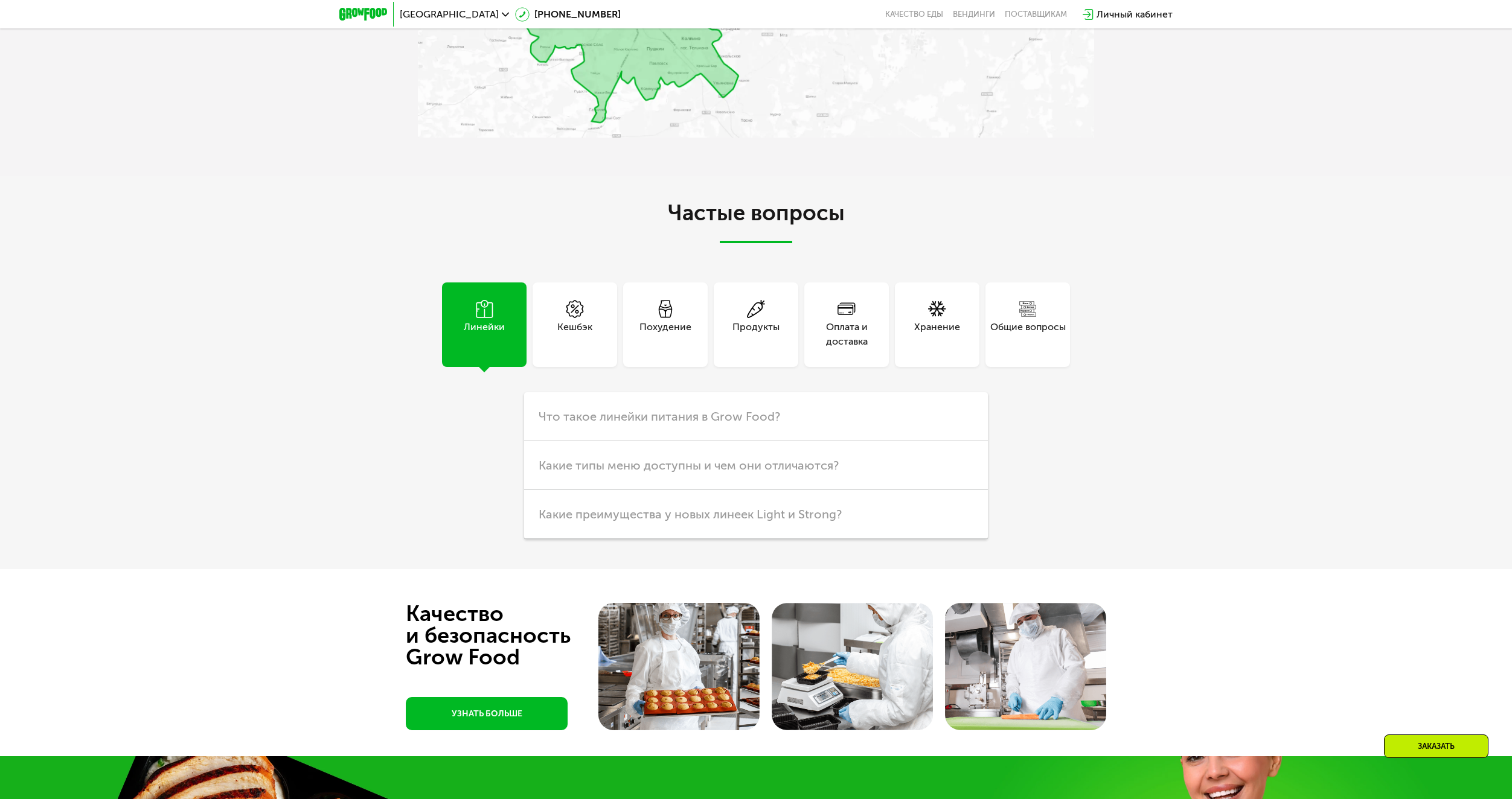
click at [658, 321] on div "Похудение" at bounding box center [665, 334] width 52 height 29
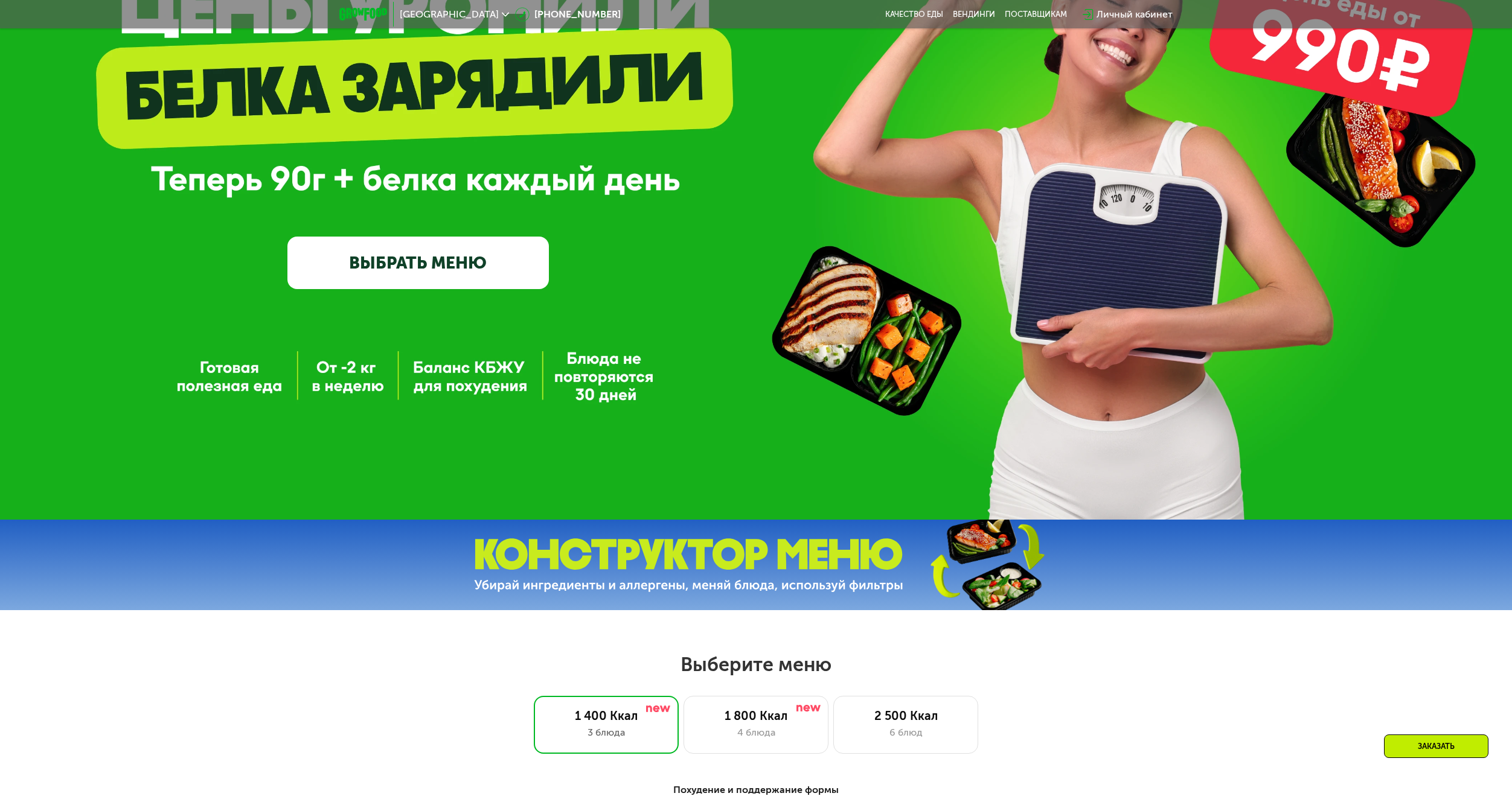
scroll to position [0, 0]
